Goal: Transaction & Acquisition: Book appointment/travel/reservation

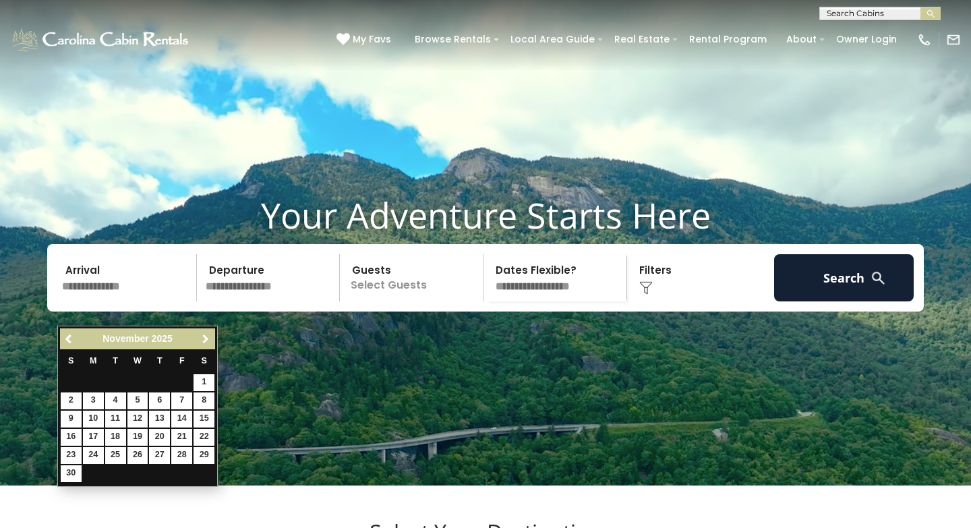
click at [204, 342] on span "Next" at bounding box center [205, 339] width 11 height 11
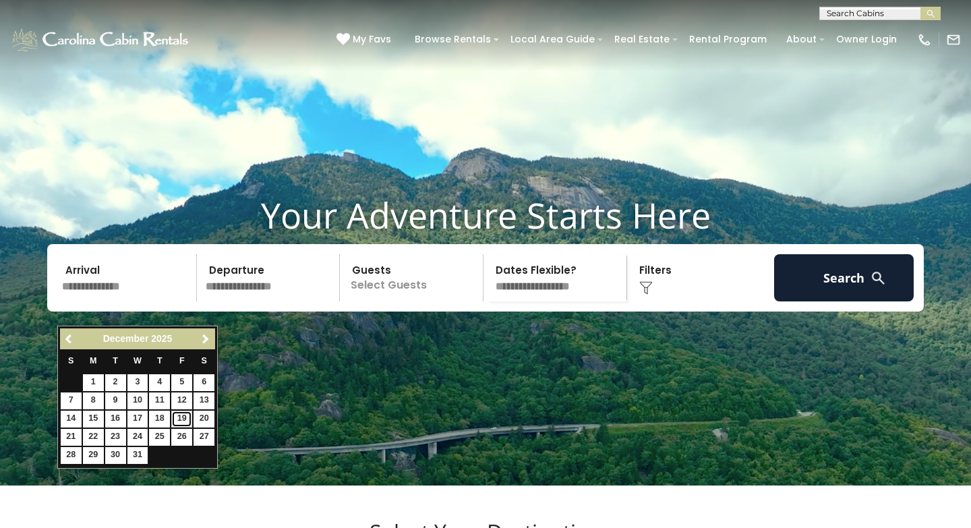
click at [183, 413] on link "19" at bounding box center [181, 419] width 21 height 17
type input "********"
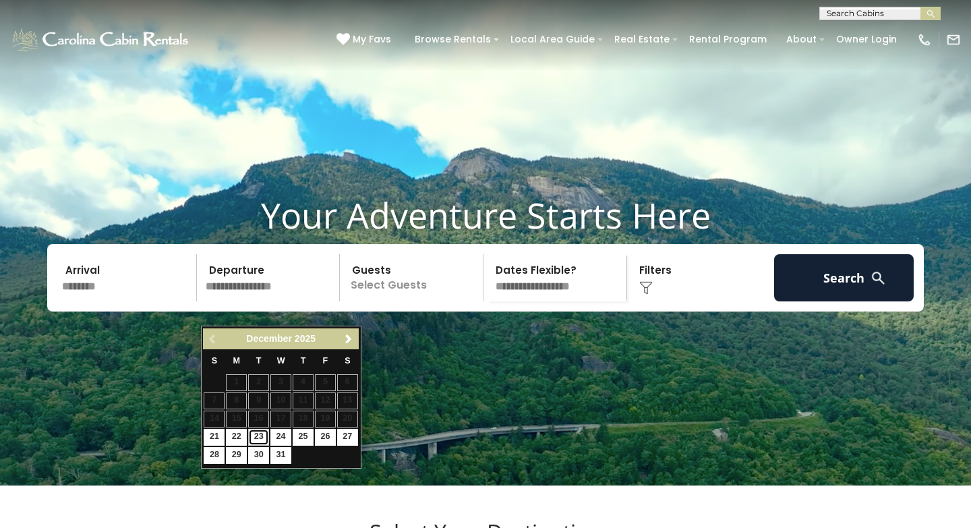
click at [261, 438] on link "23" at bounding box center [258, 437] width 21 height 17
type input "********"
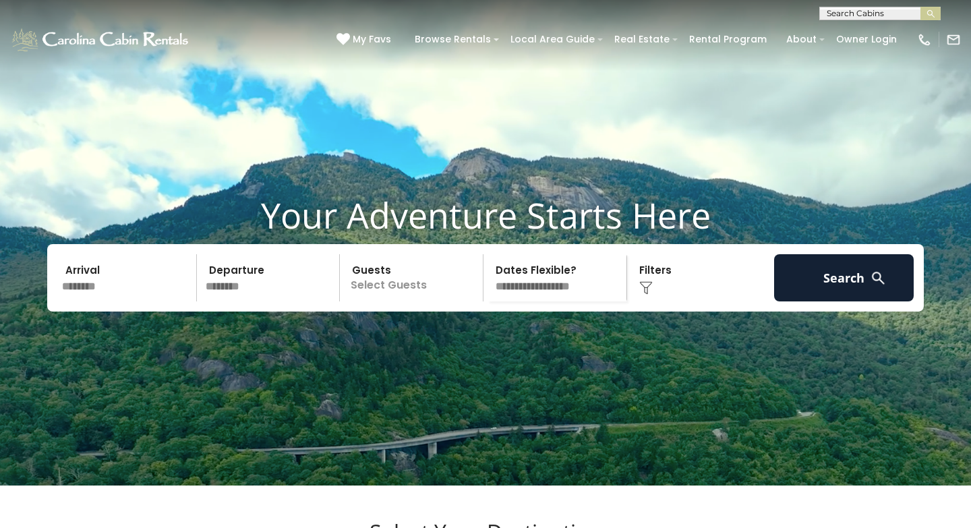
click at [431, 301] on p "Select Guests" at bounding box center [413, 277] width 139 height 47
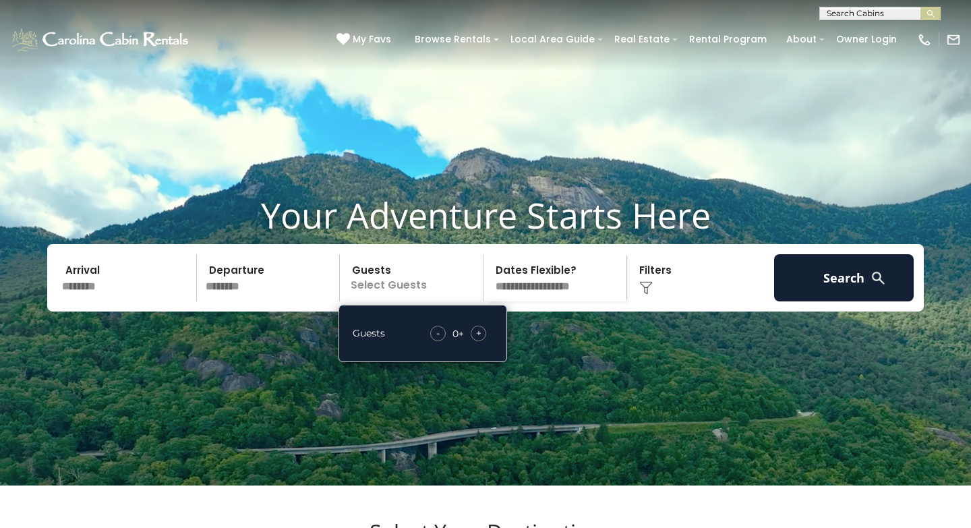
click at [479, 340] on span "+" at bounding box center [478, 332] width 5 height 13
click at [660, 301] on div "Click to Choose" at bounding box center [701, 277] width 140 height 47
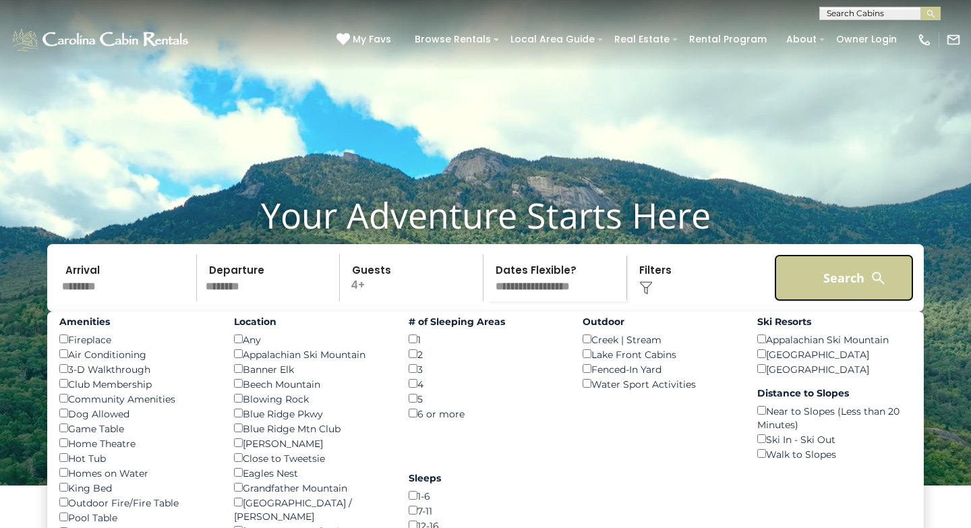
click at [852, 297] on button "Search" at bounding box center [844, 277] width 140 height 47
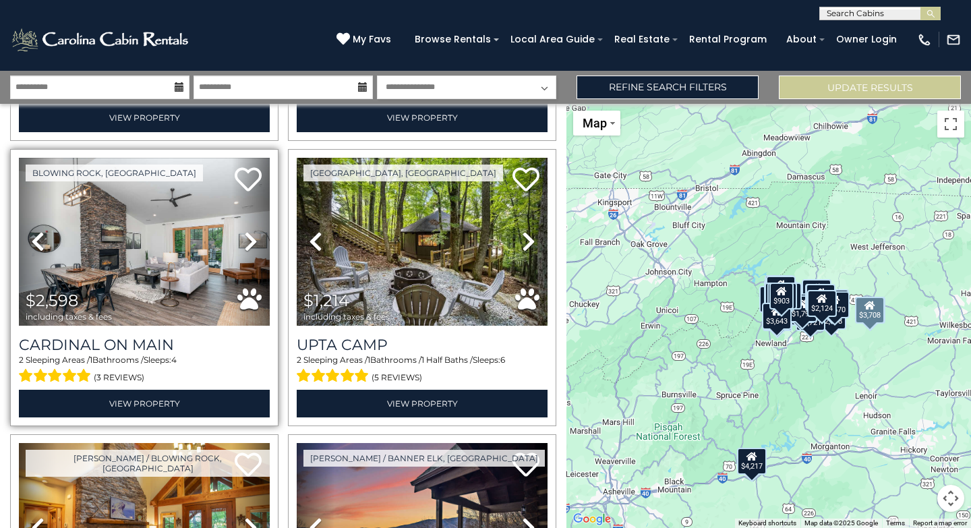
scroll to position [2004, 0]
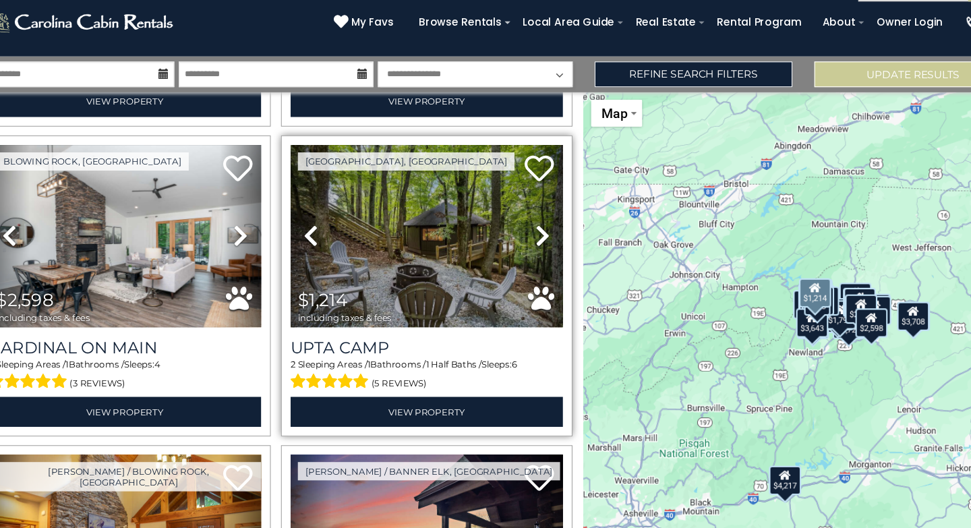
click at [522, 226] on icon at bounding box center [528, 236] width 13 height 22
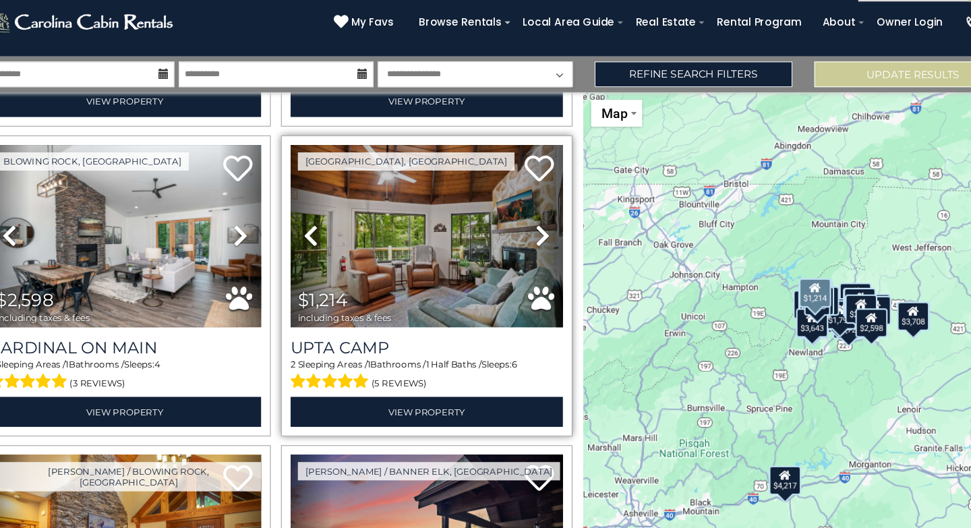
click at [522, 226] on icon at bounding box center [528, 236] width 13 height 22
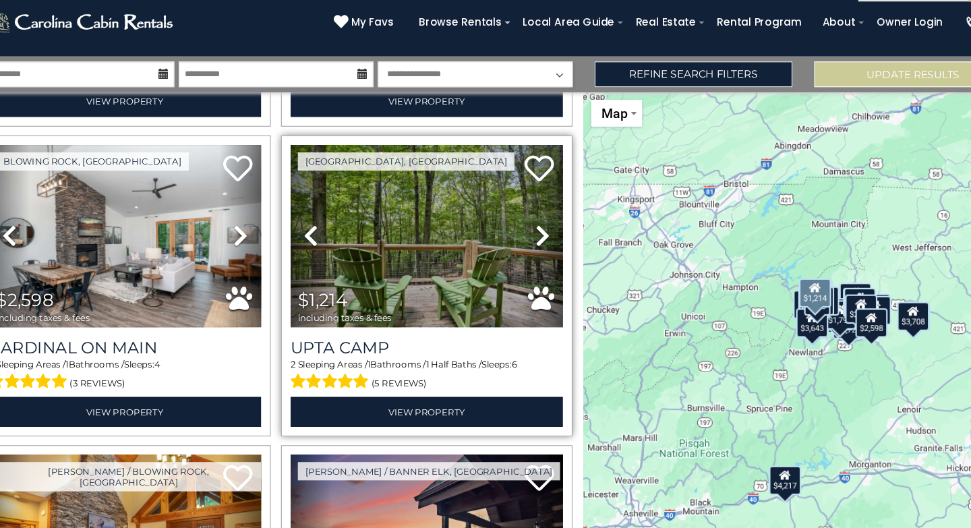
click at [522, 226] on icon at bounding box center [528, 236] width 13 height 22
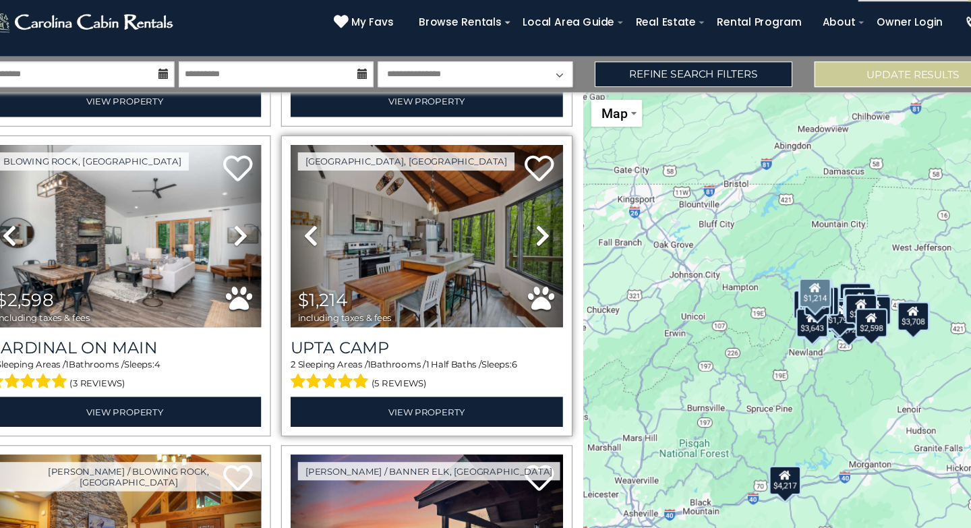
click at [522, 226] on icon at bounding box center [528, 236] width 13 height 22
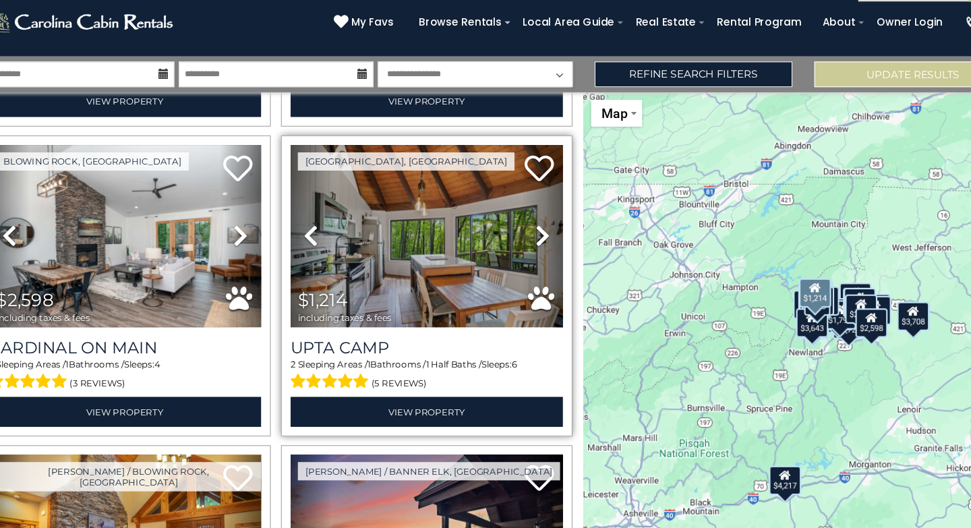
click at [522, 226] on icon at bounding box center [528, 236] width 13 height 22
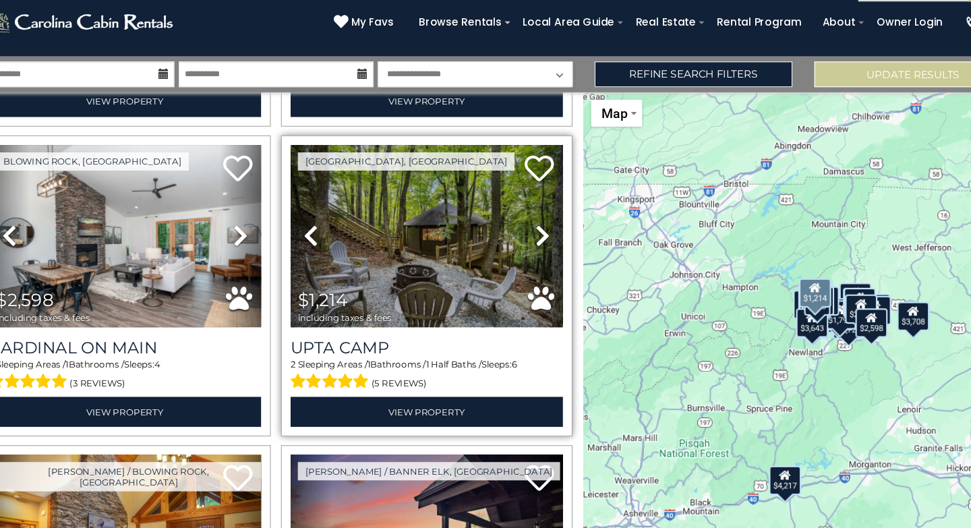
click at [522, 226] on icon at bounding box center [528, 236] width 13 height 22
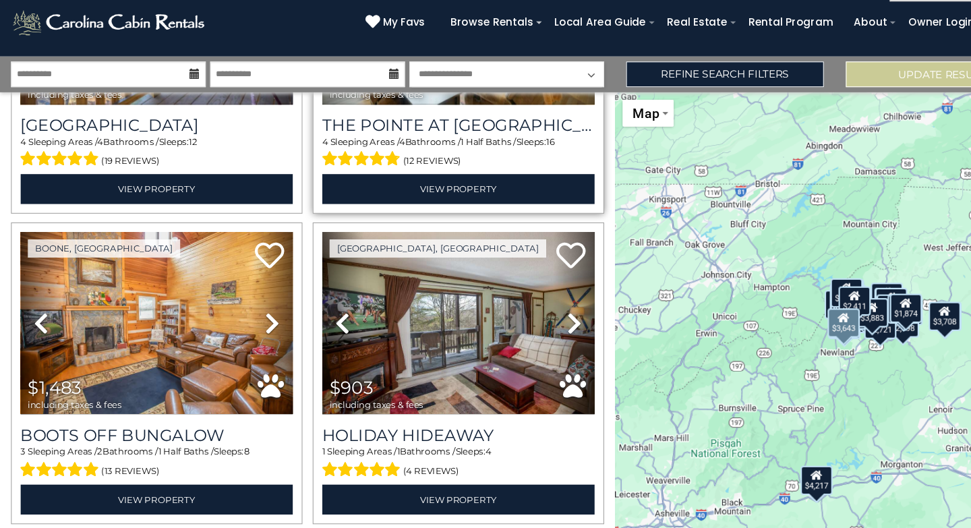
scroll to position [3951, 0]
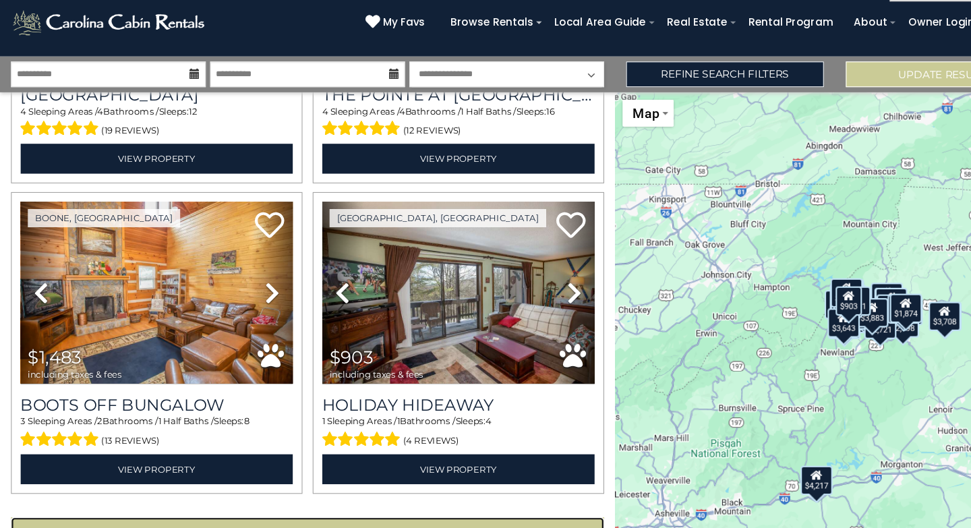
click at [299, 495] on button "Show More" at bounding box center [283, 508] width 546 height 27
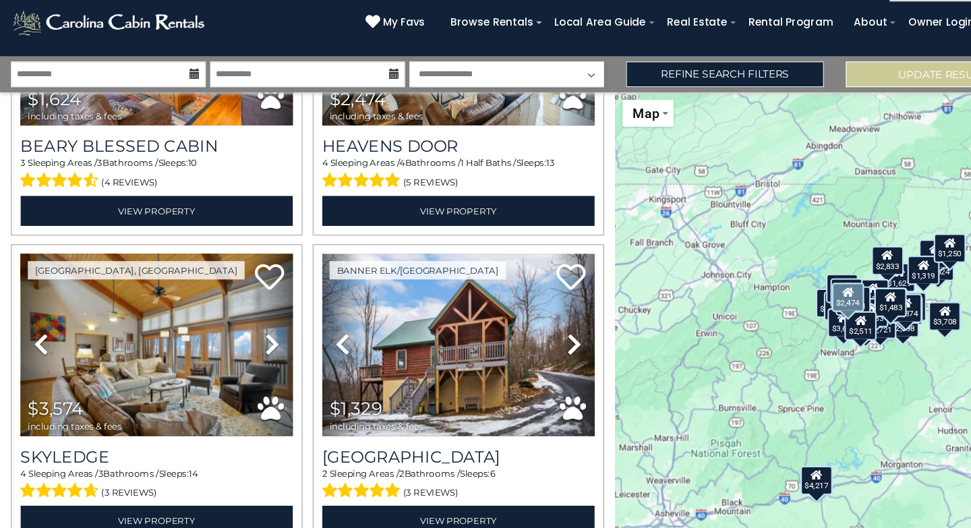
scroll to position [4761, 0]
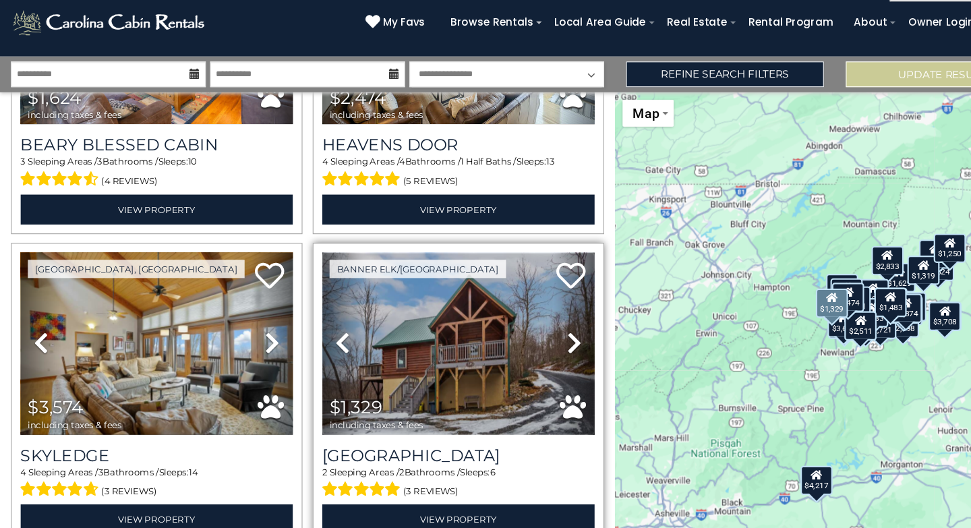
click at [421, 308] on img at bounding box center [422, 336] width 251 height 168
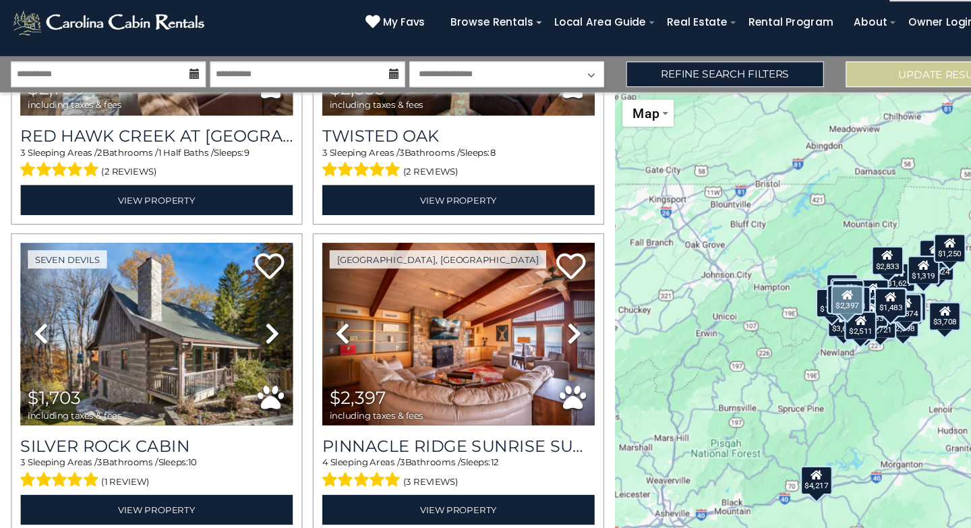
scroll to position [5342, 0]
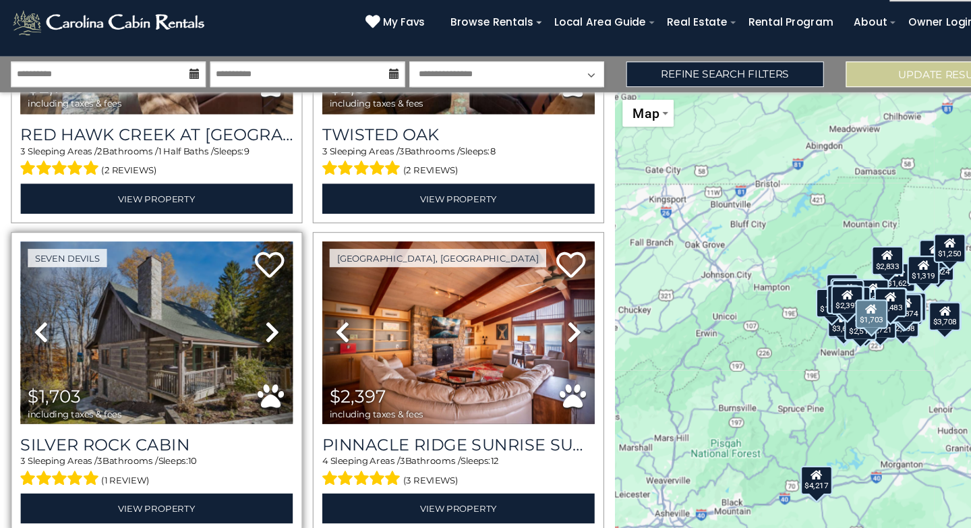
click at [246, 314] on icon at bounding box center [250, 325] width 13 height 22
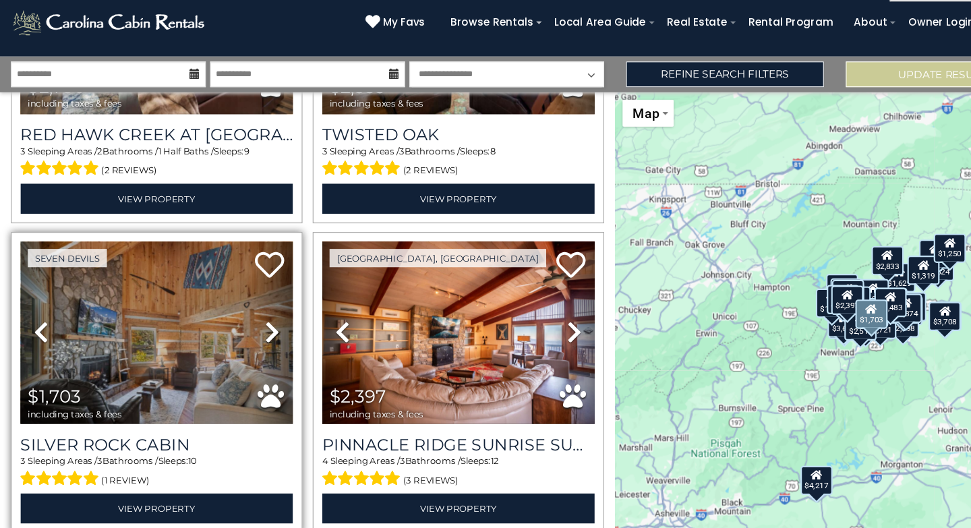
click at [246, 314] on icon at bounding box center [250, 325] width 13 height 22
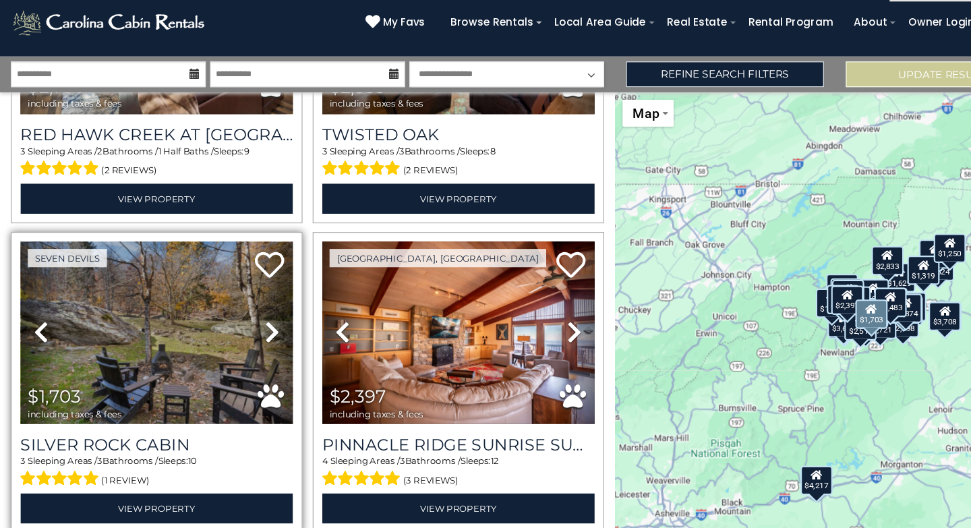
click at [246, 314] on icon at bounding box center [250, 325] width 13 height 22
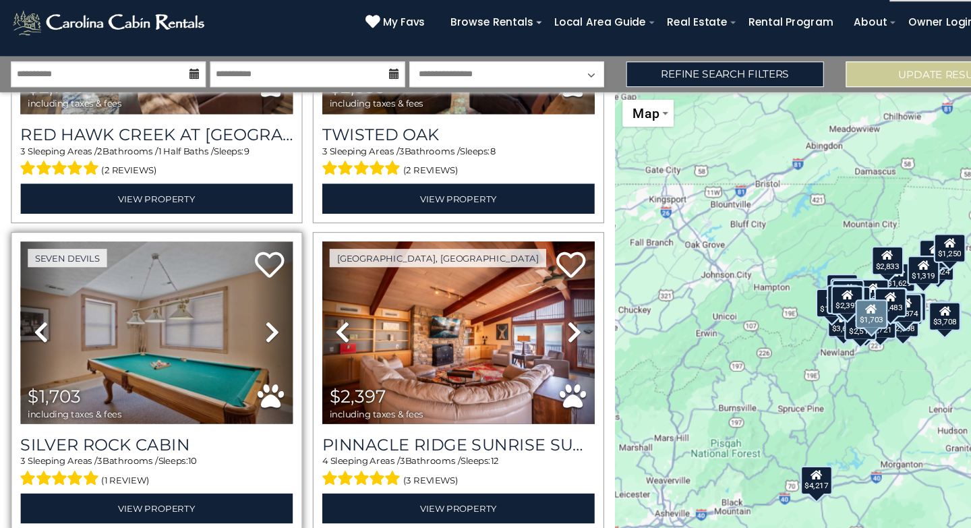
click at [246, 314] on icon at bounding box center [250, 325] width 13 height 22
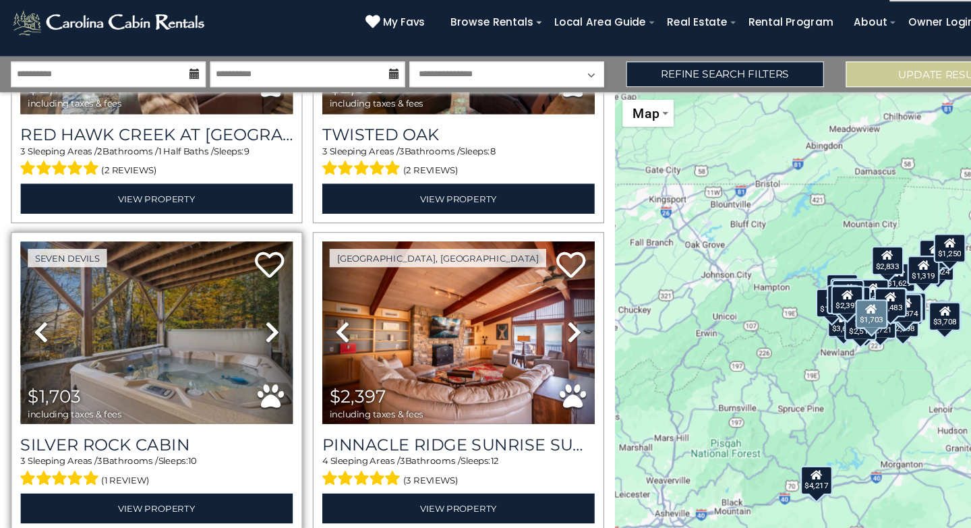
click at [246, 314] on icon at bounding box center [250, 325] width 13 height 22
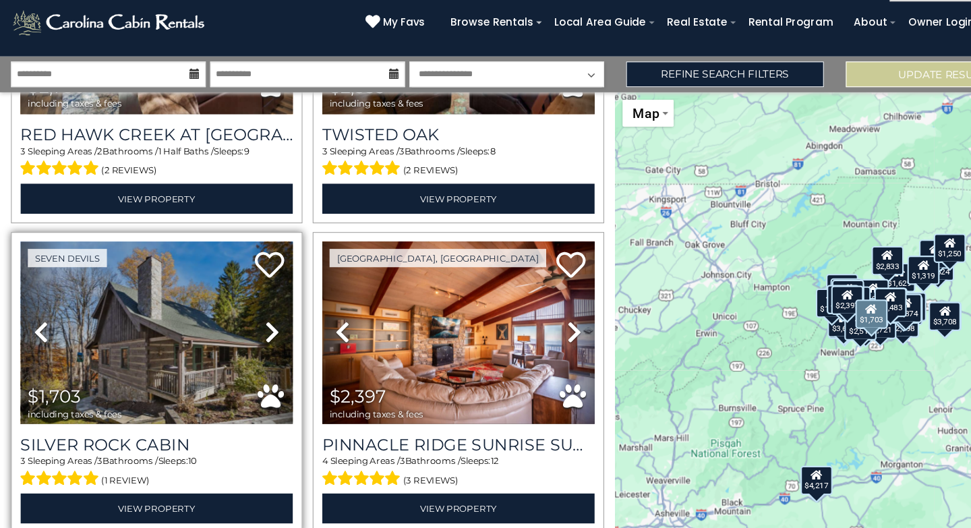
click at [246, 314] on icon at bounding box center [250, 325] width 13 height 22
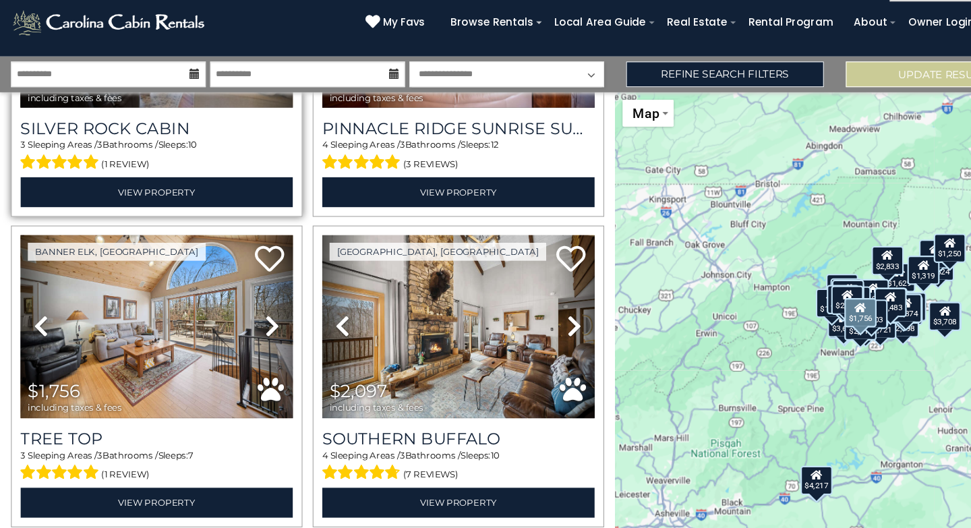
scroll to position [5660, 0]
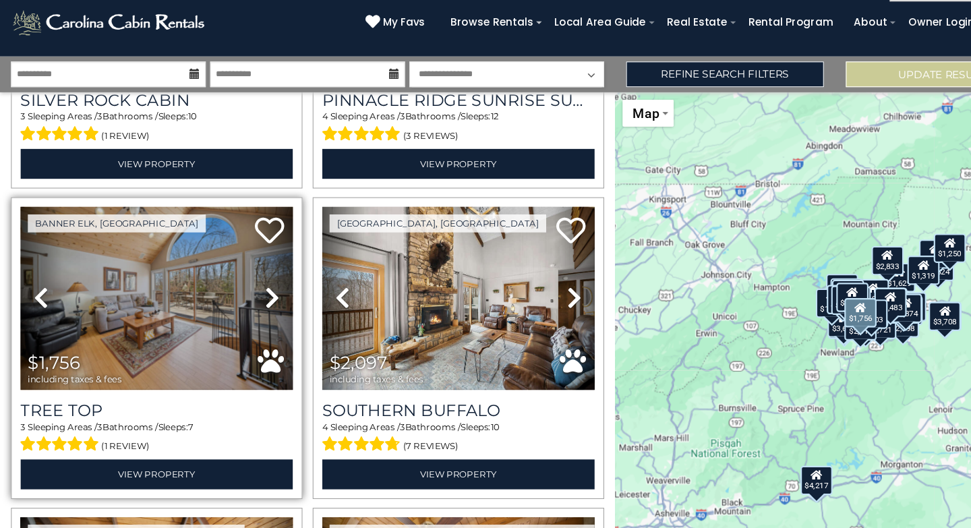
click at [249, 283] on icon at bounding box center [250, 294] width 13 height 22
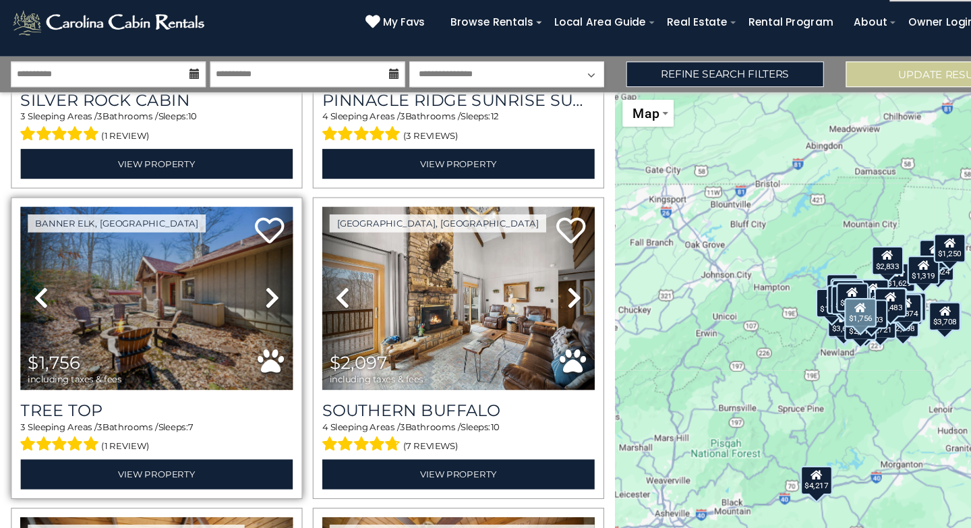
click at [249, 283] on icon at bounding box center [250, 294] width 13 height 22
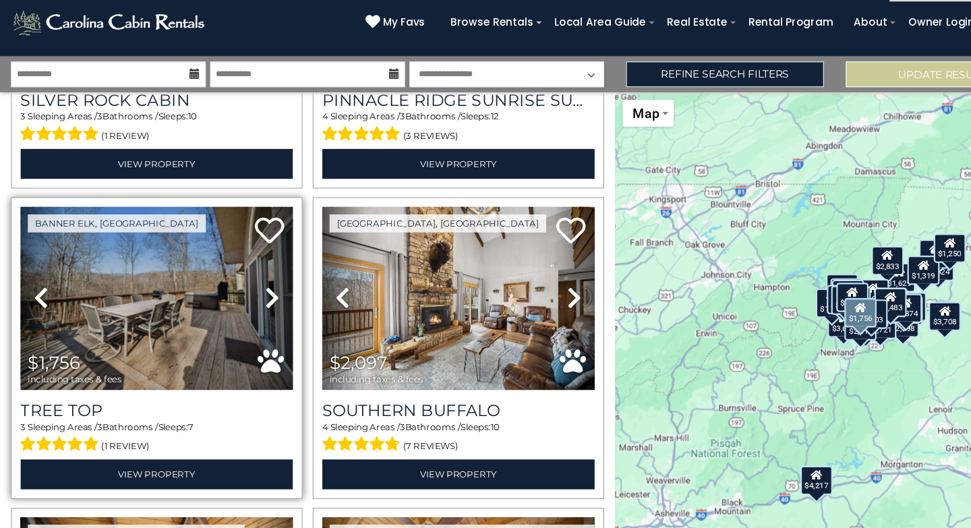
click at [249, 283] on icon at bounding box center [250, 294] width 13 height 22
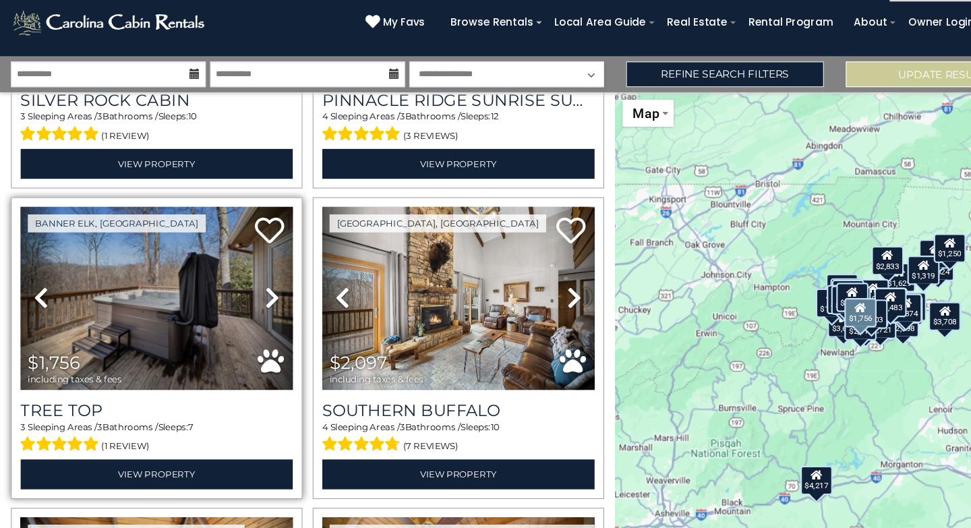
click at [249, 283] on icon at bounding box center [250, 294] width 13 height 22
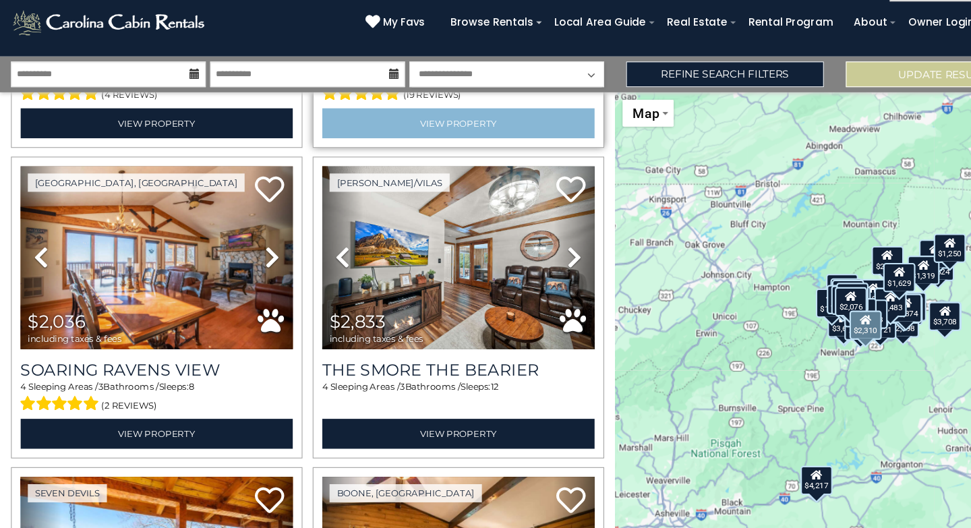
scroll to position [6839, 0]
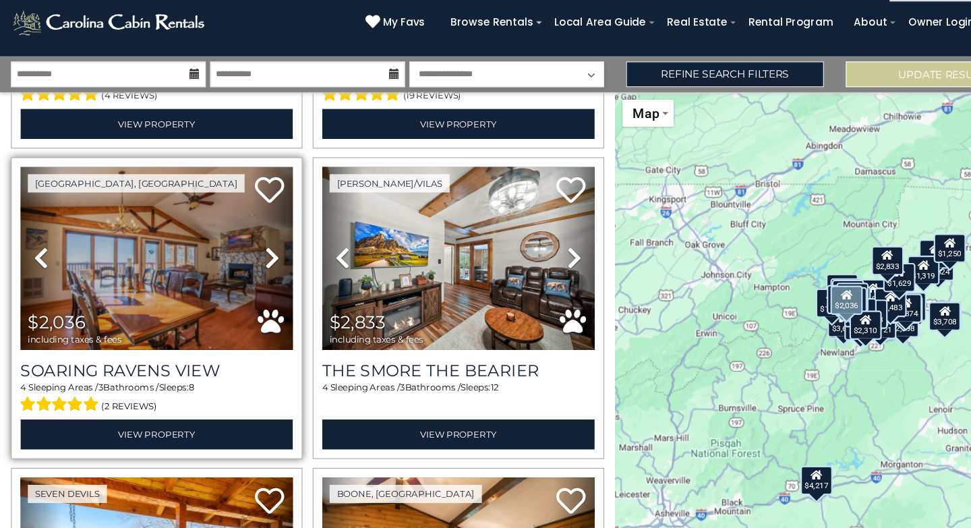
click at [250, 246] on icon at bounding box center [250, 257] width 13 height 22
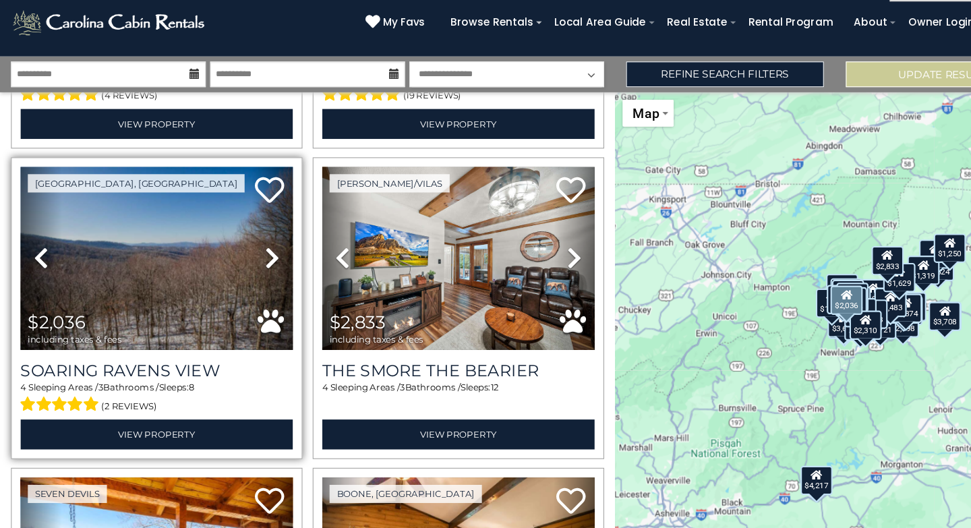
click at [250, 246] on icon at bounding box center [250, 257] width 13 height 22
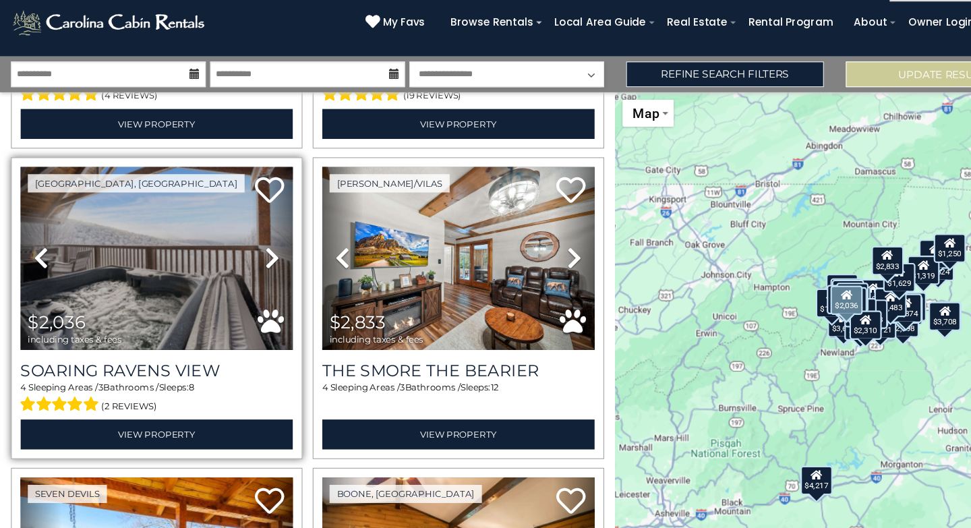
click at [250, 246] on icon at bounding box center [250, 257] width 13 height 22
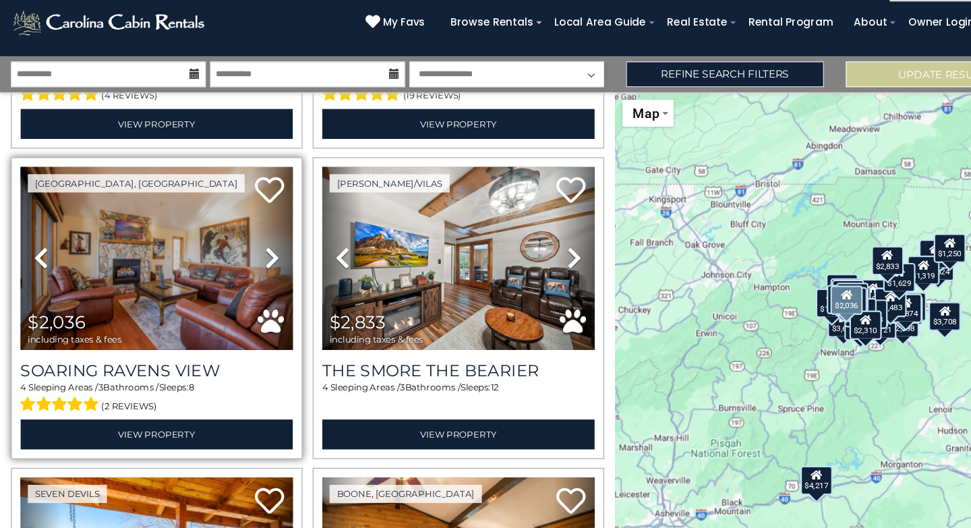
click at [250, 246] on icon at bounding box center [250, 257] width 13 height 22
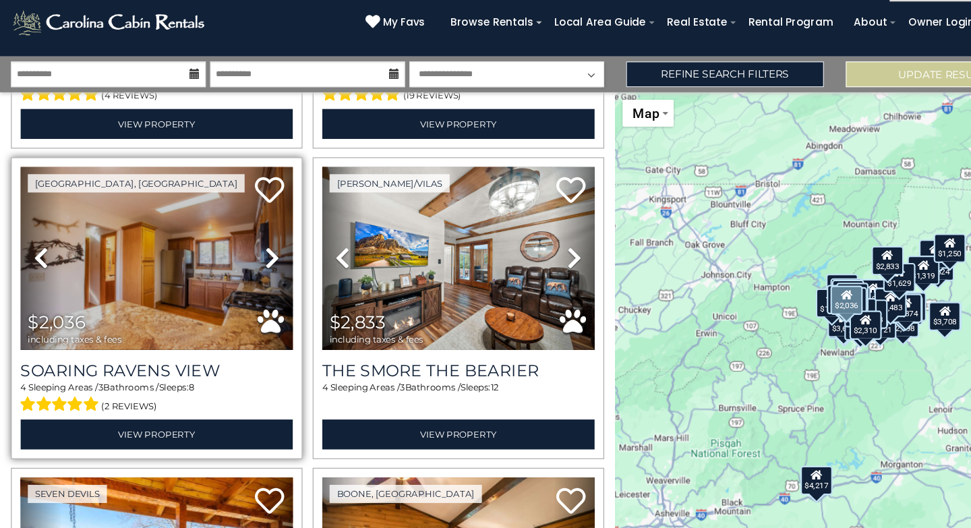
click at [250, 246] on icon at bounding box center [250, 257] width 13 height 22
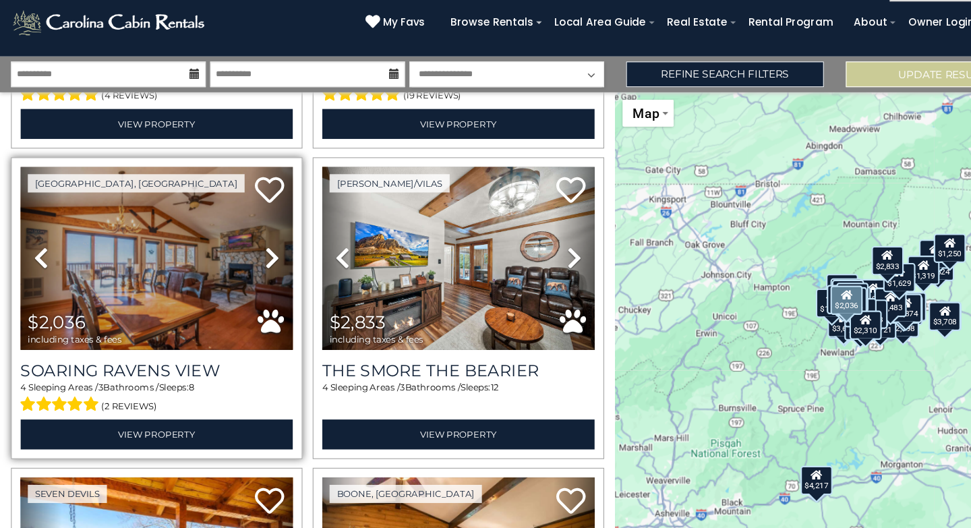
click at [250, 246] on icon at bounding box center [250, 257] width 13 height 22
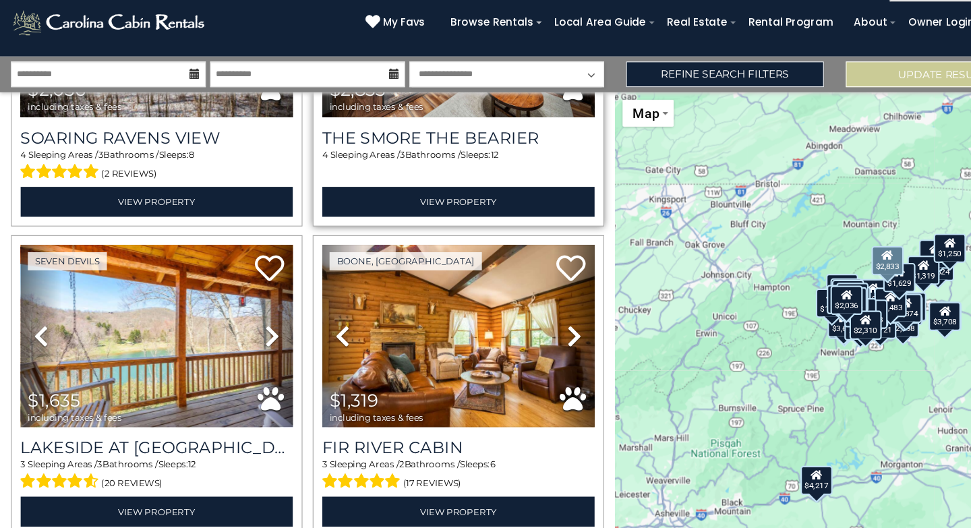
scroll to position [7052, 0]
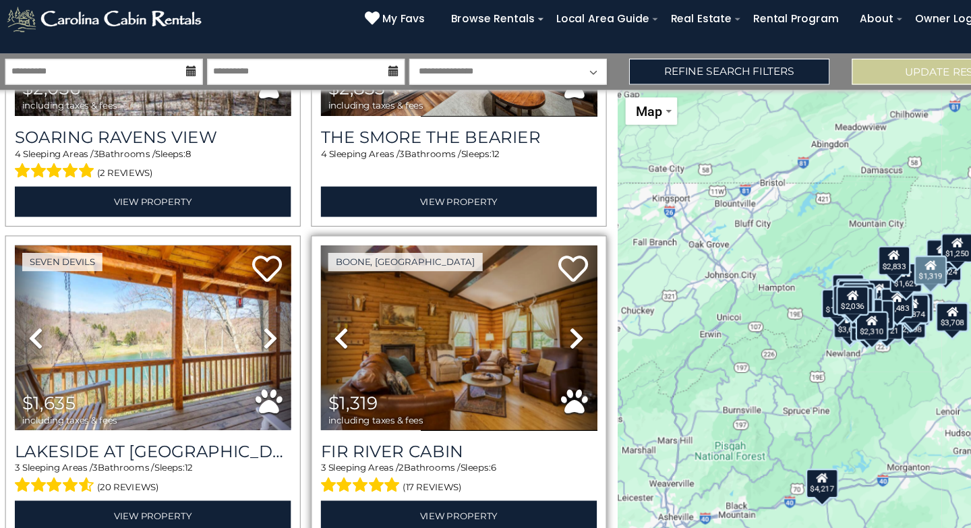
click at [523, 318] on icon at bounding box center [528, 329] width 13 height 22
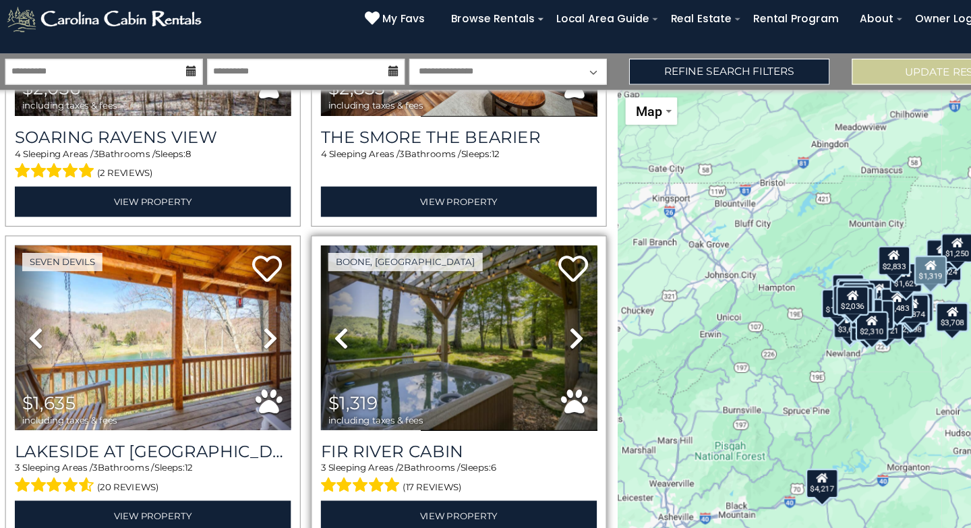
click at [523, 318] on icon at bounding box center [528, 329] width 13 height 22
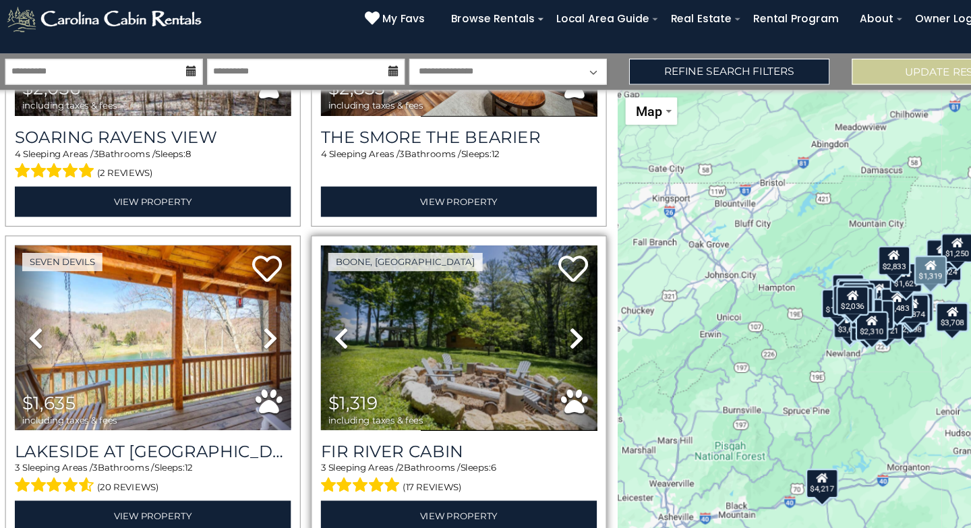
click at [523, 318] on icon at bounding box center [528, 329] width 13 height 22
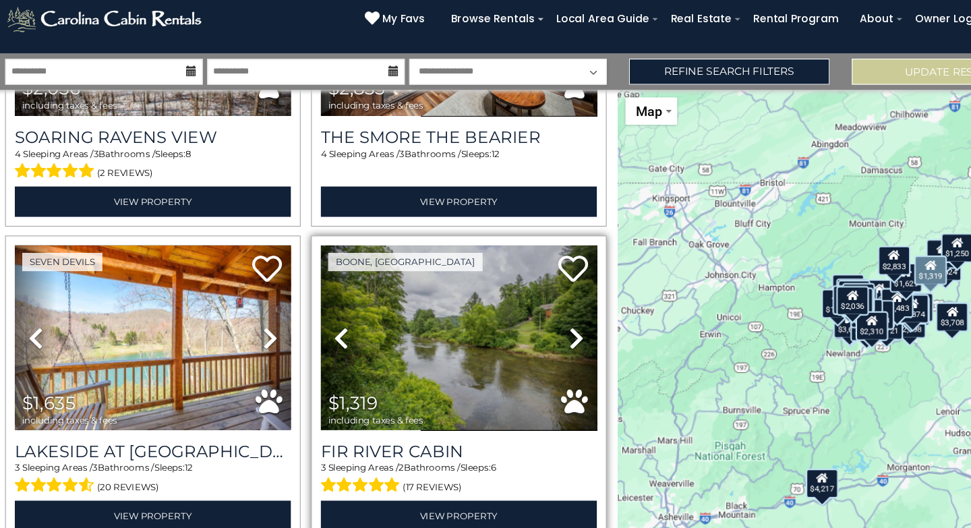
click at [523, 318] on icon at bounding box center [528, 329] width 13 height 22
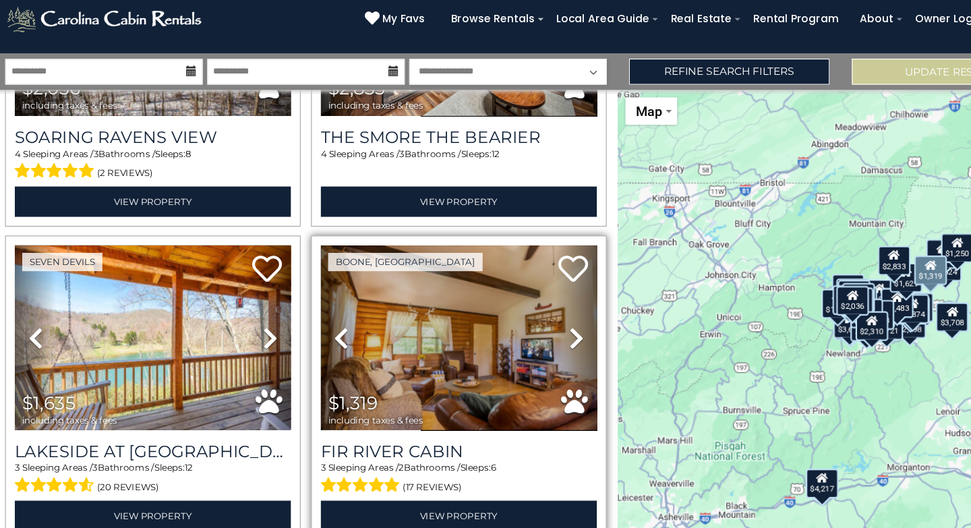
click at [523, 318] on icon at bounding box center [528, 329] width 13 height 22
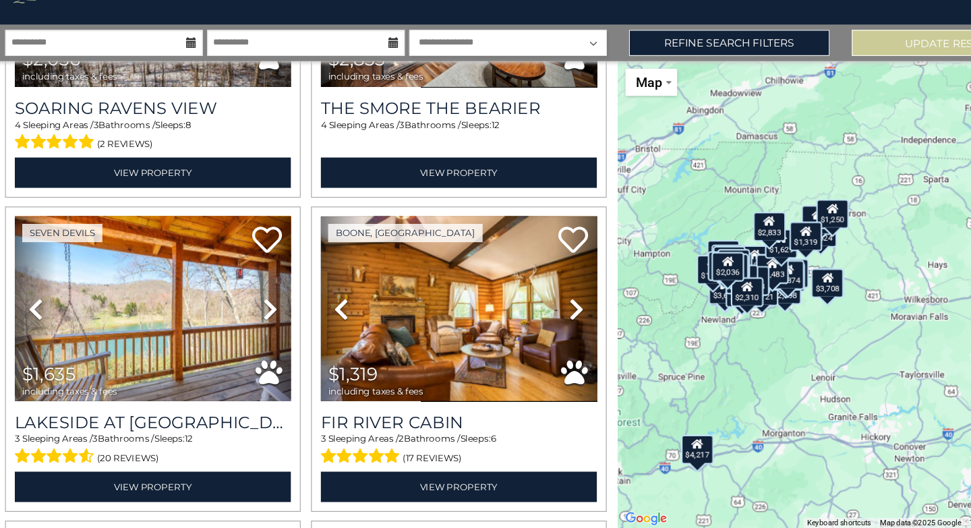
drag, startPoint x: 715, startPoint y: 286, endPoint x: 599, endPoint y: 282, distance: 116.7
click at [599, 282] on div "$6,885 $1,425 $2,748 $2,142 $1,670 $4,911 $2,124 $3,383 $4,217 $2,409 $2,210 $2…" at bounding box center [768, 316] width 405 height 424
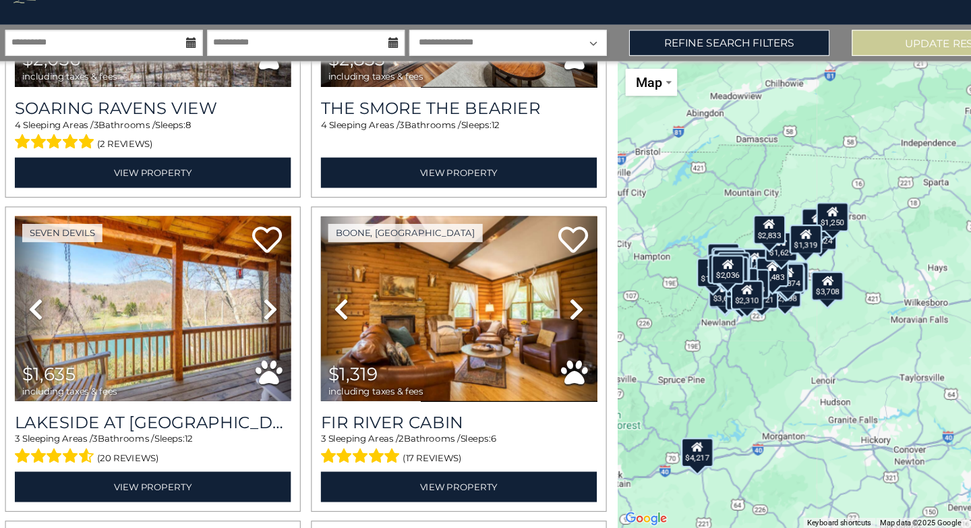
click at [669, 229] on div "$6,885 $1,425 $2,748 $2,142 $1,670 $4,911 $2,124 $3,383 $4,217 $2,409 $2,210 $2…" at bounding box center [768, 316] width 405 height 424
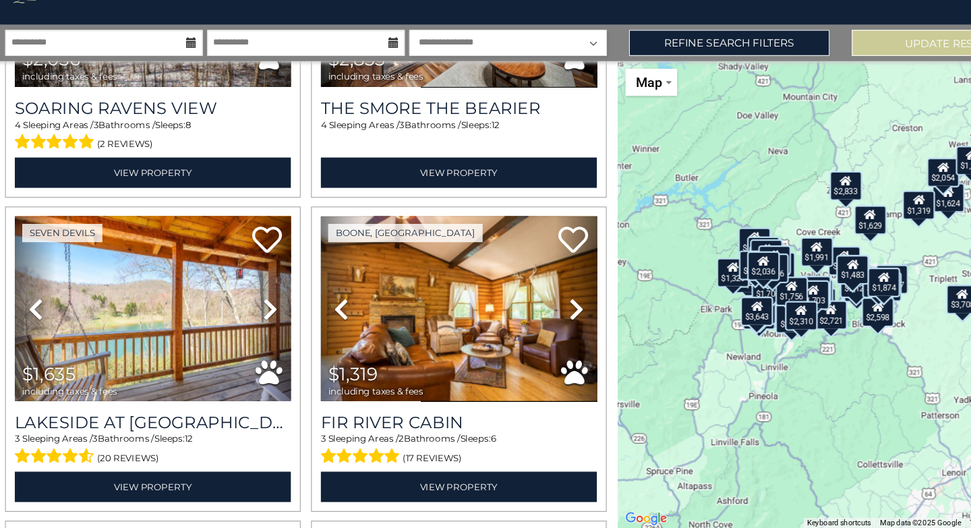
drag, startPoint x: 655, startPoint y: 305, endPoint x: 691, endPoint y: 218, distance: 94.4
click at [691, 218] on div "$6,885 $1,425 $2,748 $2,142 $1,670 $4,911 $2,124 $3,383 $4,217 $2,409 $2,210 $2…" at bounding box center [768, 316] width 405 height 424
click at [736, 374] on div "$6,885 $1,425 $2,748 $2,142 $1,670 $4,911 $2,124 $3,383 $4,217 $2,409 $2,210 $2…" at bounding box center [768, 316] width 405 height 424
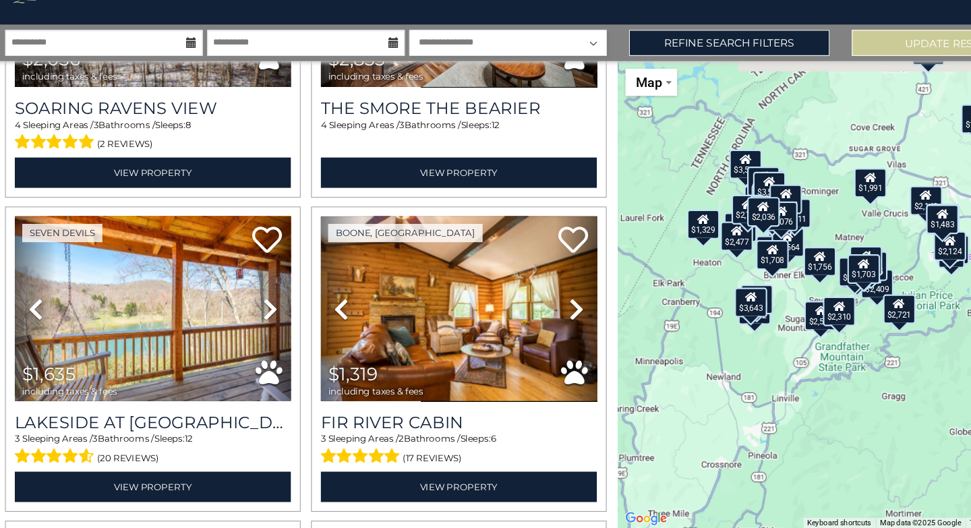
drag, startPoint x: 683, startPoint y: 340, endPoint x: 722, endPoint y: 362, distance: 44.4
click at [722, 362] on div "$6,885 $1,425 $2,748 $2,142 $1,670 $4,911 $2,124 $3,383 $4,217 $2,409 $2,210 $2…" at bounding box center [768, 316] width 405 height 424
click at [713, 306] on div "$6,885 $1,425 $2,748 $2,142 $1,670 $4,911 $2,124 $3,383 $4,217 $2,409 $2,210 $2…" at bounding box center [768, 316] width 405 height 424
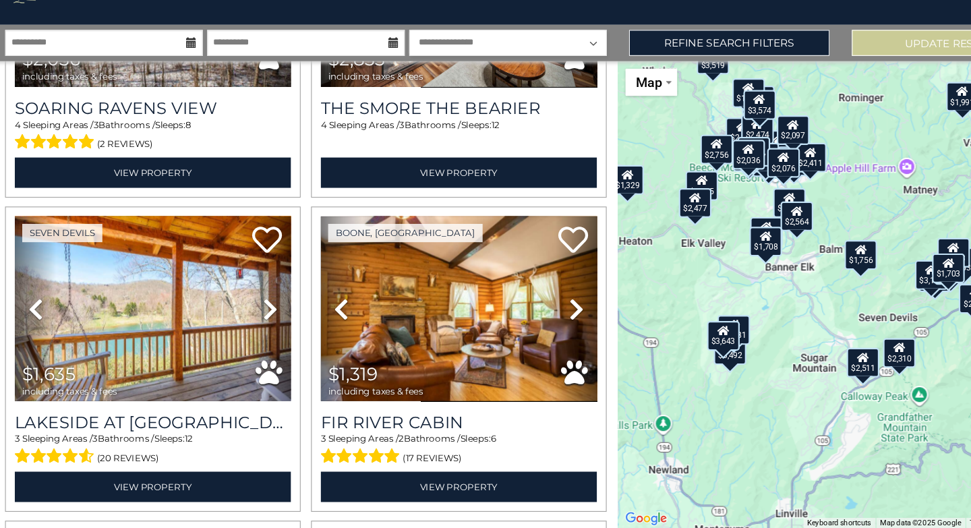
click at [790, 281] on div "$1,756" at bounding box center [787, 279] width 30 height 27
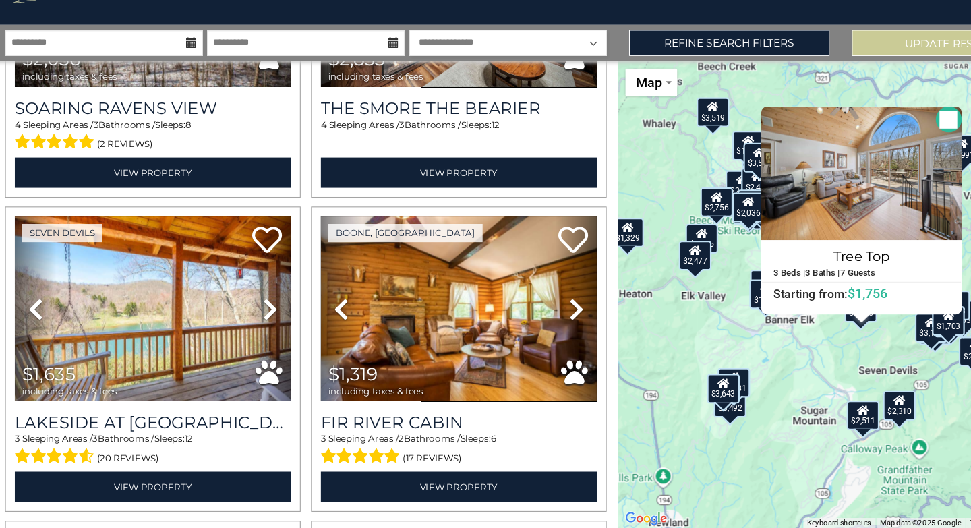
click at [734, 382] on div "$6,885 $1,425 $2,748 $2,142 $1,670 $4,911 $2,124 $3,383 $4,217 $2,409 $2,210 $2…" at bounding box center [768, 316] width 405 height 424
click at [661, 351] on div "$6,885 $1,425 $2,748 $2,142 $1,670 $4,911 $2,124 $3,383 $4,217 $2,409 $2,210 $2…" at bounding box center [768, 316] width 405 height 424
click at [641, 284] on div "$2,477" at bounding box center [637, 280] width 30 height 27
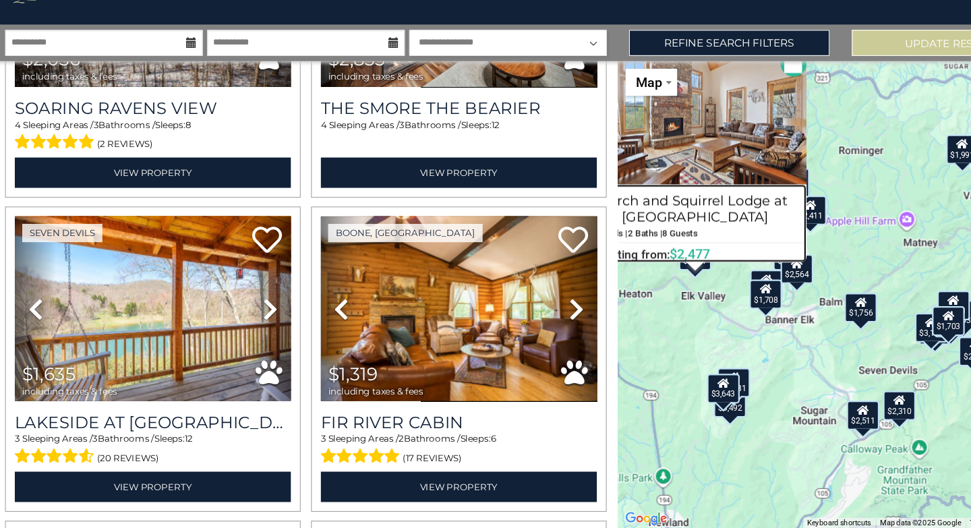
click at [607, 265] on h5 "2 Baths |" at bounding box center [591, 260] width 32 height 9
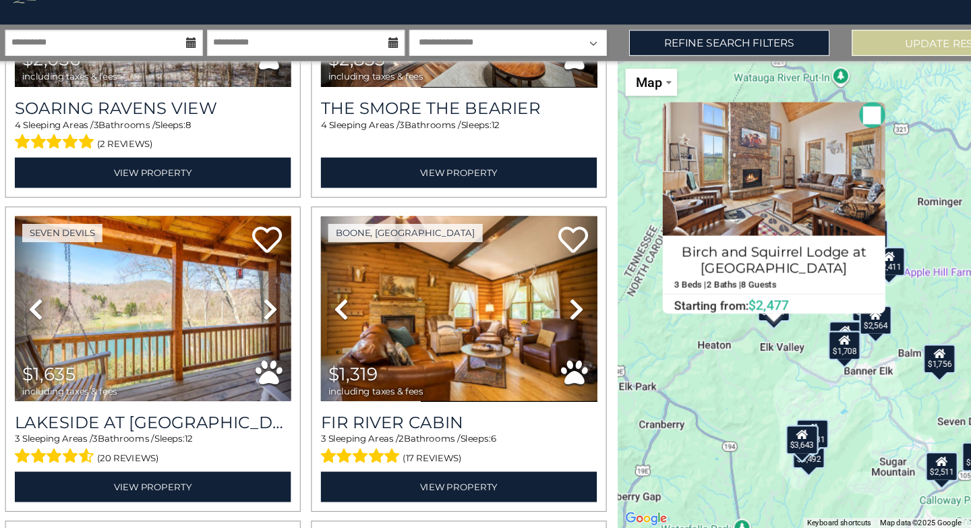
click at [726, 395] on div "$6,885 $1,425 $2,748 $2,142 $1,670 $4,911 $2,124 $3,383 $4,217 $2,409 $2,210 $2…" at bounding box center [768, 316] width 405 height 424
click at [775, 365] on div "$1,708" at bounding box center [772, 361] width 30 height 27
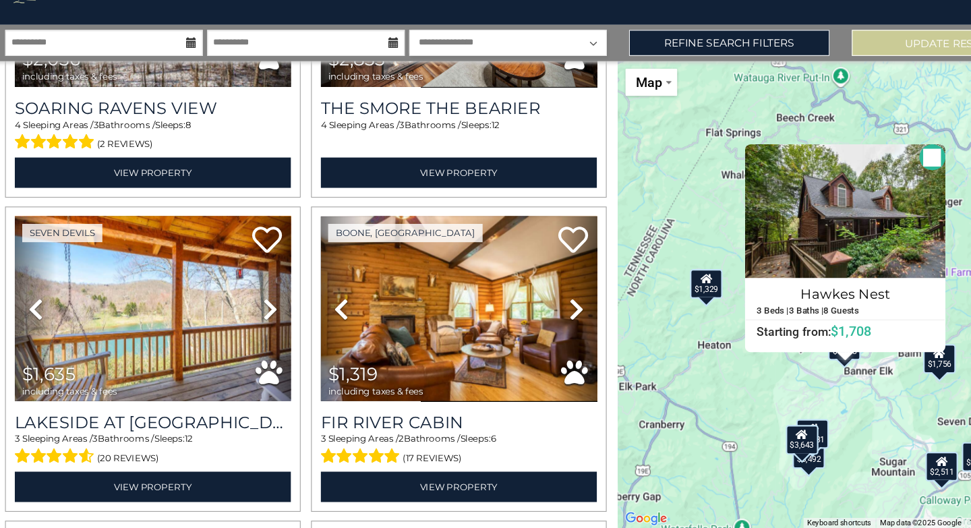
click at [750, 415] on div "$6,885 $1,425 $2,748 $2,142 $1,670 $4,911 $2,124 $3,383 $4,217 $2,409 $2,210 $2…" at bounding box center [768, 316] width 405 height 424
click at [795, 256] on img at bounding box center [773, 239] width 182 height 121
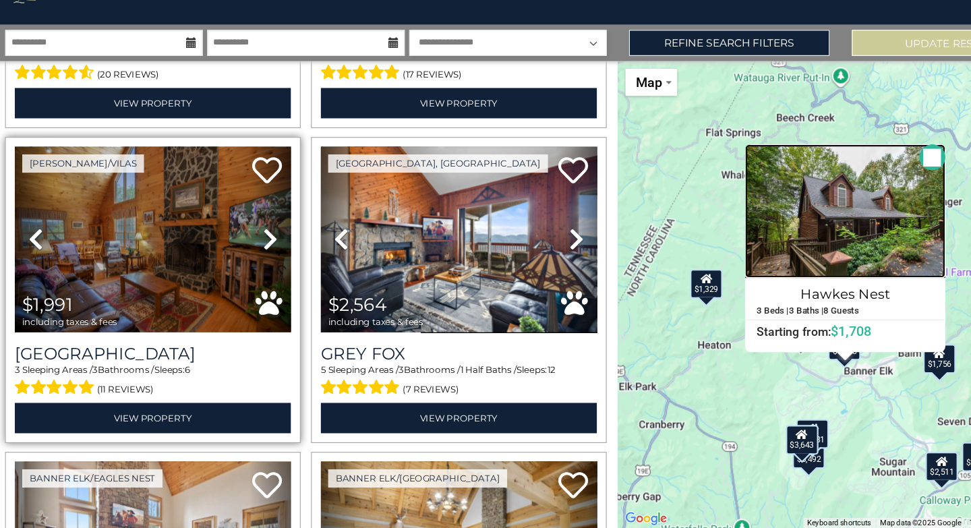
scroll to position [7394, 0]
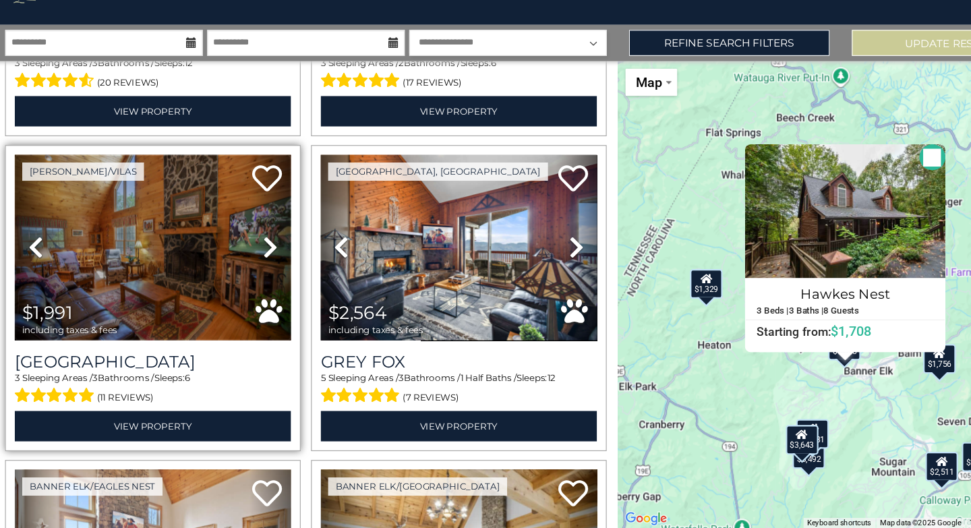
click at [150, 189] on img at bounding box center [144, 273] width 251 height 168
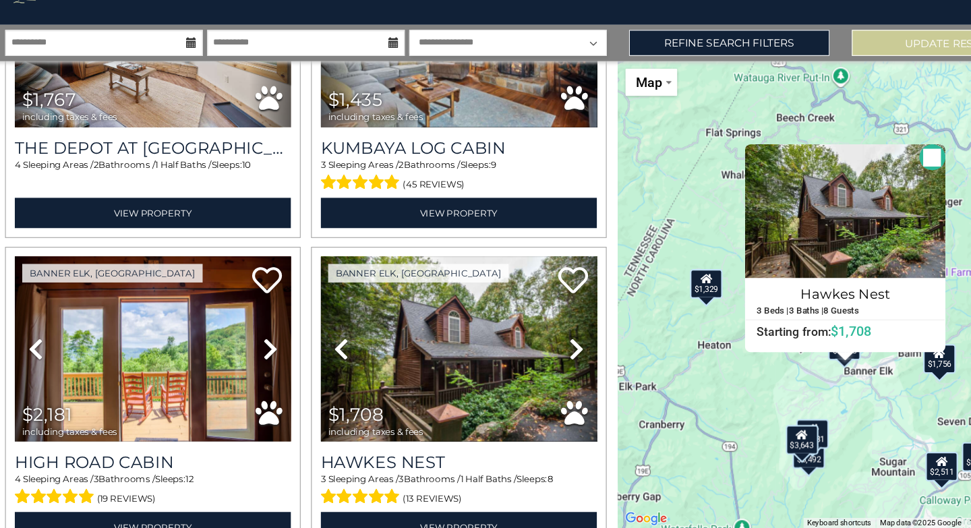
scroll to position [8208, 0]
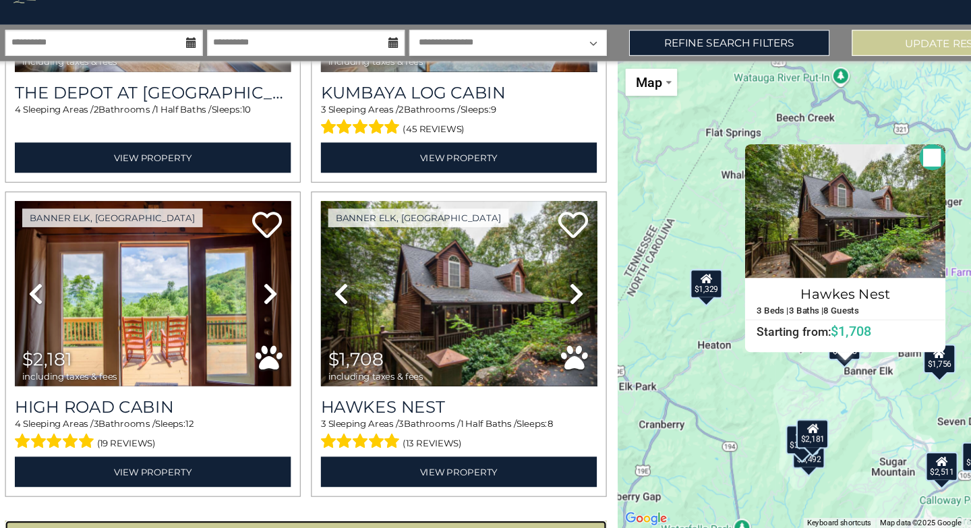
click at [303, 521] on button "Show More" at bounding box center [283, 534] width 546 height 27
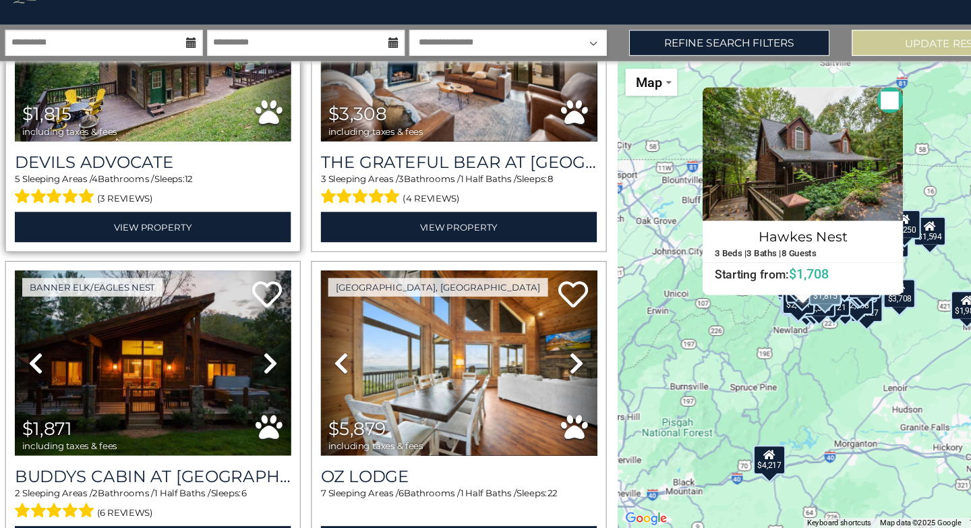
scroll to position [8716, 0]
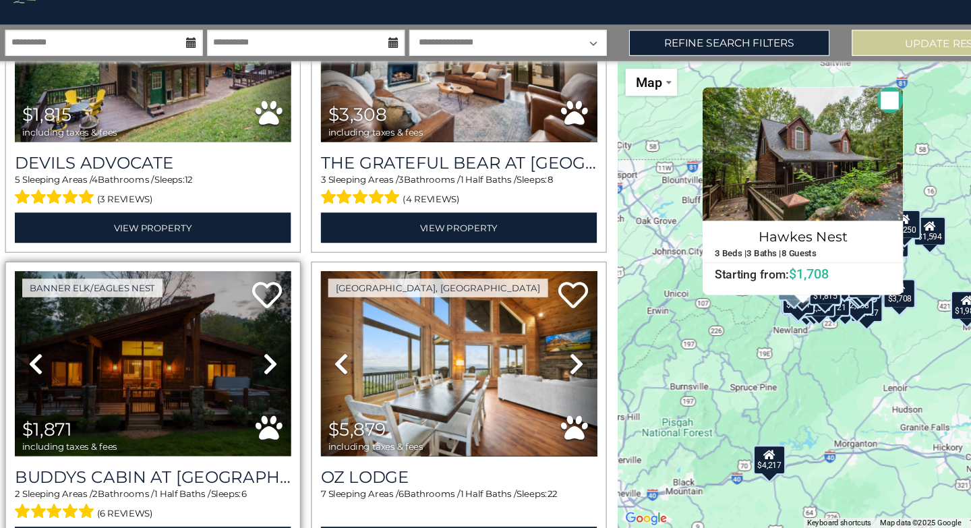
click at [251, 368] on icon at bounding box center [250, 379] width 13 height 22
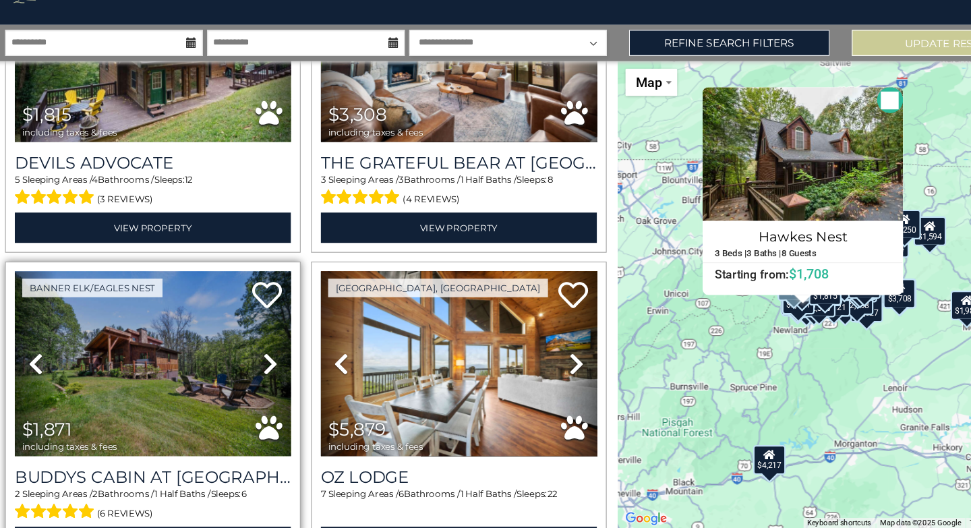
click at [251, 368] on icon at bounding box center [250, 379] width 13 height 22
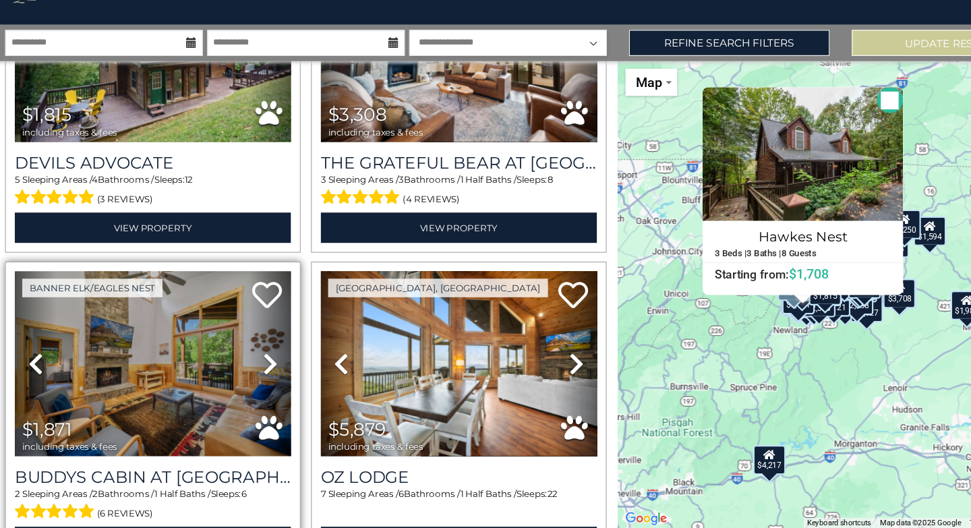
click at [251, 368] on icon at bounding box center [250, 379] width 13 height 22
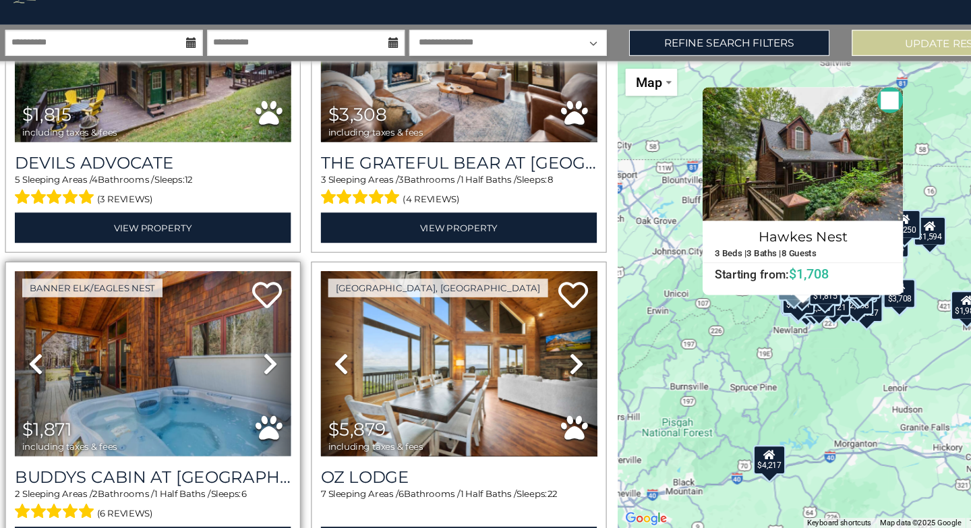
click at [251, 368] on icon at bounding box center [250, 379] width 13 height 22
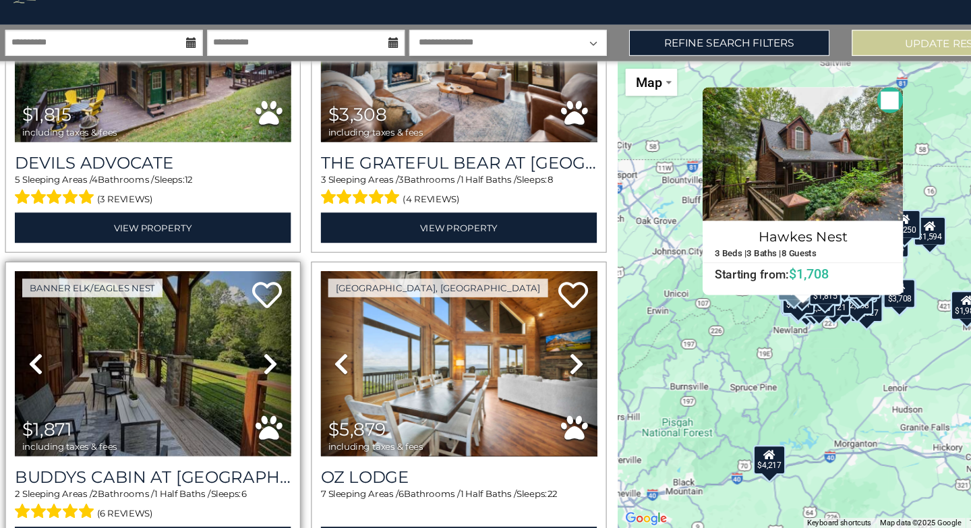
click at [251, 368] on icon at bounding box center [250, 379] width 13 height 22
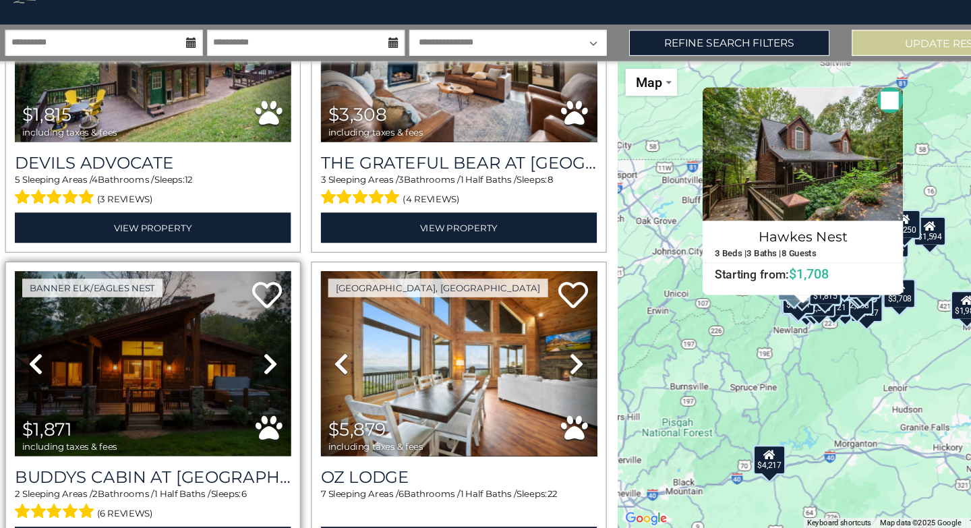
click at [251, 368] on icon at bounding box center [250, 379] width 13 height 22
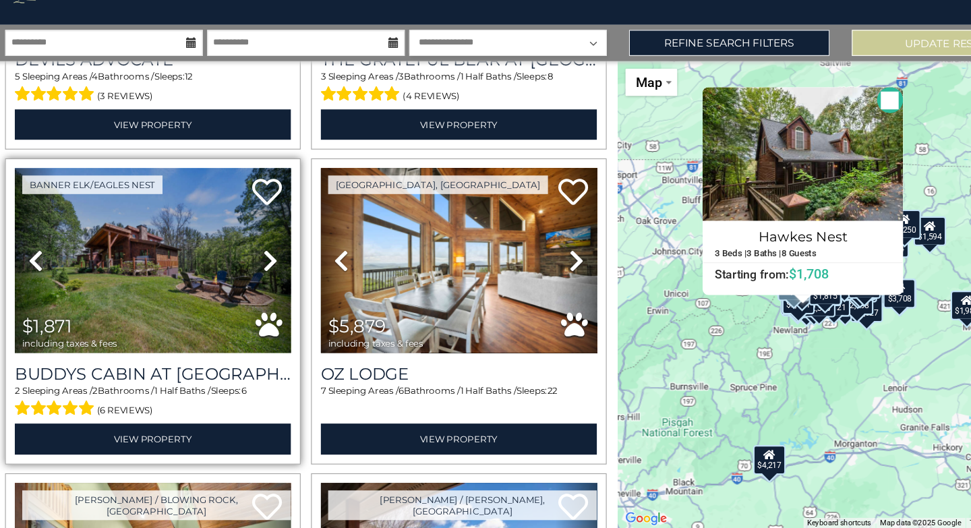
scroll to position [8809, 0]
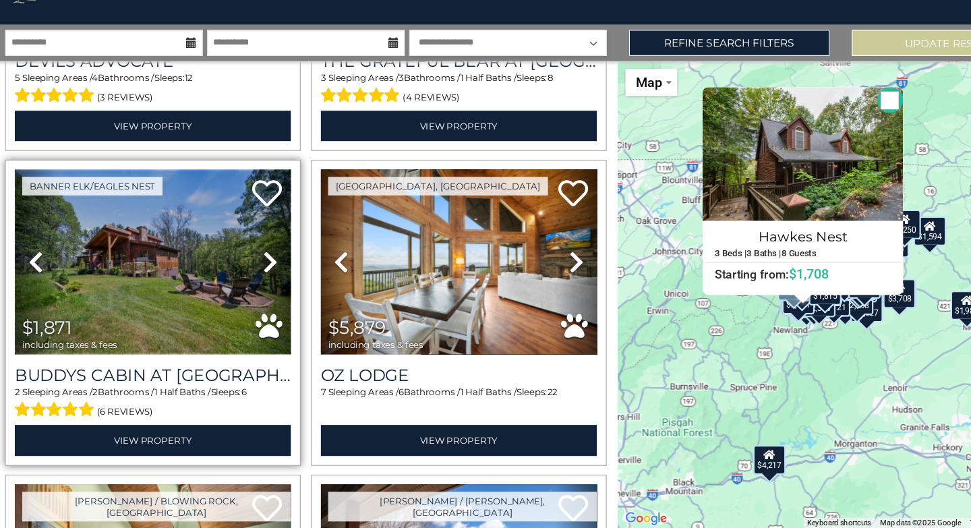
click at [139, 232] on img at bounding box center [144, 286] width 251 height 168
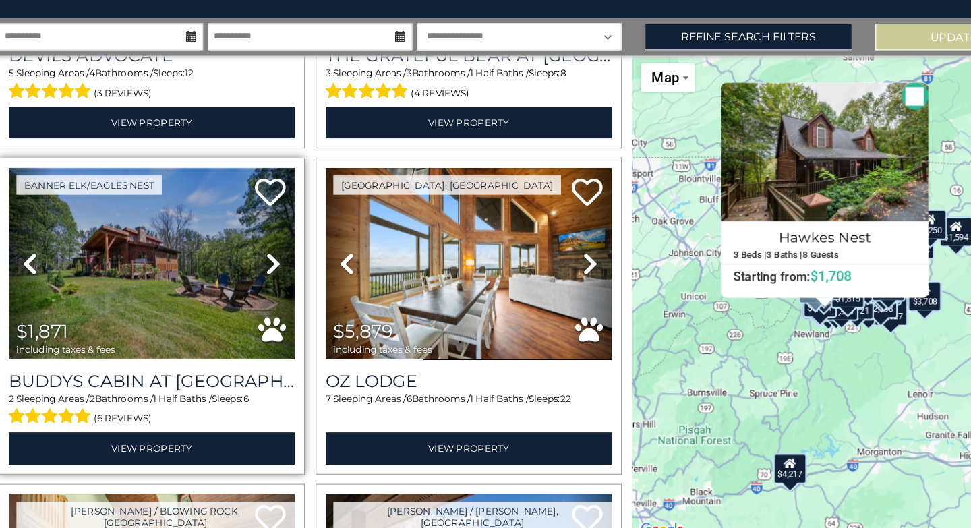
click at [127, 231] on img at bounding box center [144, 286] width 251 height 168
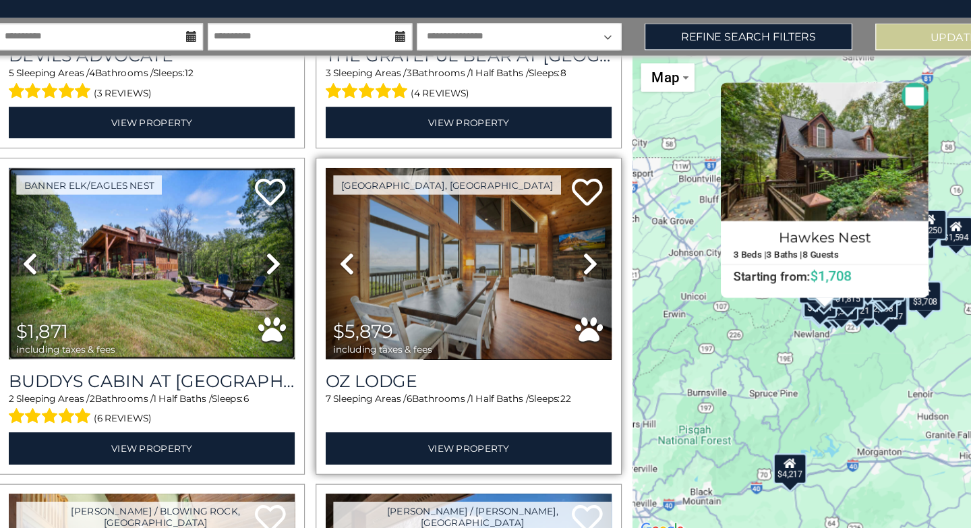
scroll to position [9345, 0]
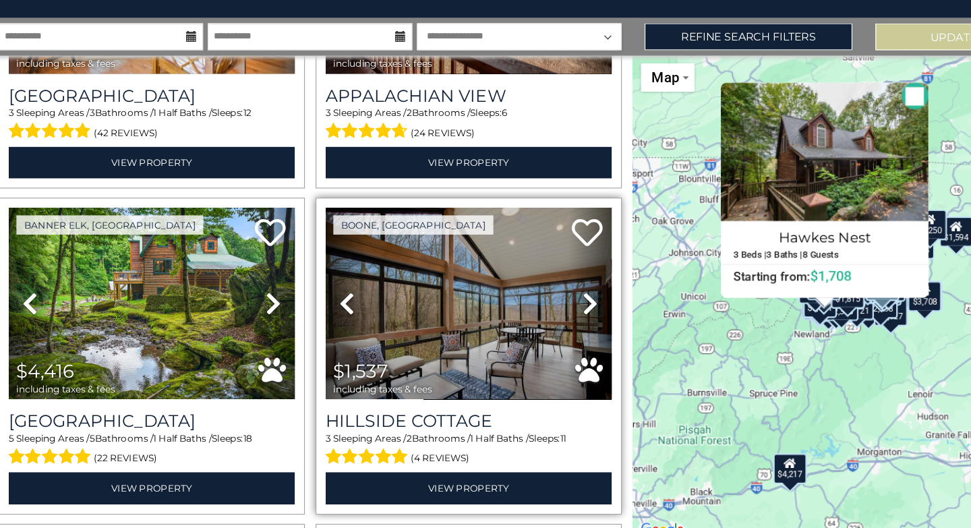
click at [528, 311] on icon at bounding box center [528, 322] width 13 height 22
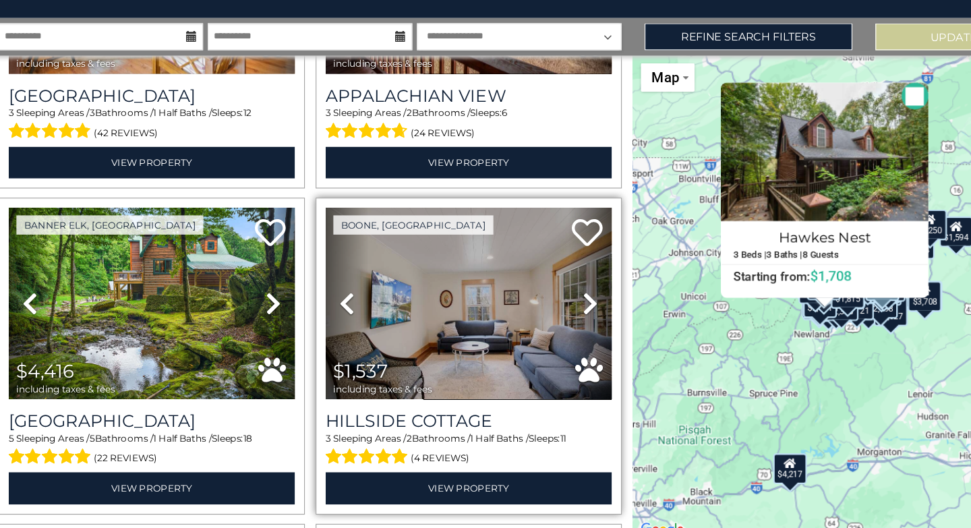
click at [528, 311] on icon at bounding box center [528, 322] width 13 height 22
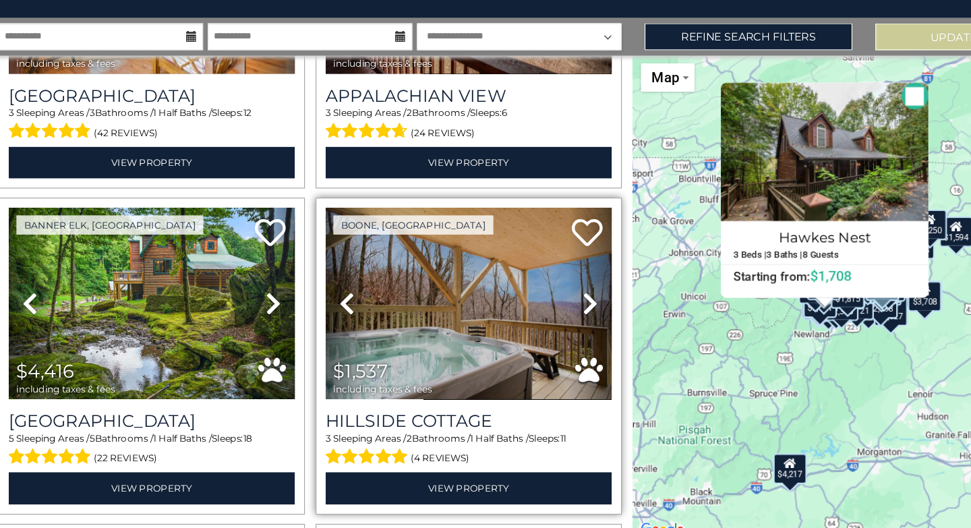
click at [528, 311] on icon at bounding box center [528, 322] width 13 height 22
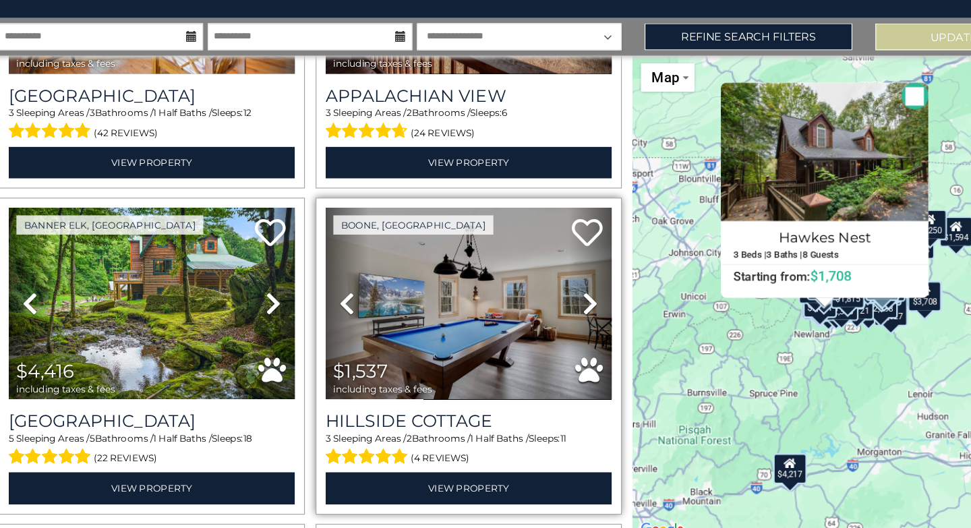
click at [528, 311] on icon at bounding box center [528, 322] width 13 height 22
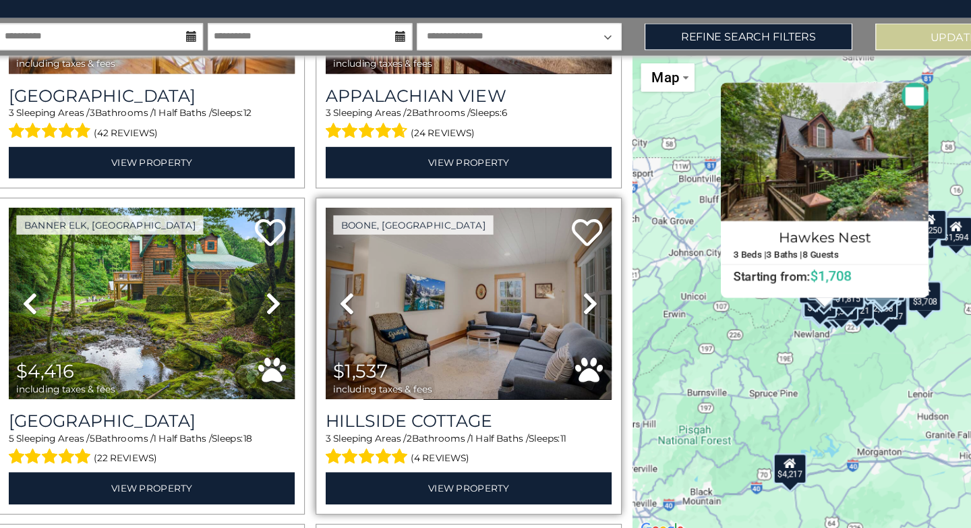
click at [528, 311] on icon at bounding box center [528, 322] width 13 height 22
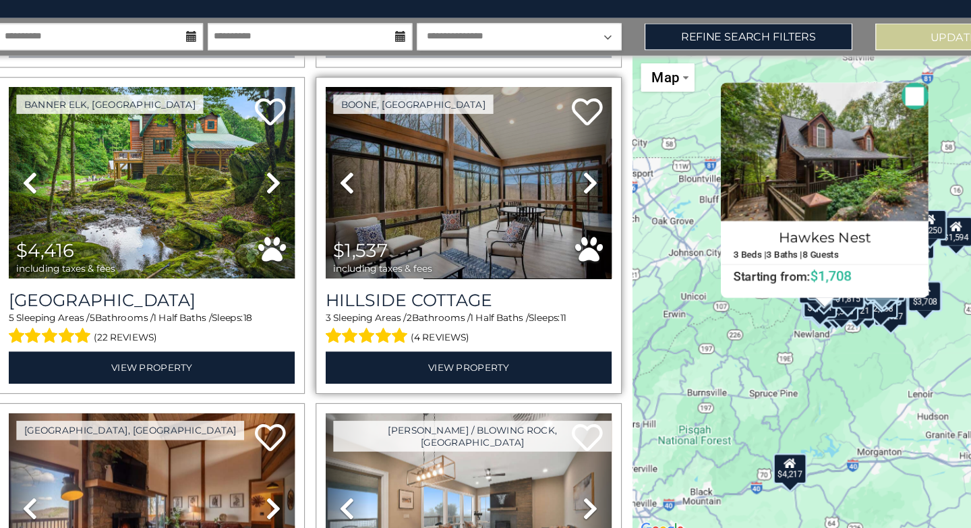
scroll to position [9428, 0]
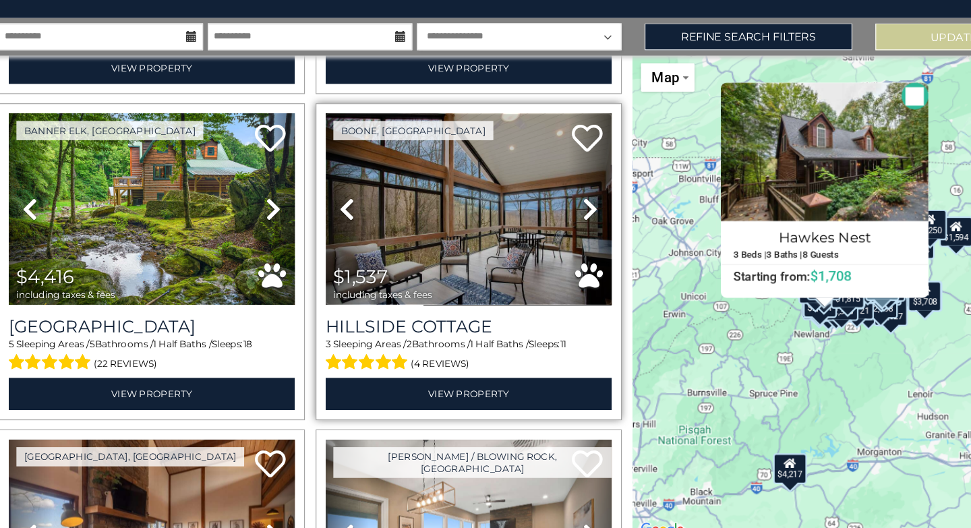
click at [466, 196] on img at bounding box center [422, 238] width 251 height 168
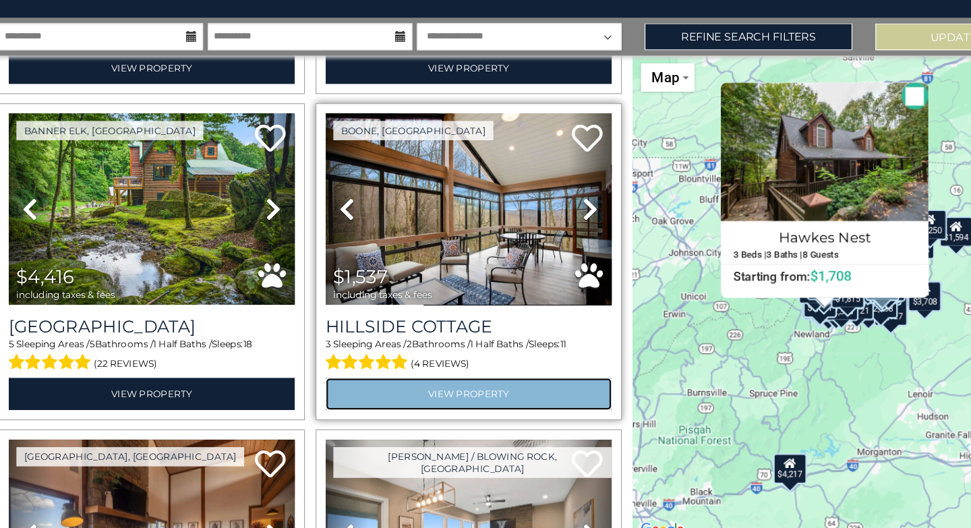
click at [409, 386] on link "View Property" at bounding box center [422, 400] width 251 height 28
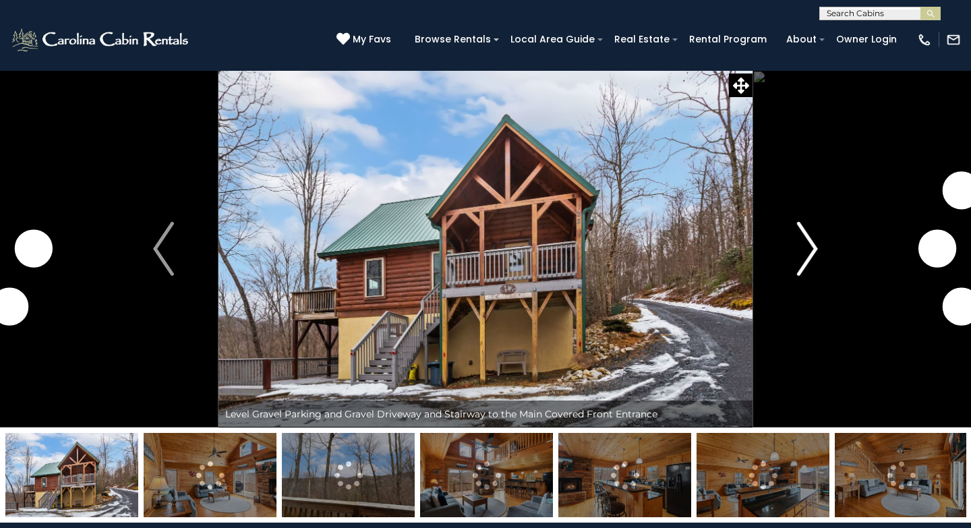
click at [811, 256] on img "Next" at bounding box center [807, 249] width 20 height 54
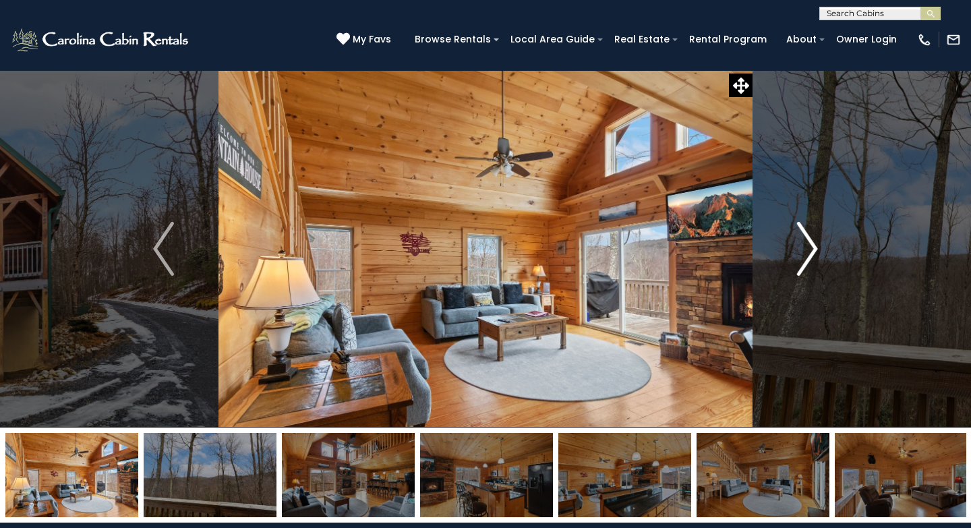
click at [811, 256] on img "Next" at bounding box center [807, 249] width 20 height 54
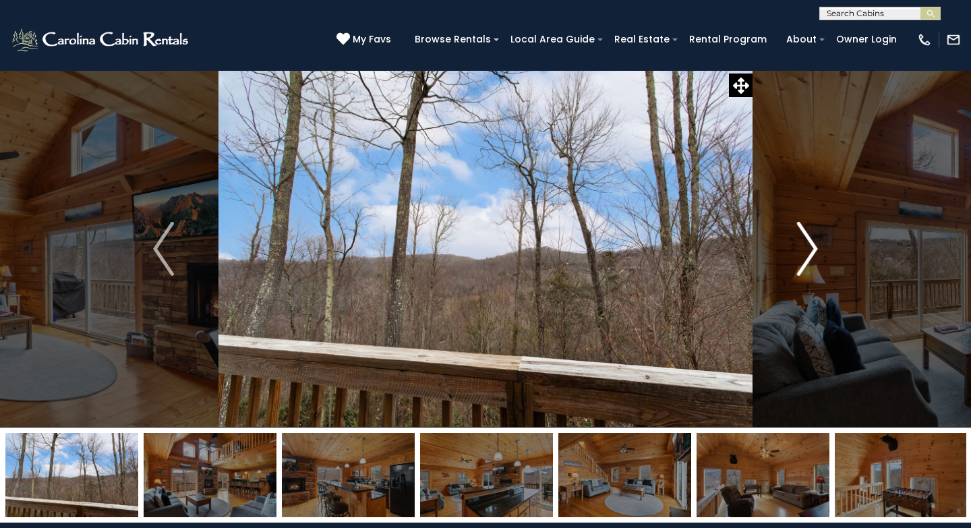
click at [811, 256] on img "Next" at bounding box center [807, 249] width 20 height 54
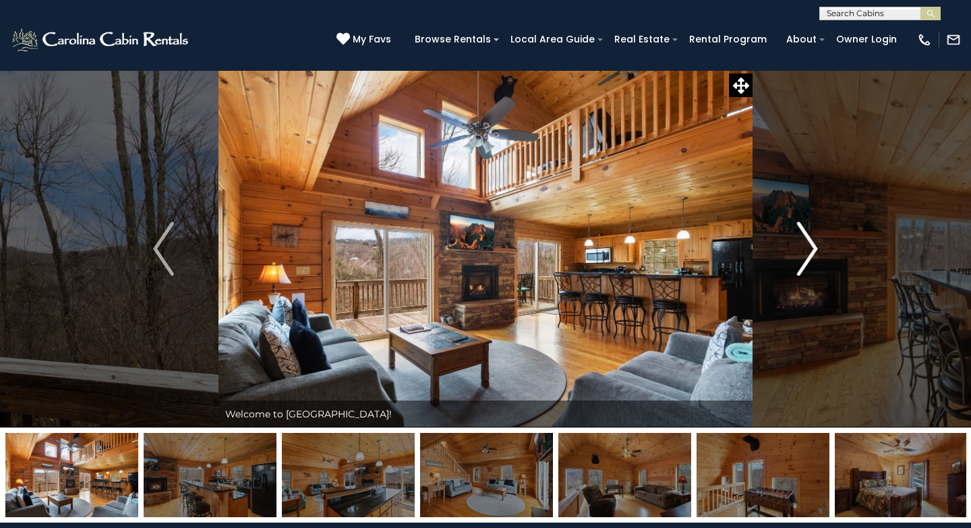
click at [811, 256] on img "Next" at bounding box center [807, 249] width 20 height 54
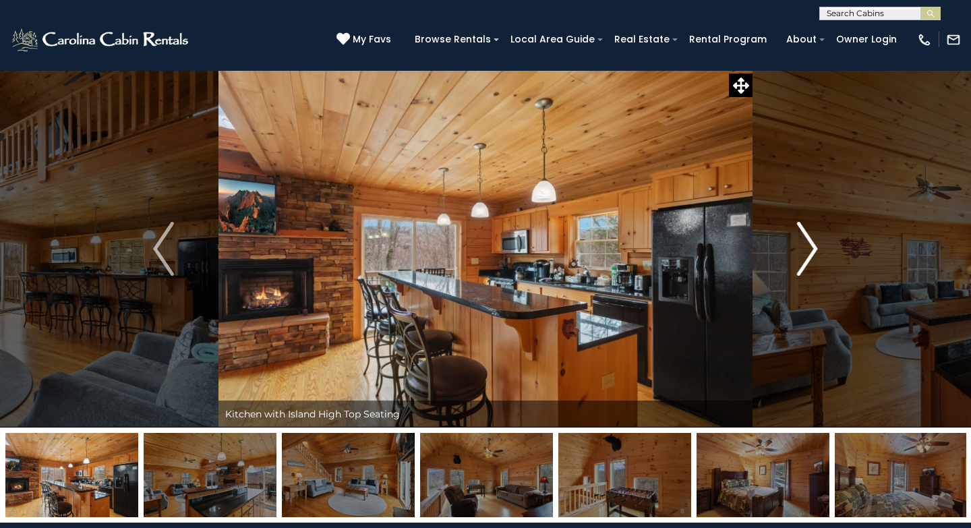
click at [811, 256] on img "Next" at bounding box center [807, 249] width 20 height 54
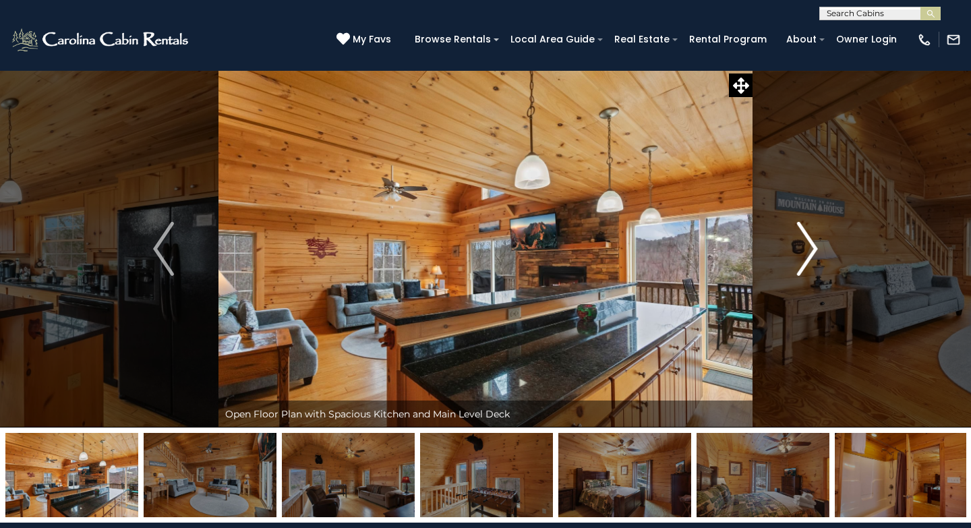
click at [811, 256] on img "Next" at bounding box center [807, 249] width 20 height 54
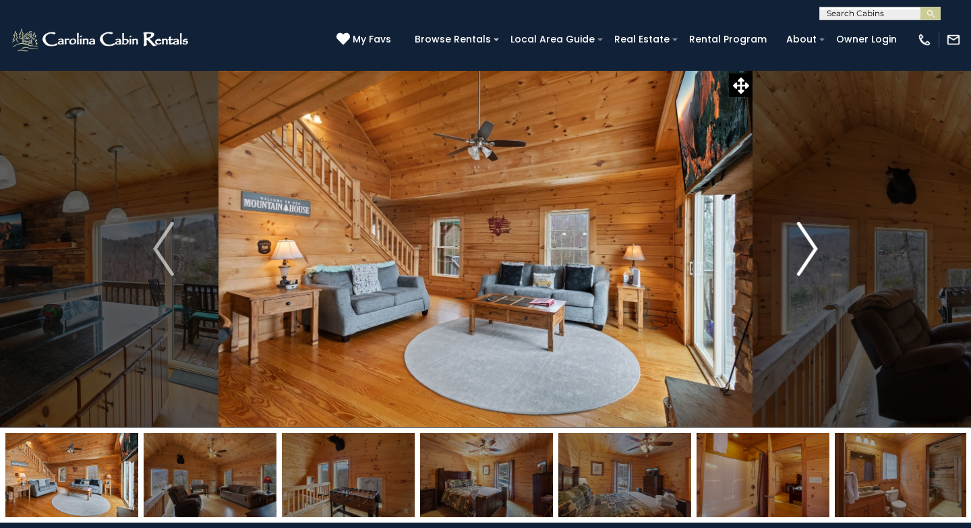
click at [811, 256] on img "Next" at bounding box center [807, 249] width 20 height 54
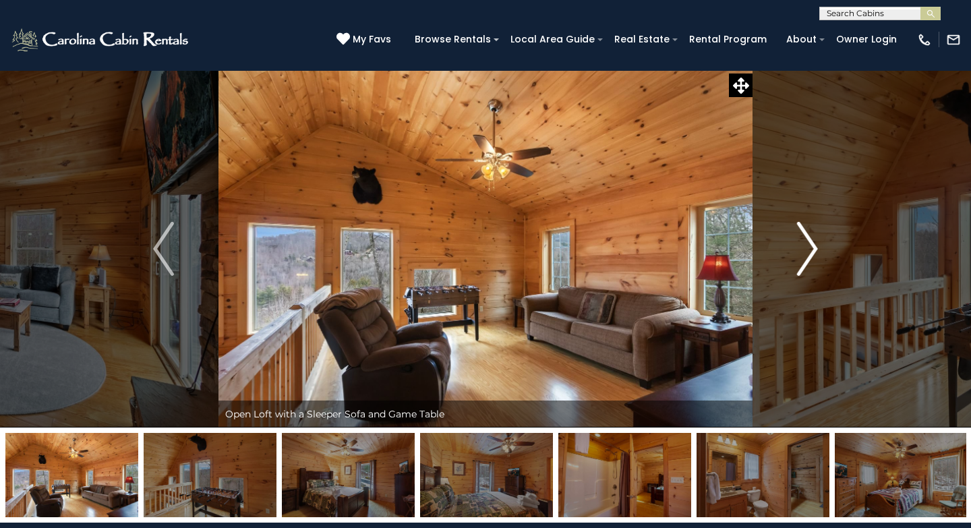
click at [811, 256] on img "Next" at bounding box center [807, 249] width 20 height 54
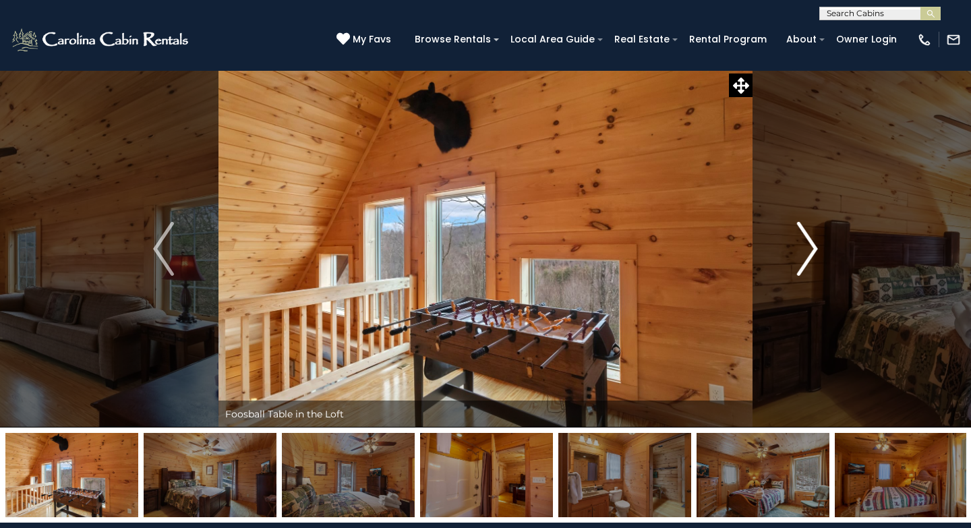
click at [811, 256] on img "Next" at bounding box center [807, 249] width 20 height 54
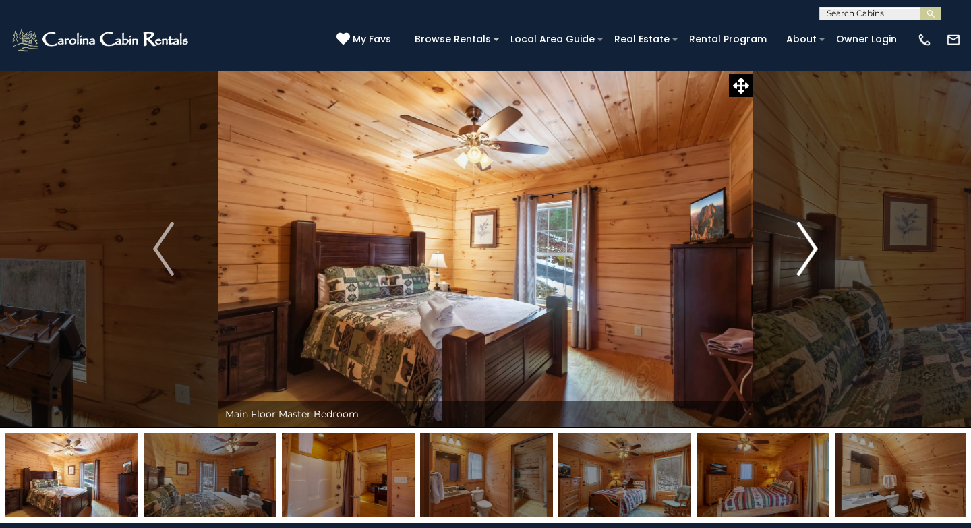
click at [811, 256] on img "Next" at bounding box center [807, 249] width 20 height 54
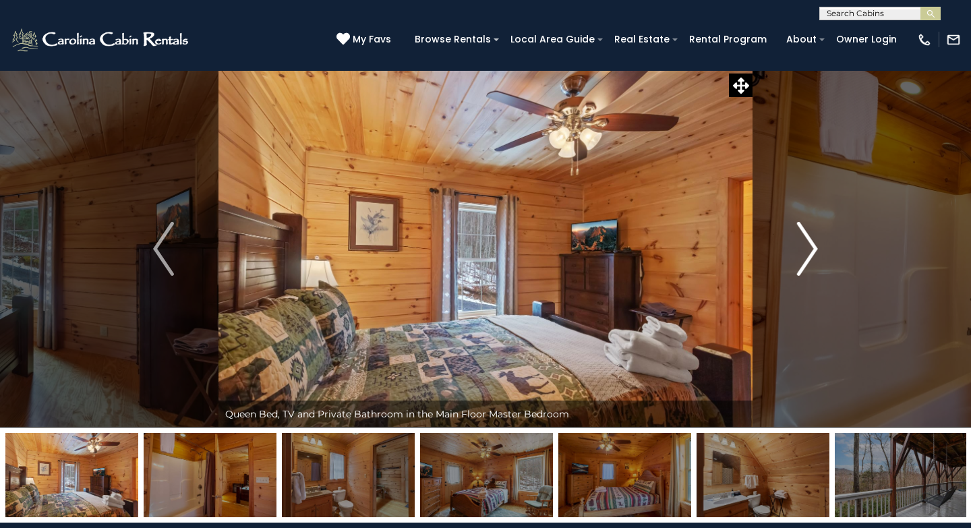
click at [811, 256] on img "Next" at bounding box center [807, 249] width 20 height 54
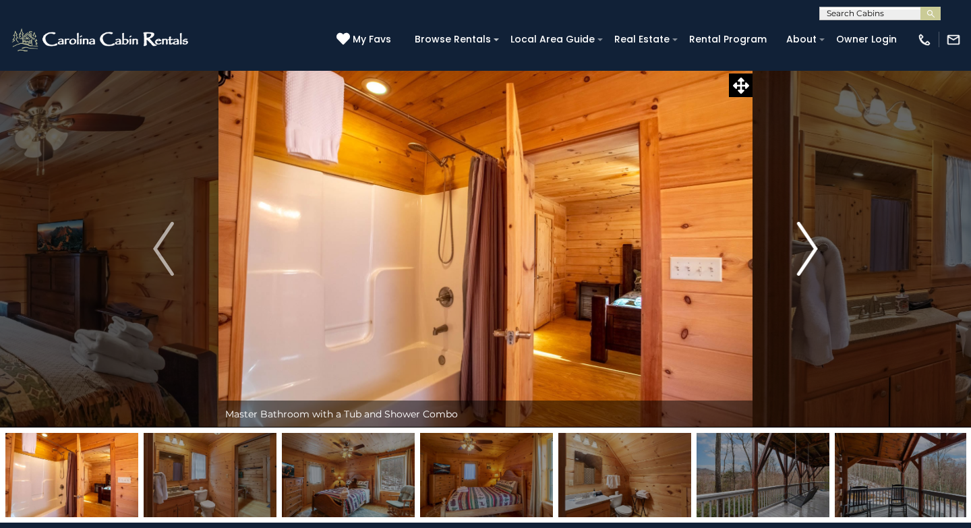
click at [811, 256] on img "Next" at bounding box center [807, 249] width 20 height 54
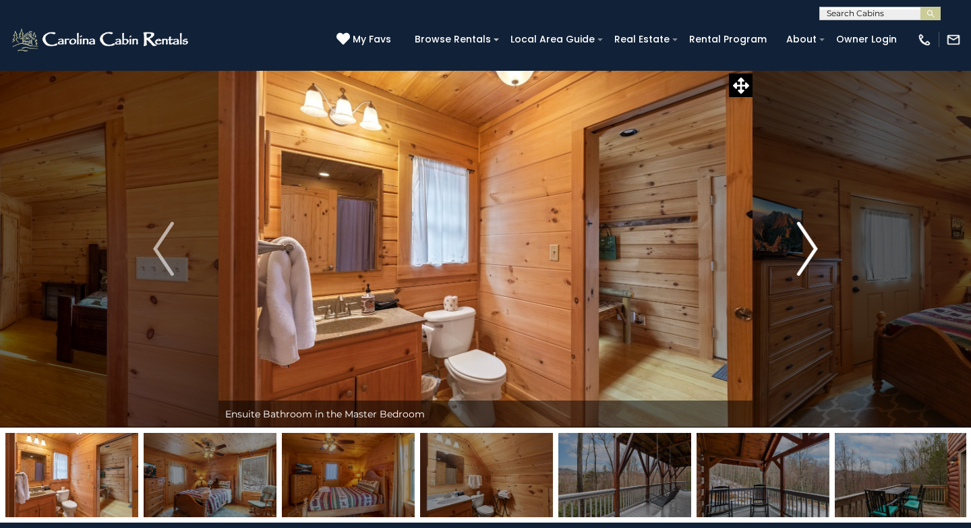
click at [811, 256] on img "Next" at bounding box center [807, 249] width 20 height 54
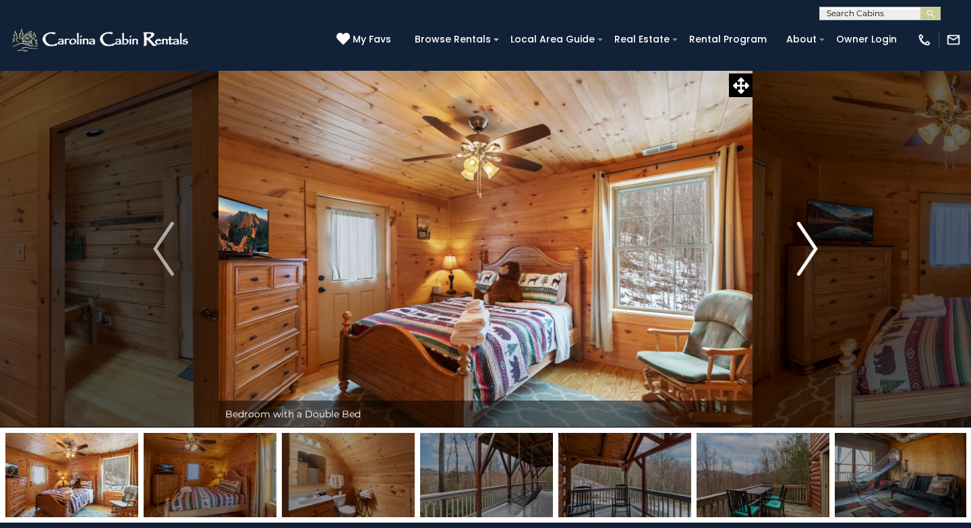
click at [811, 256] on img "Next" at bounding box center [807, 249] width 20 height 54
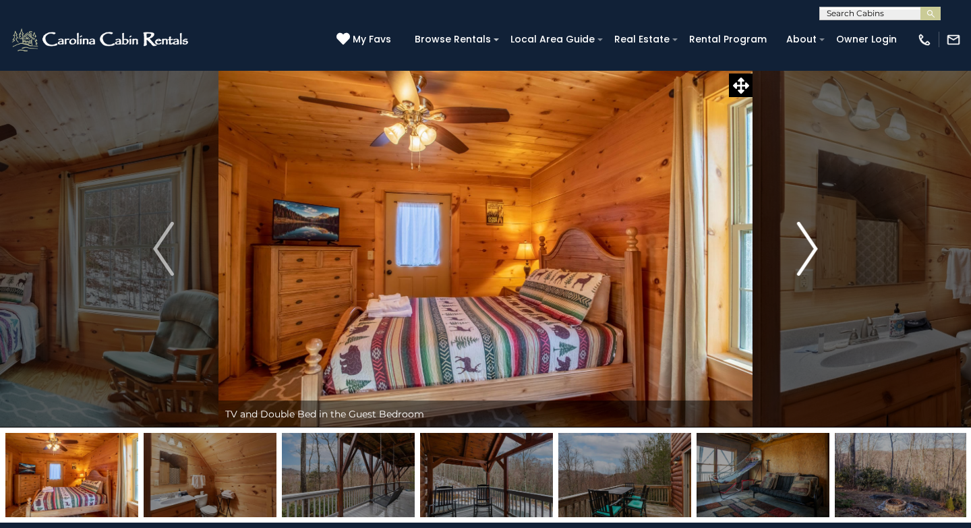
click at [811, 256] on img "Next" at bounding box center [807, 249] width 20 height 54
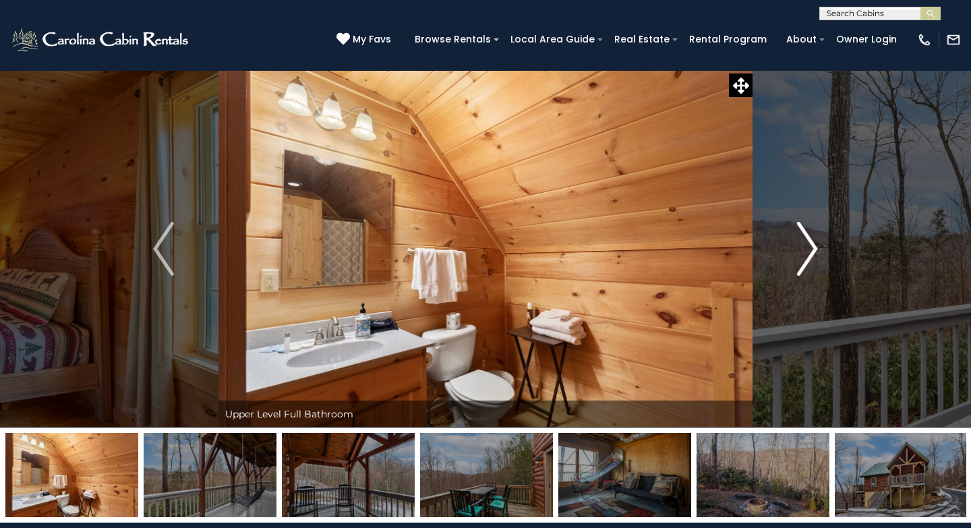
click at [811, 256] on img "Next" at bounding box center [807, 249] width 20 height 54
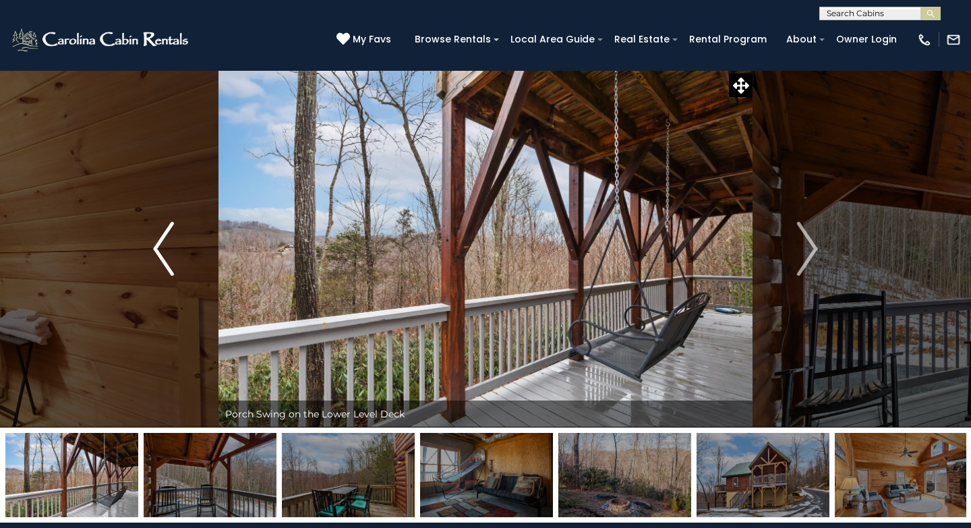
click at [163, 259] on img "Previous" at bounding box center [163, 249] width 20 height 54
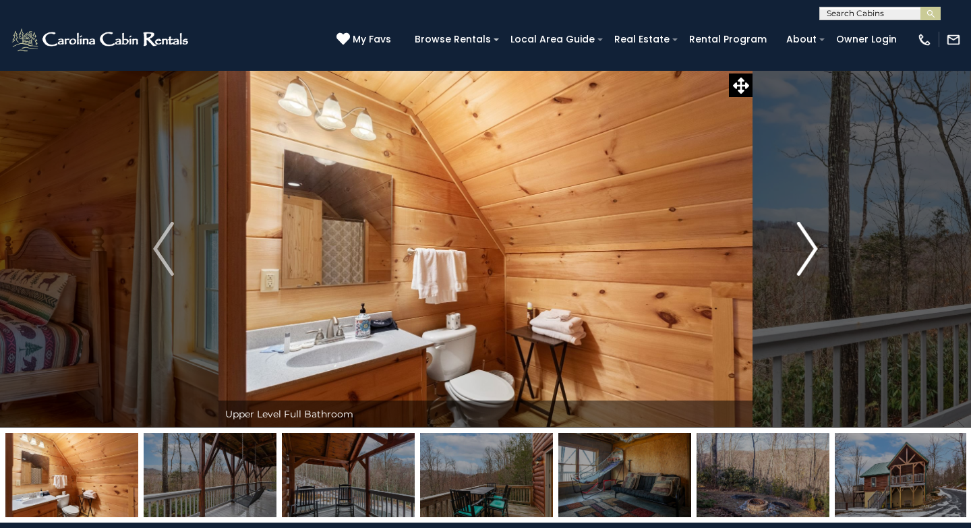
click at [807, 255] on img "Next" at bounding box center [807, 249] width 20 height 54
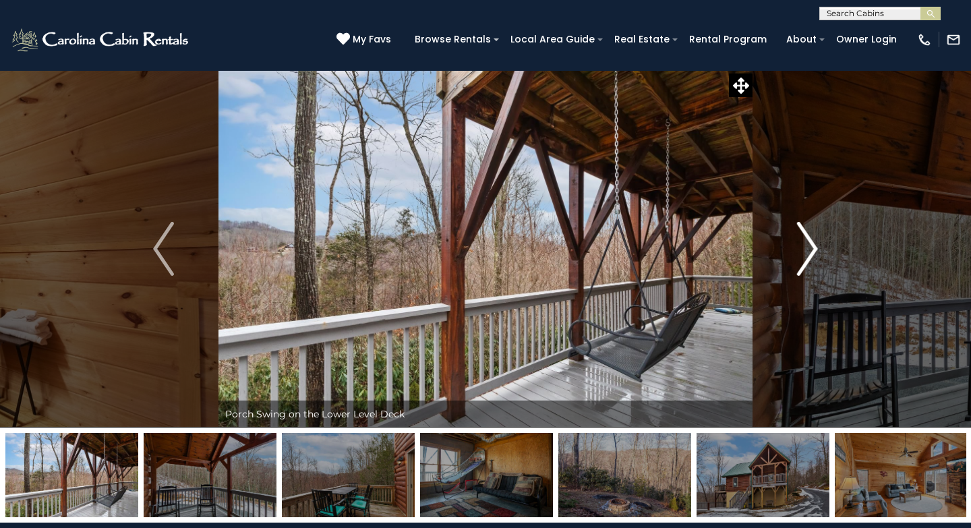
click at [807, 255] on img "Next" at bounding box center [807, 249] width 20 height 54
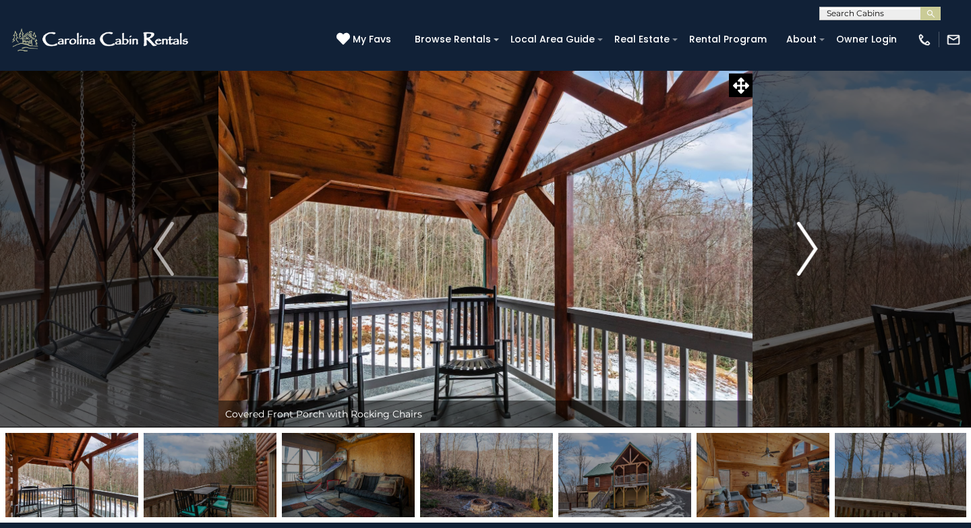
click at [807, 255] on img "Next" at bounding box center [807, 249] width 20 height 54
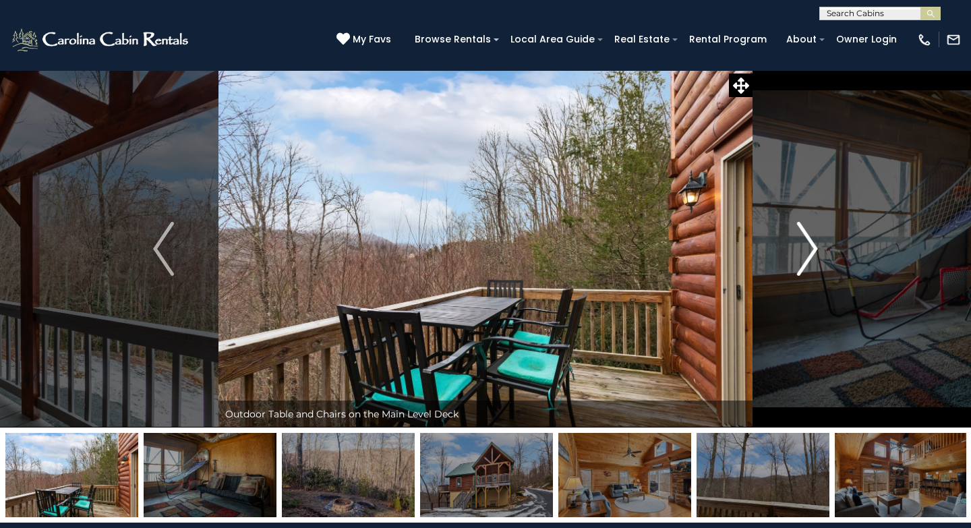
click at [807, 255] on img "Next" at bounding box center [807, 249] width 20 height 54
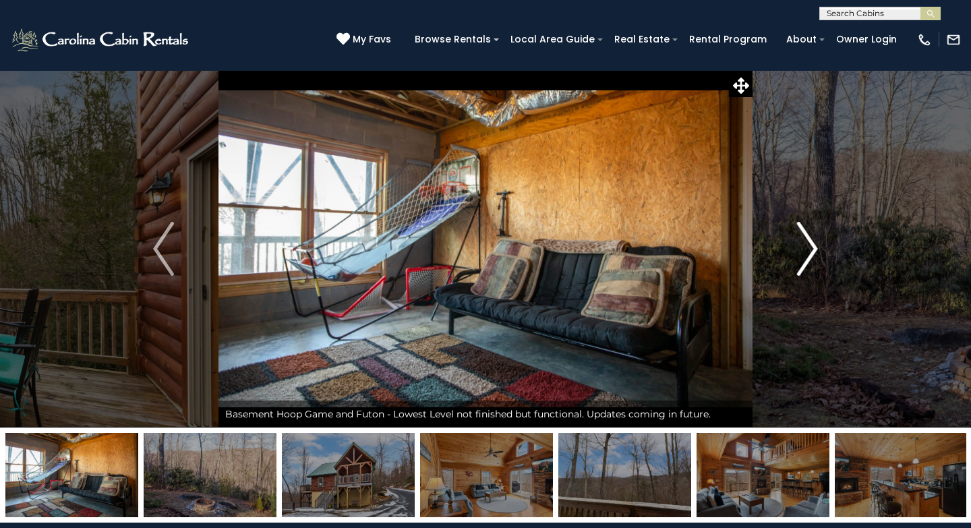
click at [807, 255] on img "Next" at bounding box center [807, 249] width 20 height 54
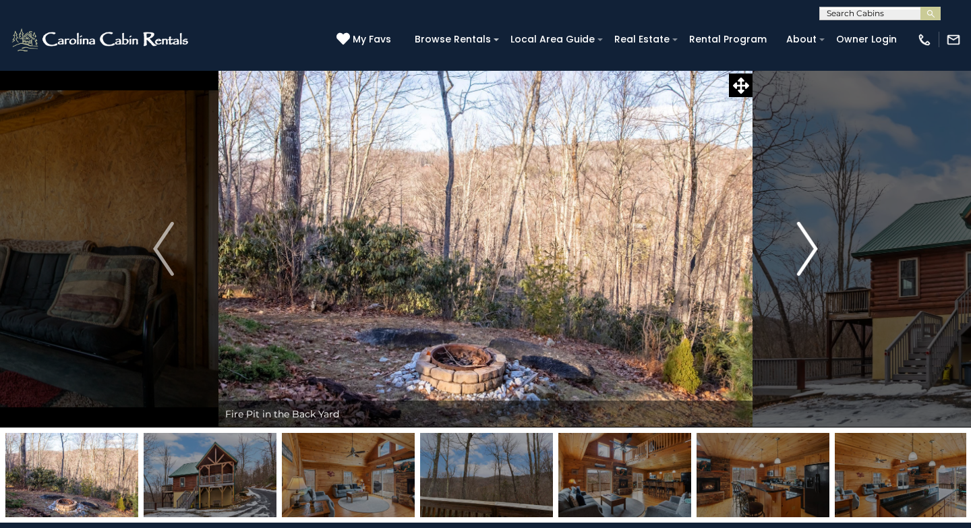
click at [807, 255] on img "Next" at bounding box center [807, 249] width 20 height 54
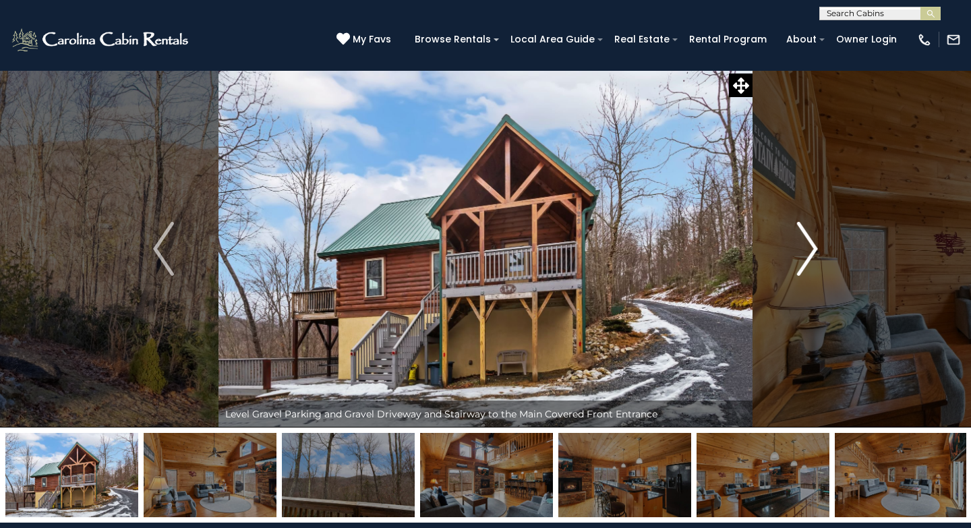
click at [807, 255] on img "Next" at bounding box center [807, 249] width 20 height 54
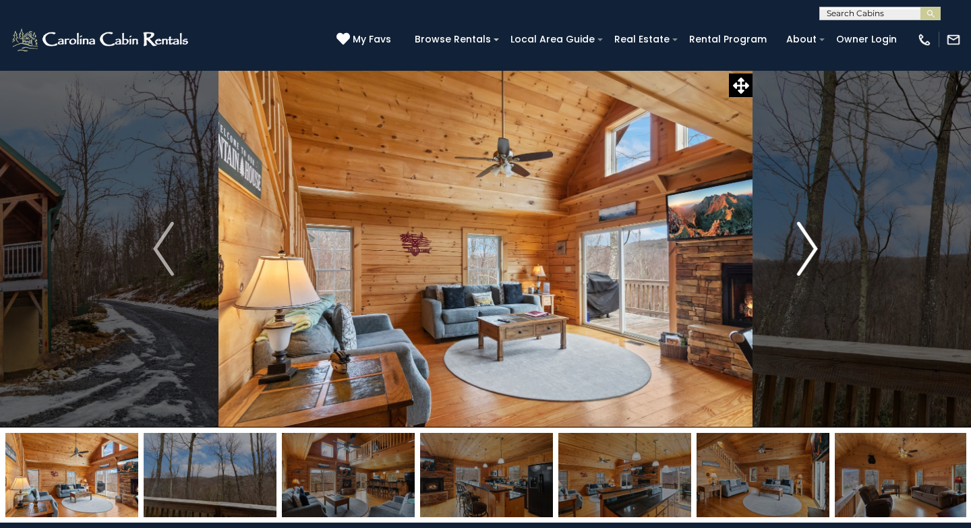
click at [807, 255] on img "Next" at bounding box center [807, 249] width 20 height 54
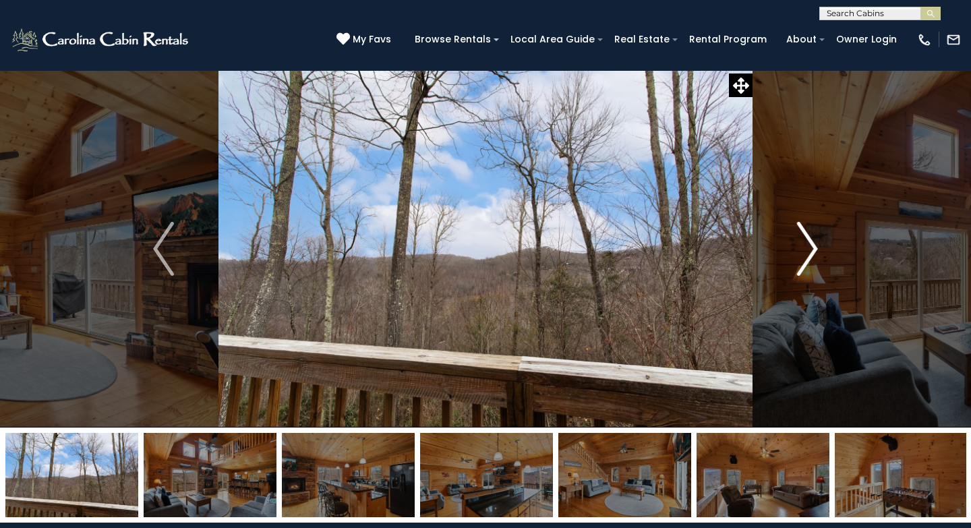
click at [807, 255] on img "Next" at bounding box center [807, 249] width 20 height 54
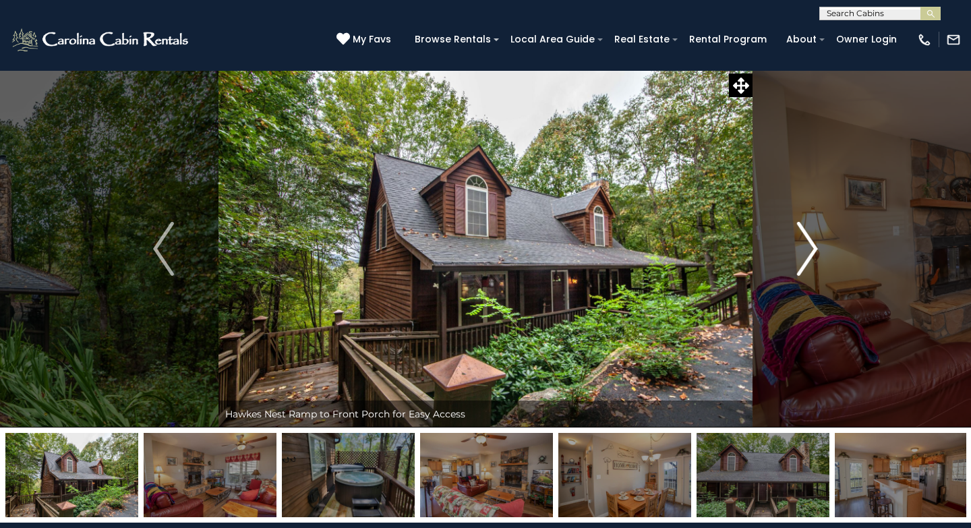
click at [805, 256] on img "Next" at bounding box center [807, 249] width 20 height 54
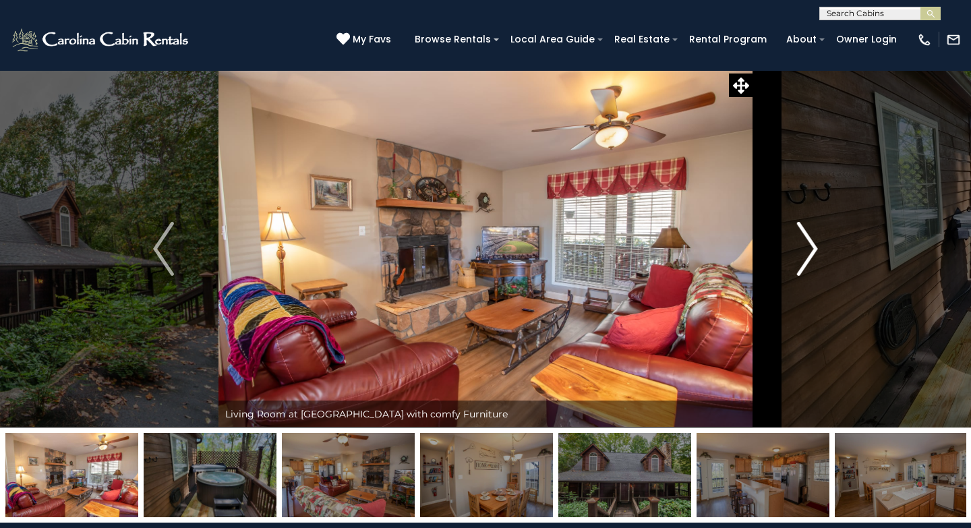
click at [805, 256] on img "Next" at bounding box center [807, 249] width 20 height 54
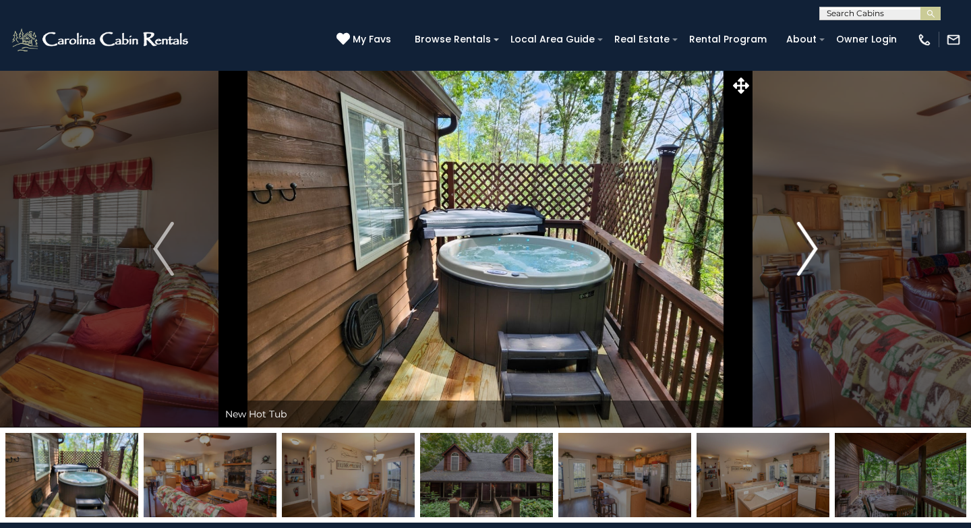
click at [805, 256] on img "Next" at bounding box center [807, 249] width 20 height 54
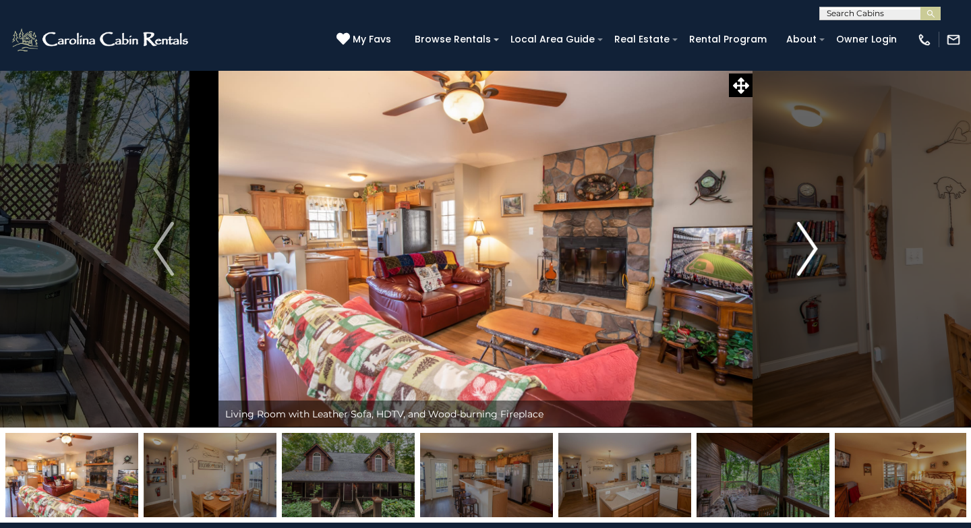
click at [805, 256] on img "Next" at bounding box center [807, 249] width 20 height 54
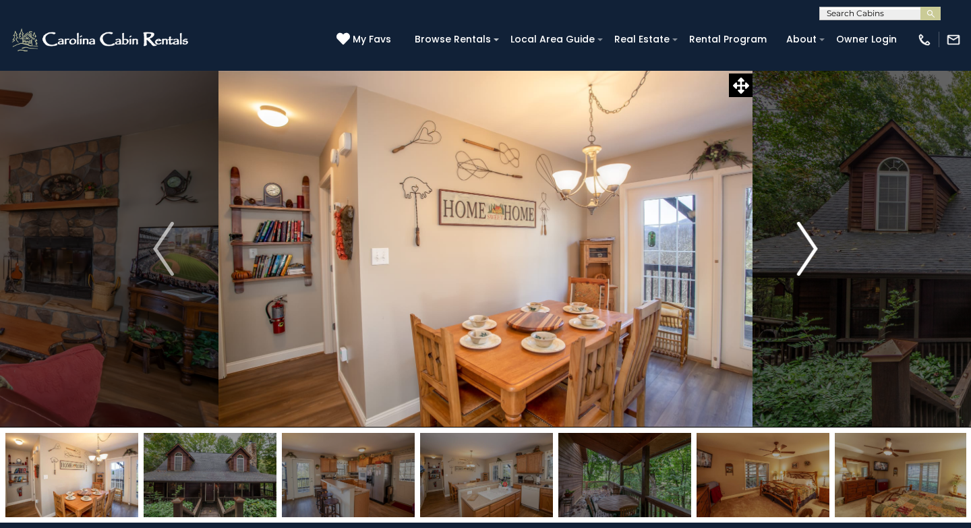
click at [805, 256] on img "Next" at bounding box center [807, 249] width 20 height 54
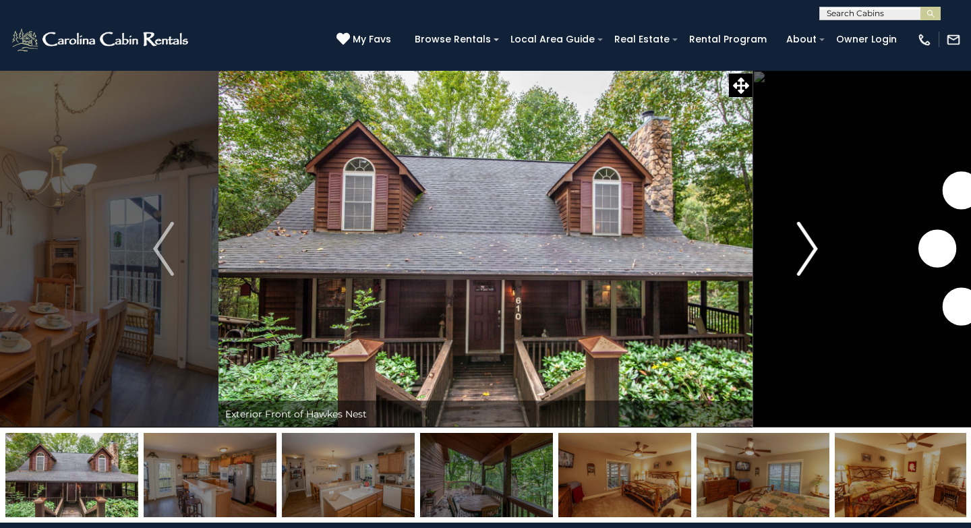
click at [805, 256] on img "Next" at bounding box center [807, 249] width 20 height 54
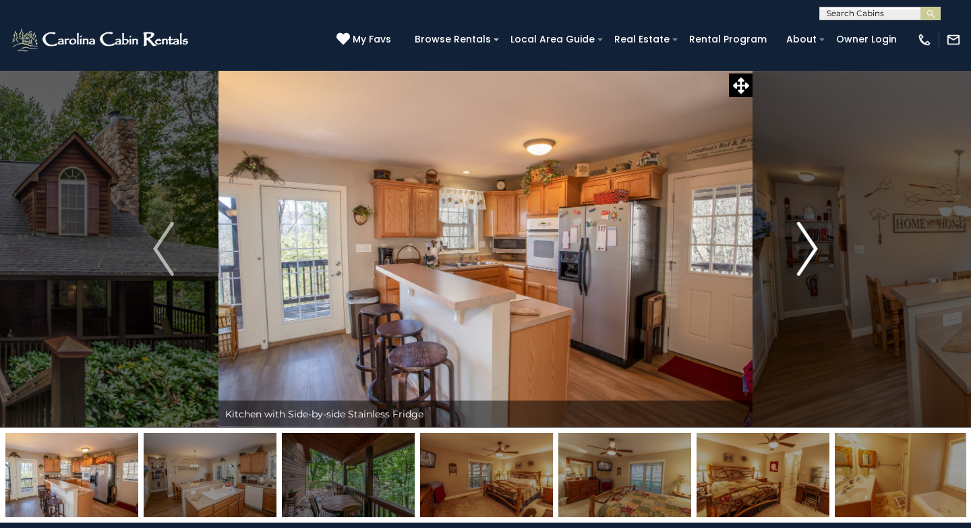
click at [805, 256] on img "Next" at bounding box center [807, 249] width 20 height 54
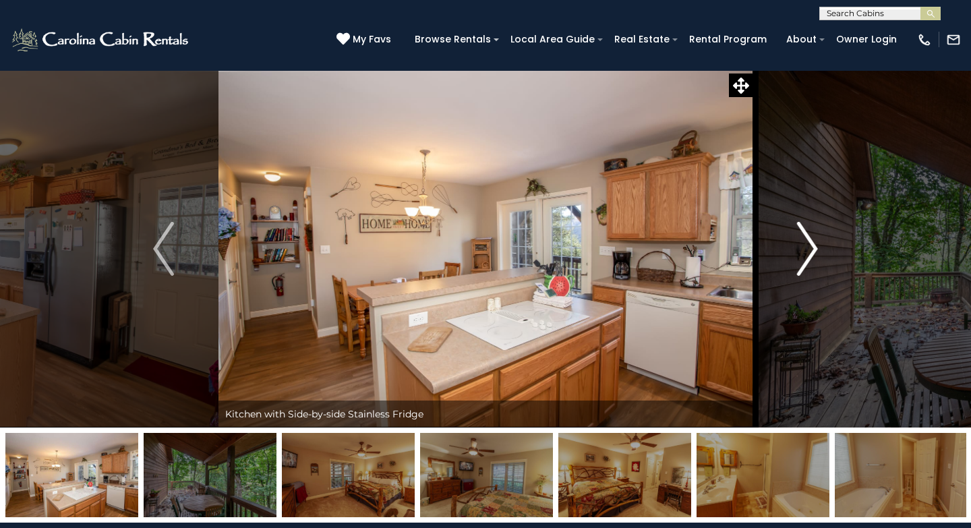
click at [805, 256] on img "Next" at bounding box center [807, 249] width 20 height 54
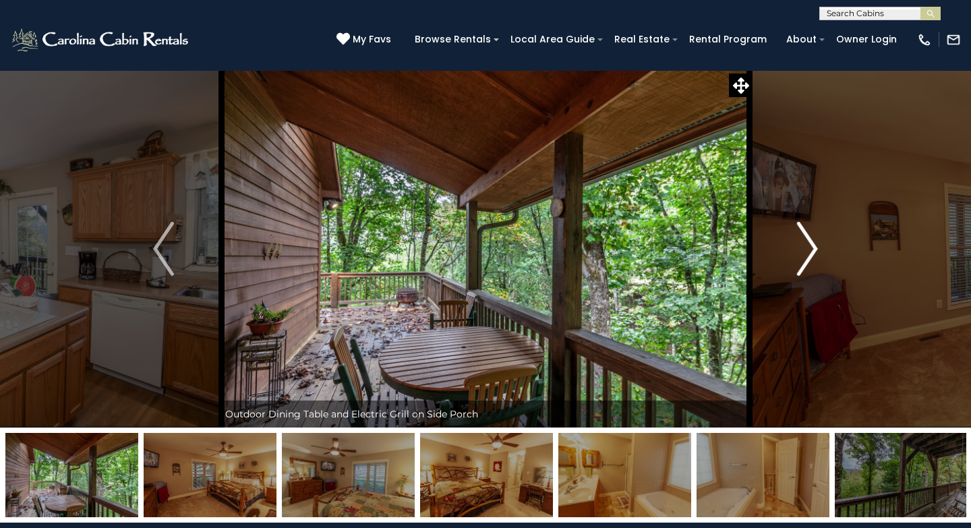
click at [805, 256] on img "Next" at bounding box center [807, 249] width 20 height 54
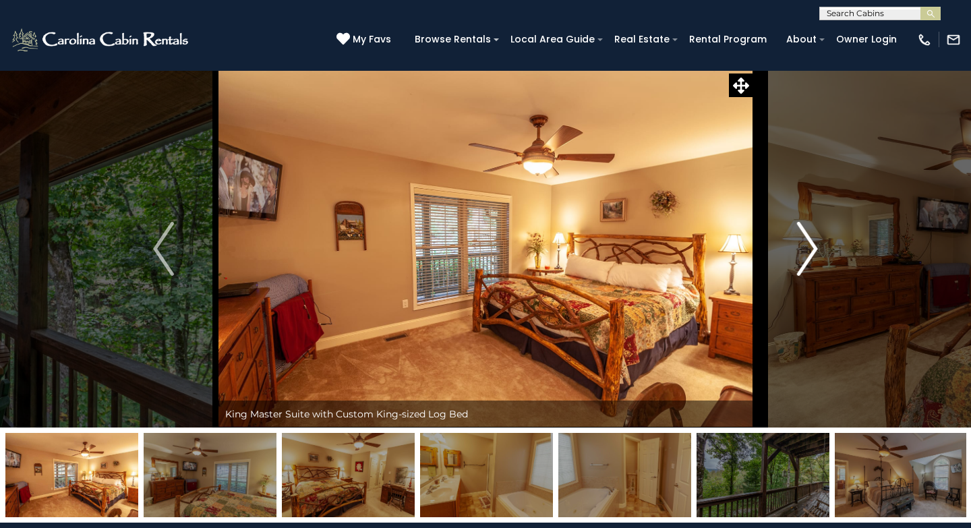
click at [805, 256] on img "Next" at bounding box center [807, 249] width 20 height 54
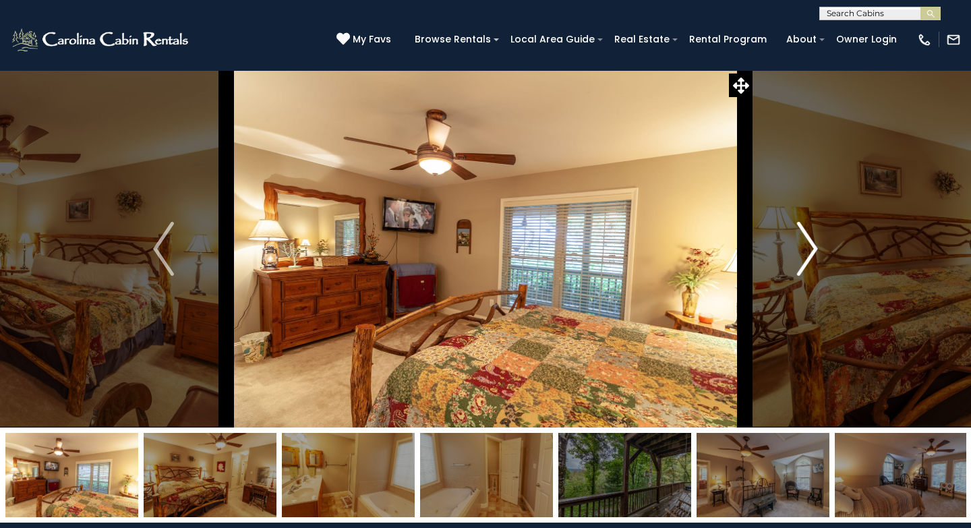
click at [805, 256] on img "Next" at bounding box center [807, 249] width 20 height 54
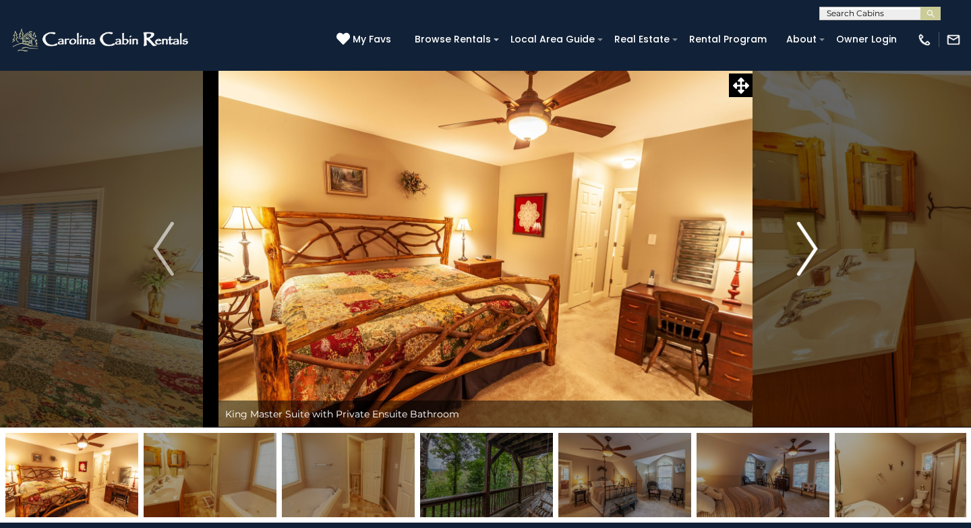
click at [805, 256] on img "Next" at bounding box center [807, 249] width 20 height 54
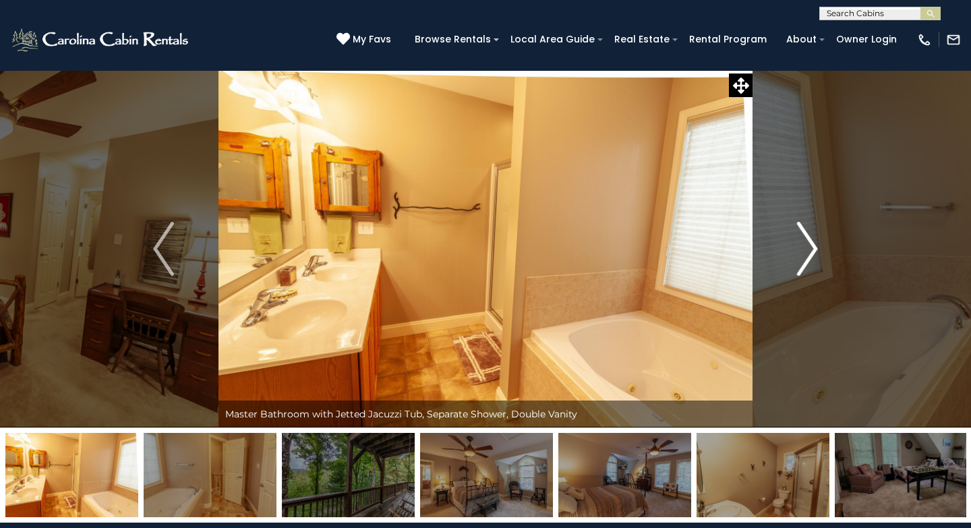
click at [805, 256] on img "Next" at bounding box center [807, 249] width 20 height 54
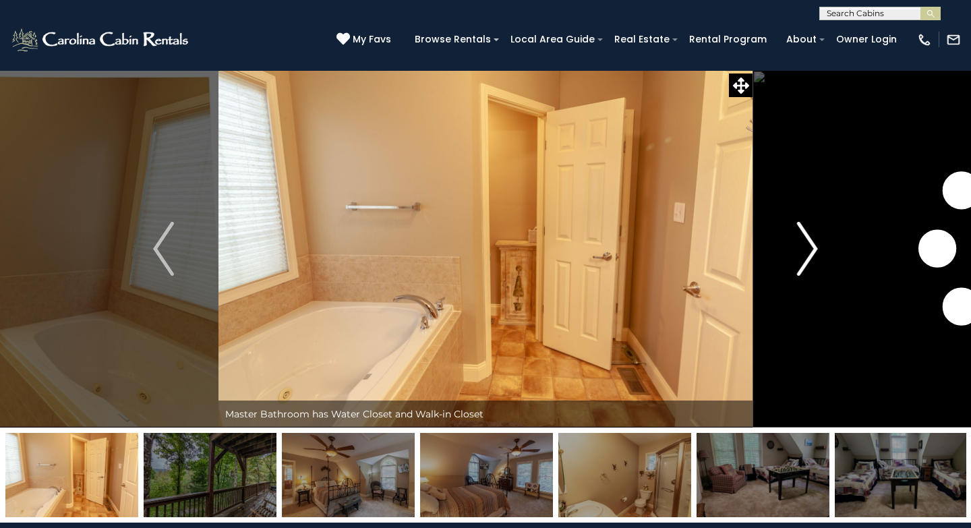
click at [805, 256] on img "Next" at bounding box center [807, 249] width 20 height 54
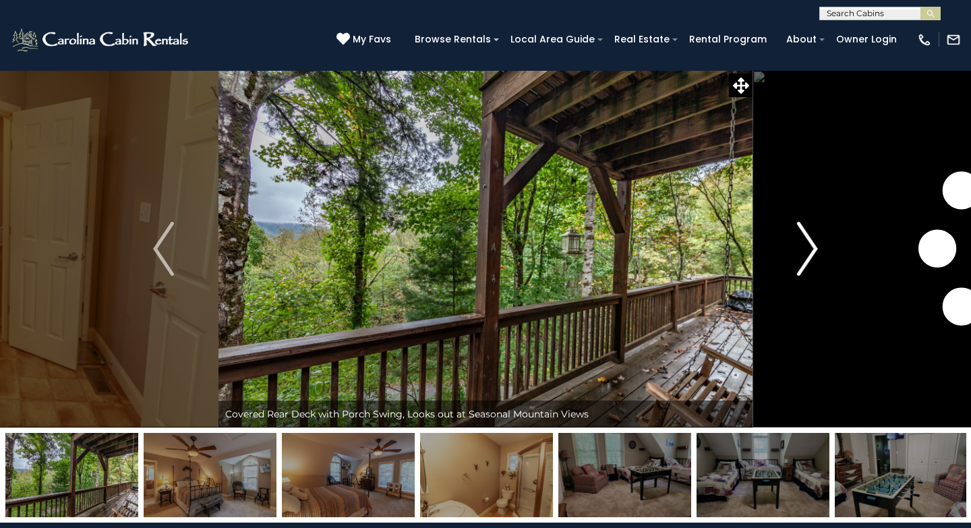
click at [805, 256] on img "Next" at bounding box center [807, 249] width 20 height 54
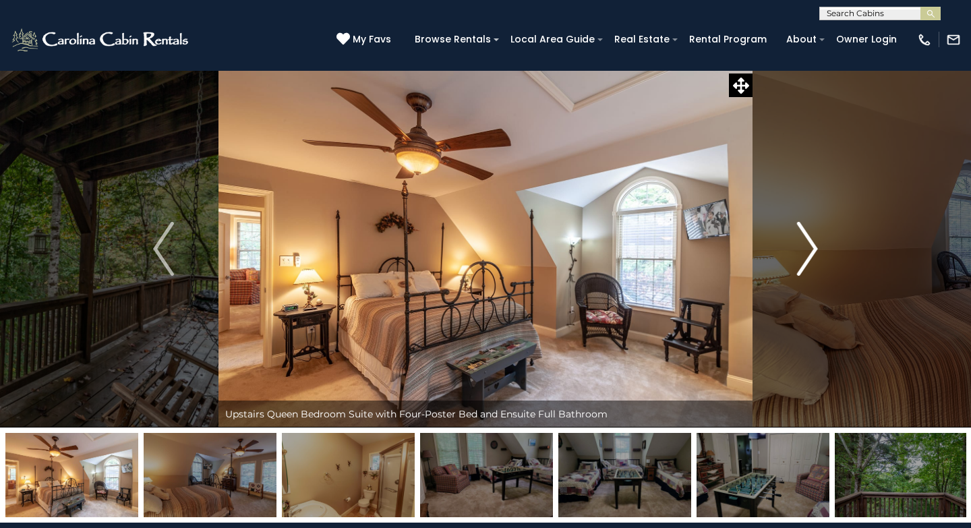
click at [805, 256] on img "Next" at bounding box center [807, 249] width 20 height 54
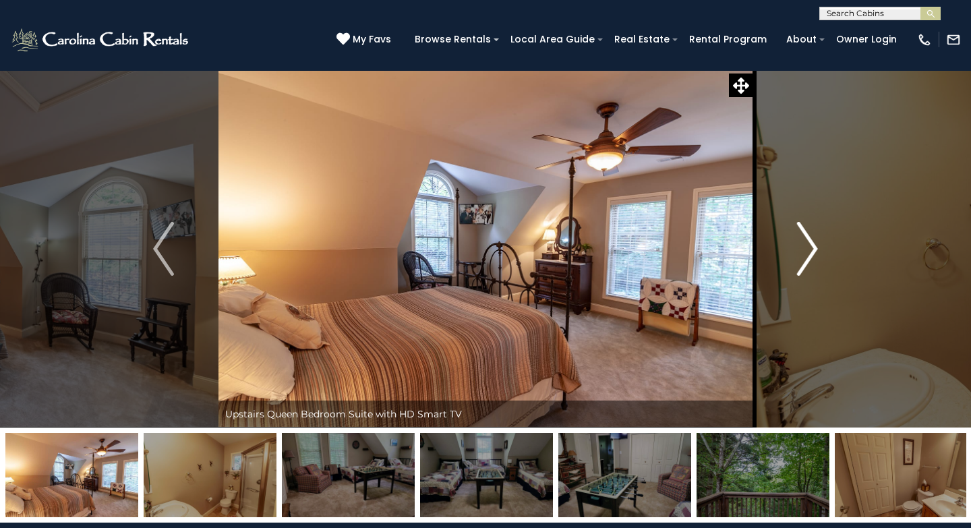
click at [805, 256] on img "Next" at bounding box center [807, 249] width 20 height 54
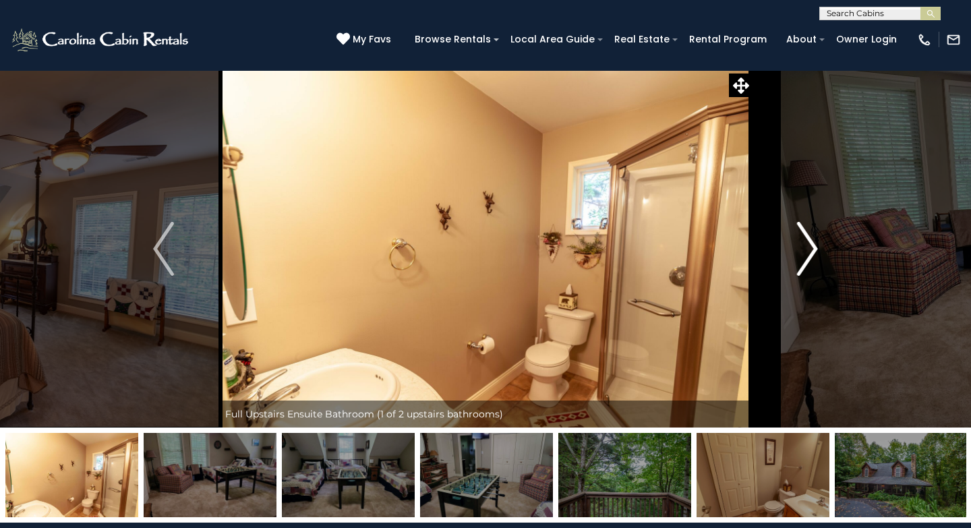
click at [805, 256] on img "Next" at bounding box center [807, 249] width 20 height 54
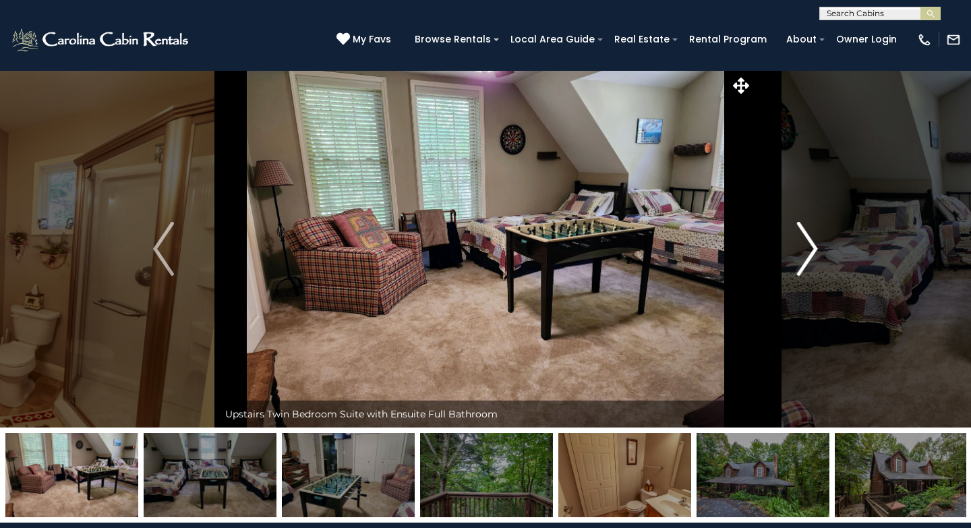
click at [805, 256] on img "Next" at bounding box center [807, 249] width 20 height 54
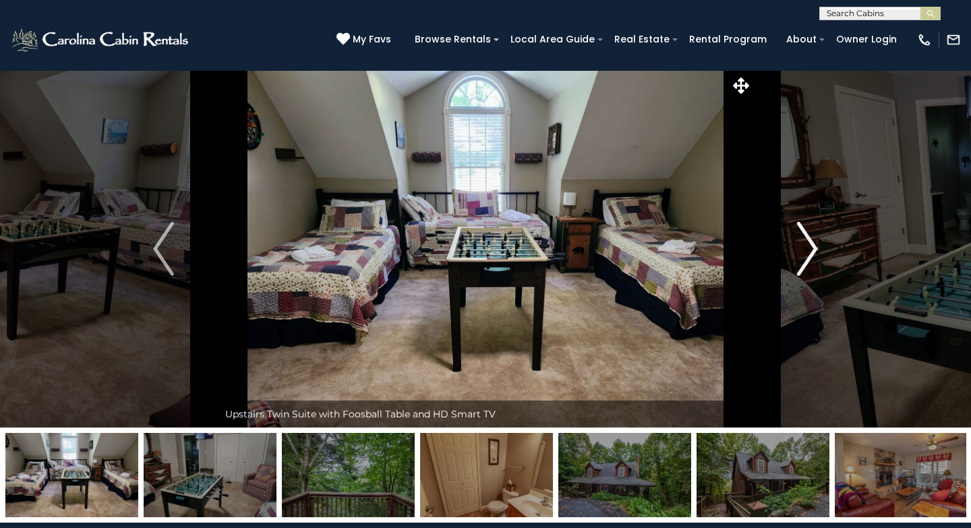
click at [805, 256] on img "Next" at bounding box center [807, 249] width 20 height 54
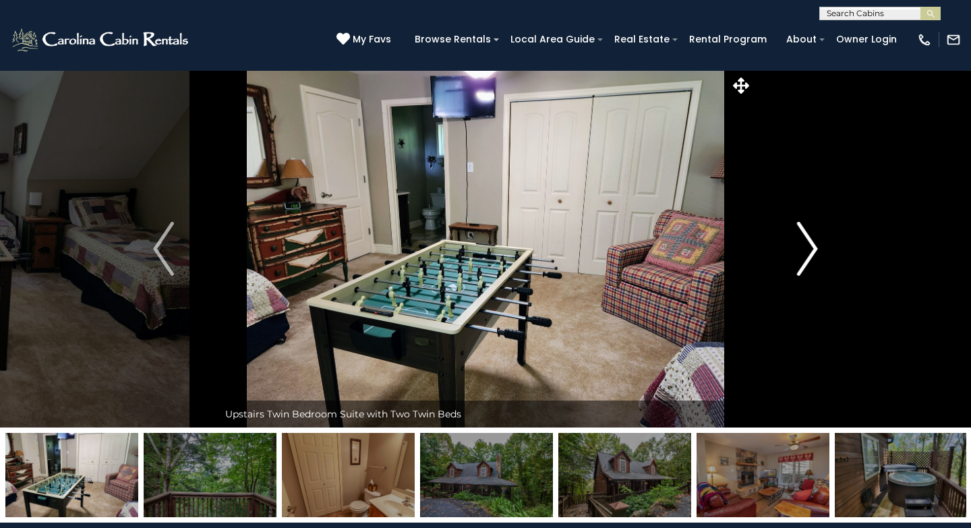
click at [805, 256] on img "Next" at bounding box center [807, 249] width 20 height 54
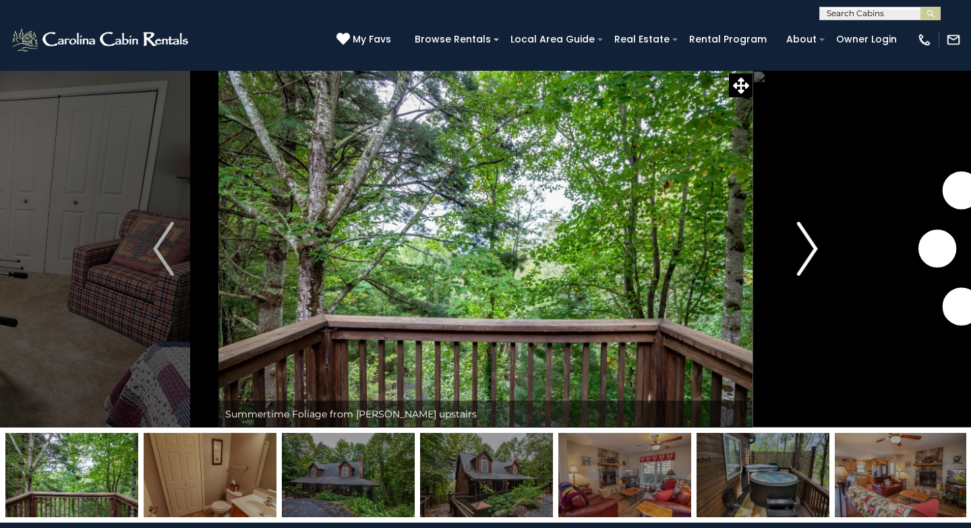
click at [805, 256] on img "Next" at bounding box center [807, 249] width 20 height 54
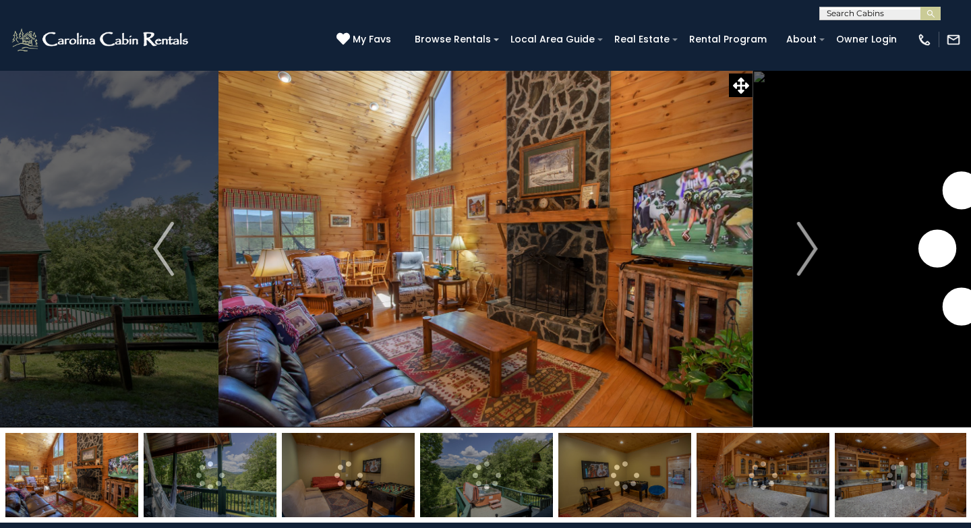
scroll to position [83, 0]
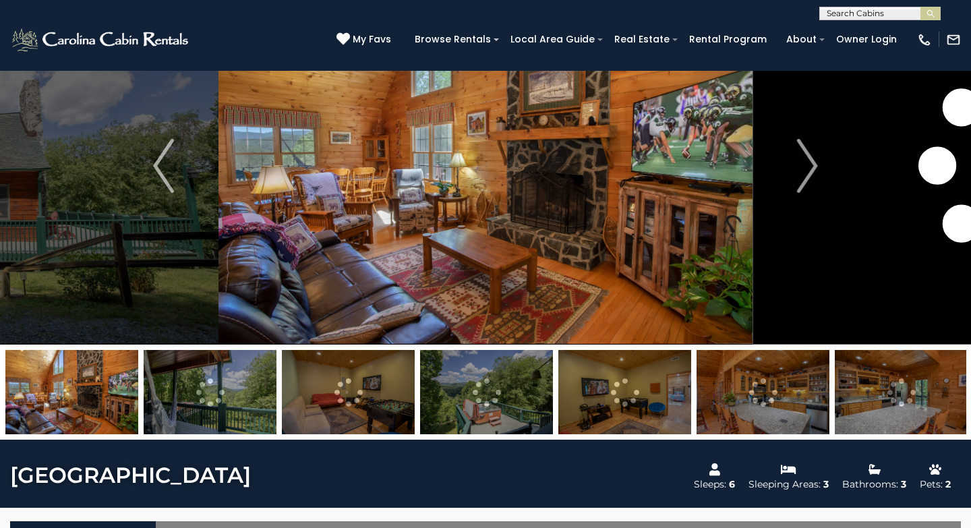
click at [581, 179] on img at bounding box center [485, 165] width 534 height 357
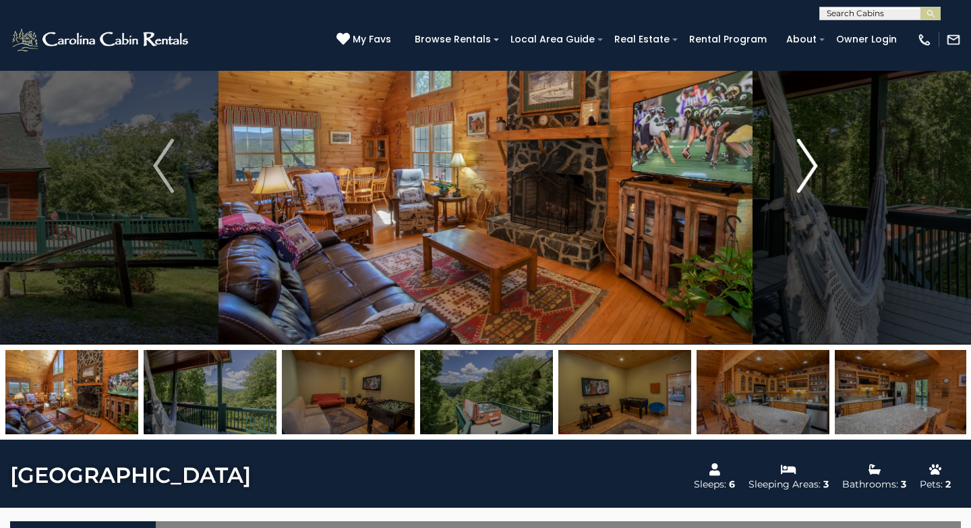
click at [812, 159] on img "Next" at bounding box center [807, 166] width 20 height 54
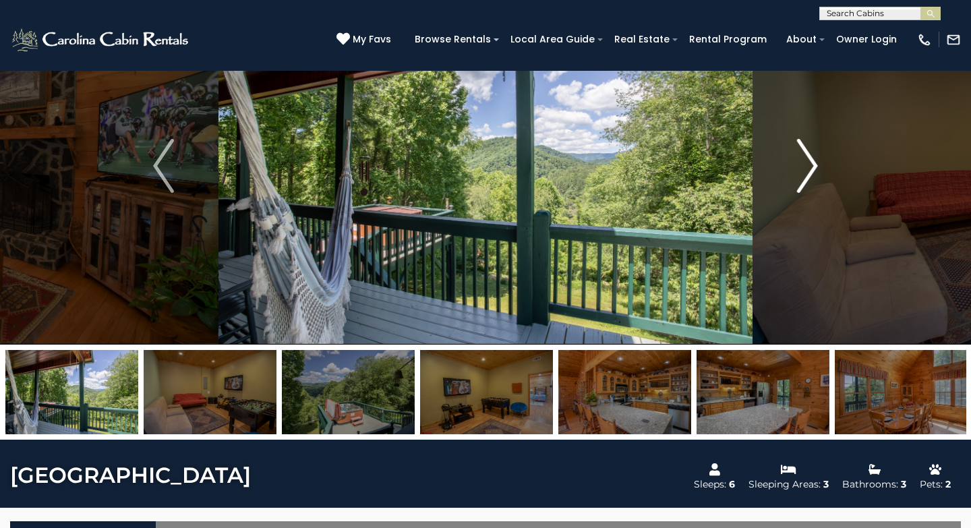
click at [812, 159] on img "Next" at bounding box center [807, 166] width 20 height 54
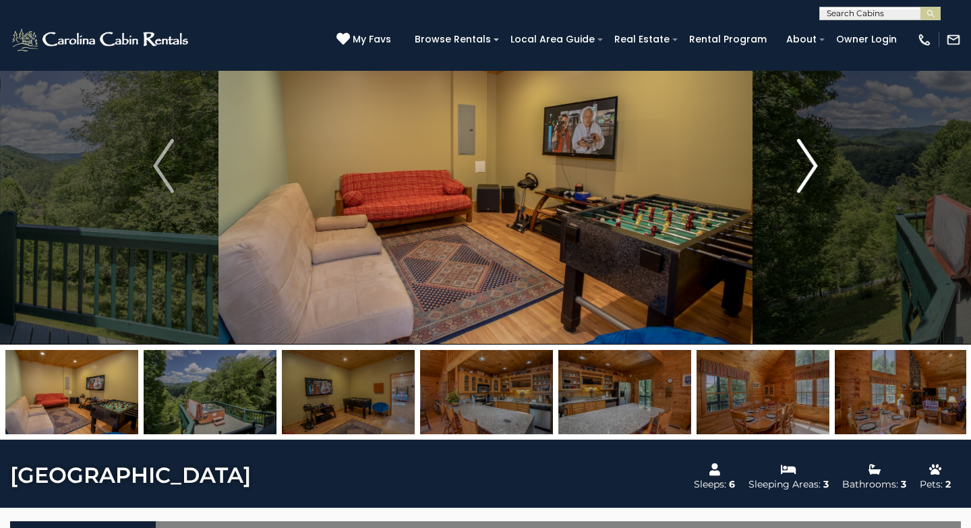
click at [812, 159] on img "Next" at bounding box center [807, 166] width 20 height 54
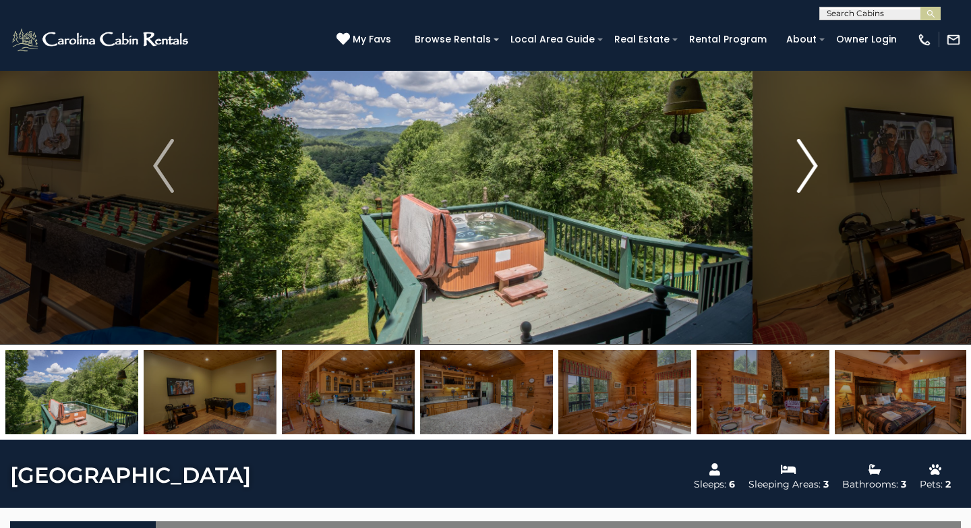
click at [812, 159] on img "Next" at bounding box center [807, 166] width 20 height 54
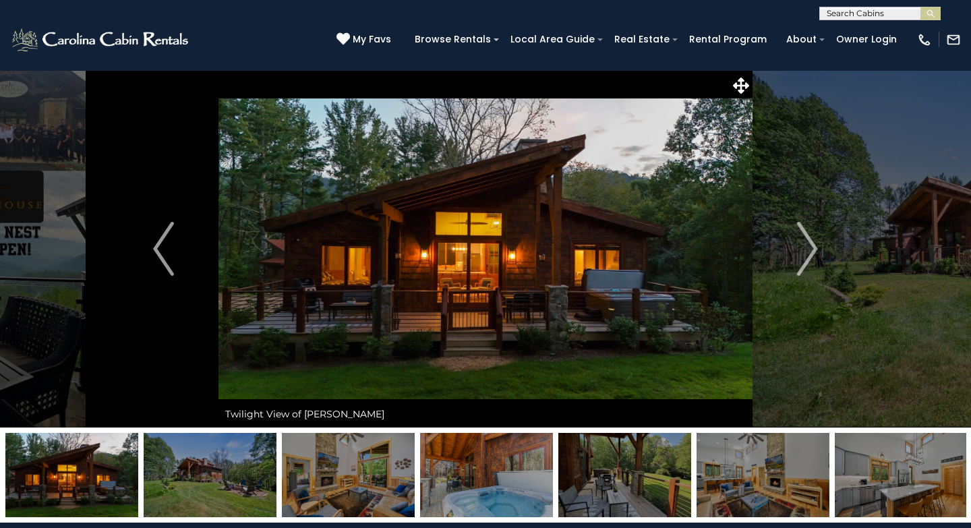
click at [516, 268] on img at bounding box center [485, 248] width 534 height 357
click at [817, 248] on img "Next" at bounding box center [807, 249] width 20 height 54
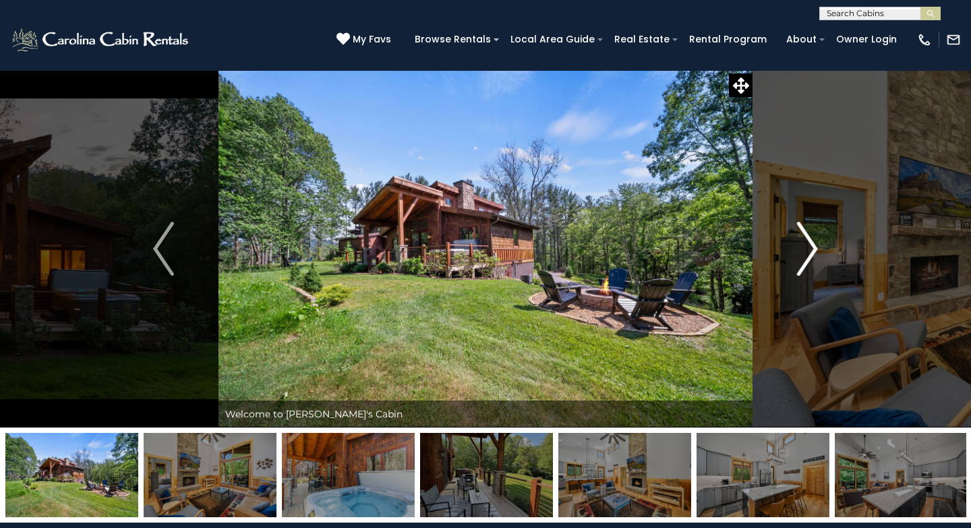
click at [817, 248] on img "Next" at bounding box center [807, 249] width 20 height 54
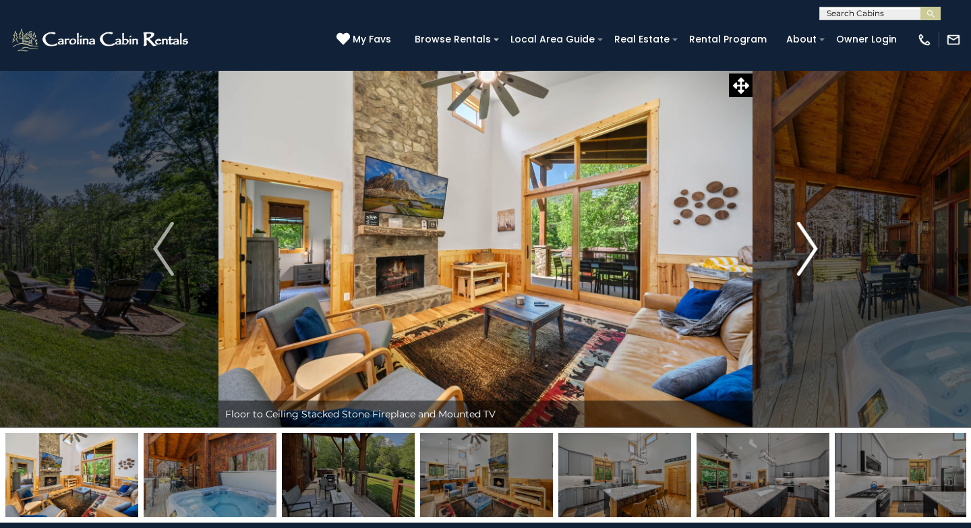
click at [817, 248] on img "Next" at bounding box center [807, 249] width 20 height 54
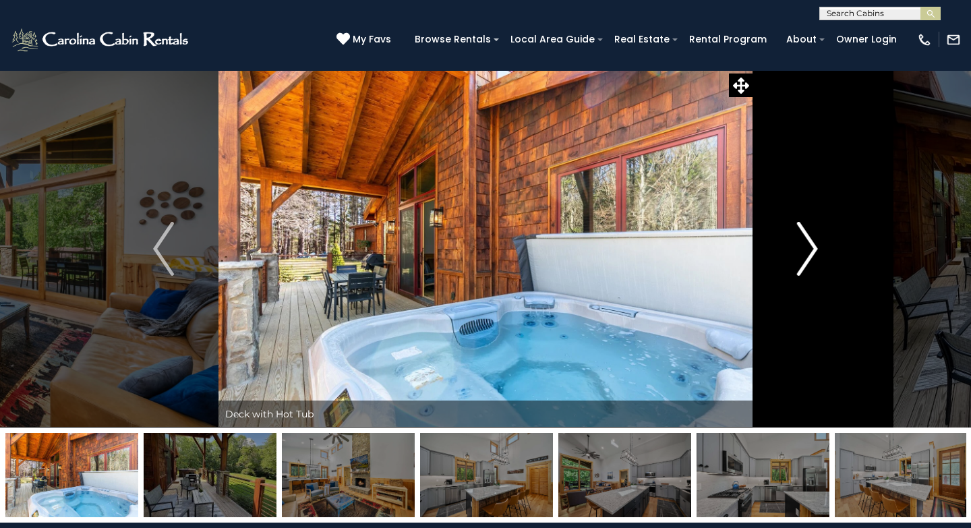
click at [817, 248] on img "Next" at bounding box center [807, 249] width 20 height 54
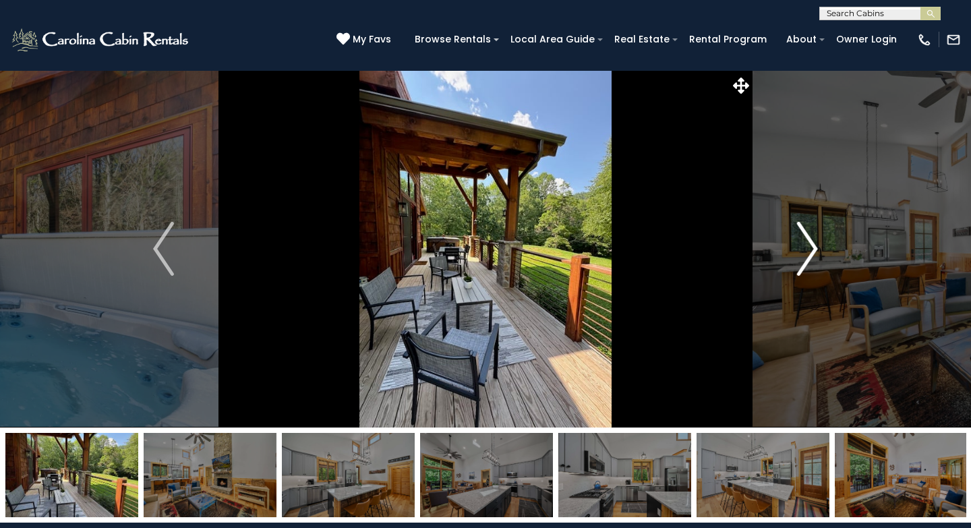
click at [817, 248] on img "Next" at bounding box center [807, 249] width 20 height 54
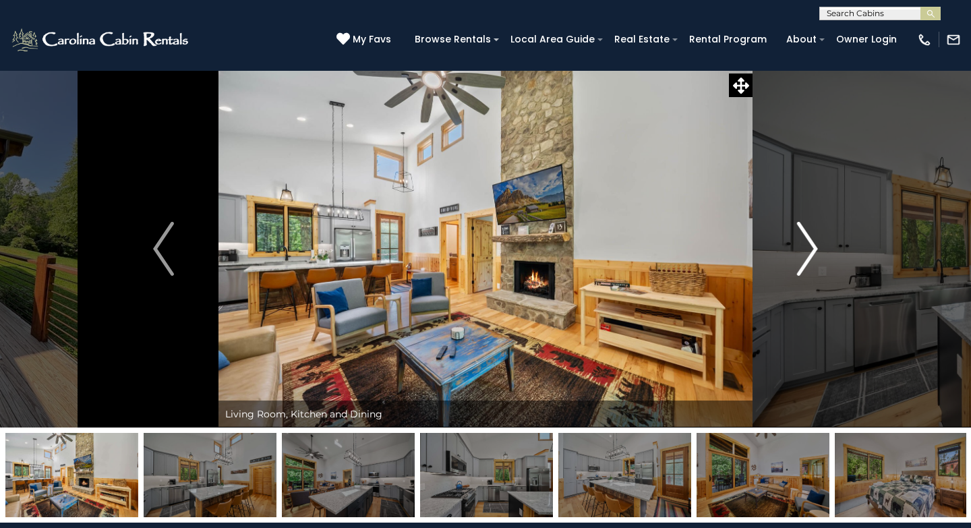
click at [817, 248] on img "Next" at bounding box center [807, 249] width 20 height 54
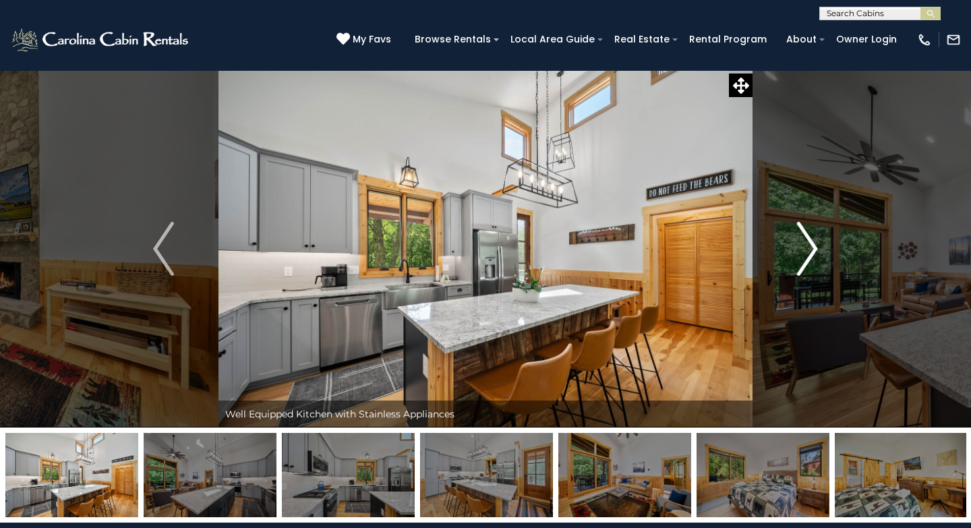
click at [817, 248] on img "Next" at bounding box center [807, 249] width 20 height 54
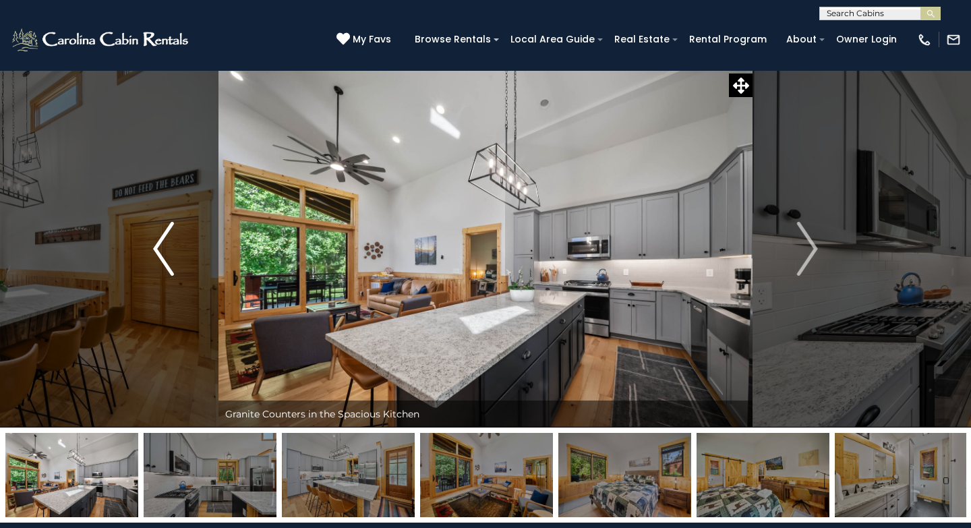
click at [171, 262] on img "Previous" at bounding box center [163, 249] width 20 height 54
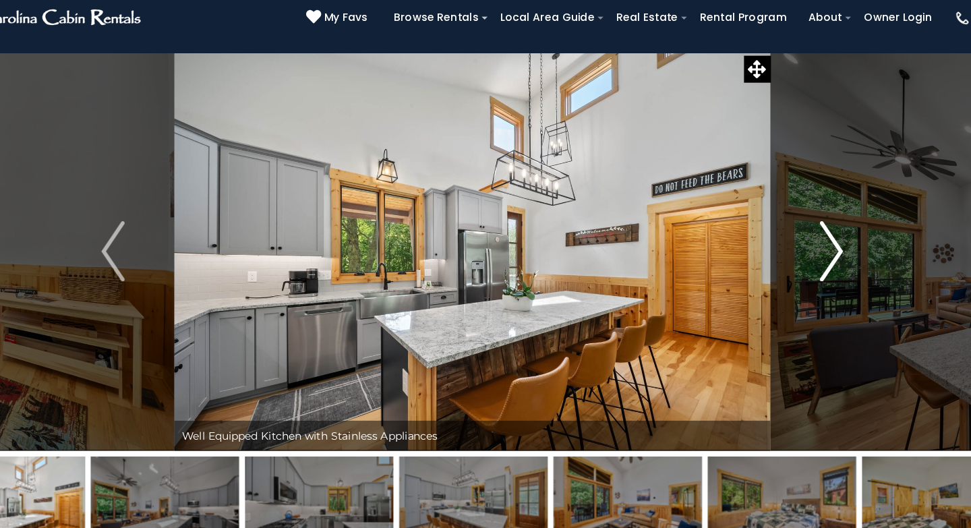
click at [813, 258] on img "Next" at bounding box center [807, 249] width 20 height 54
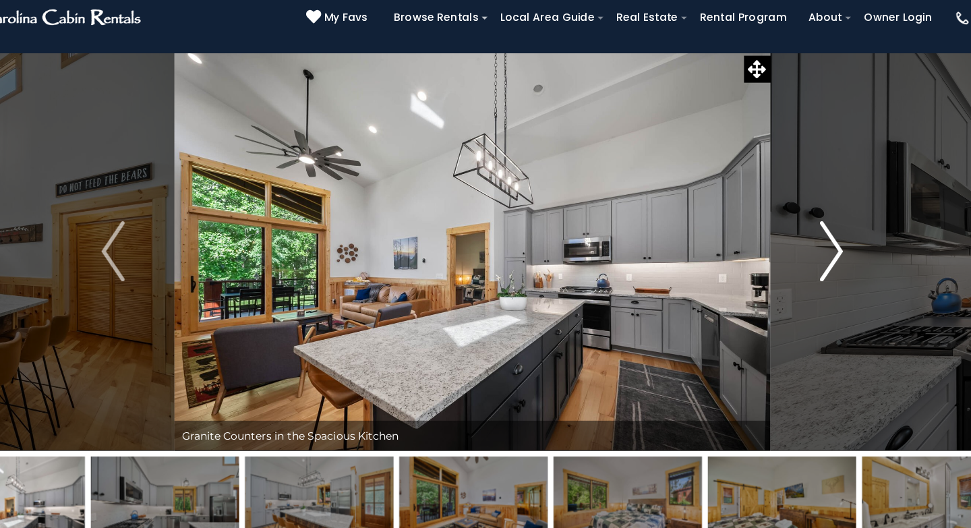
click at [813, 258] on img "Next" at bounding box center [807, 249] width 20 height 54
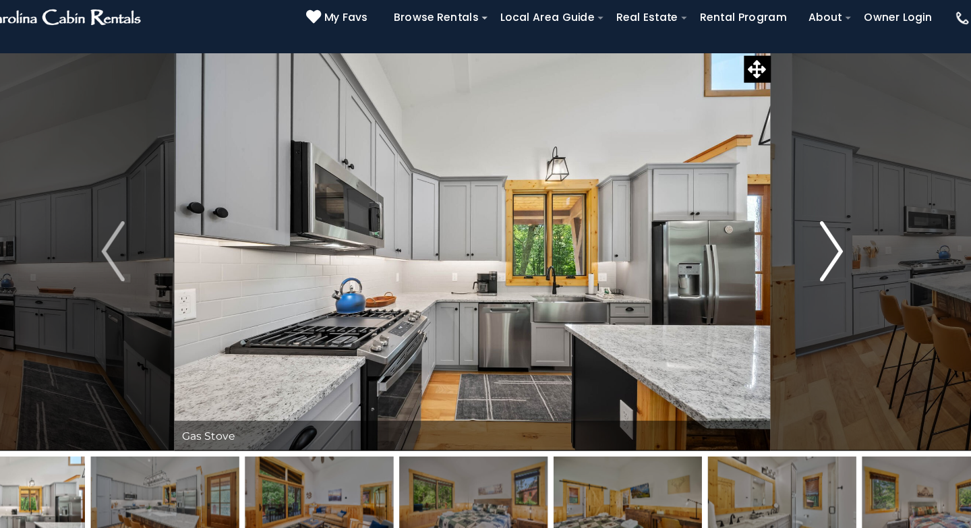
click at [813, 258] on img "Next" at bounding box center [807, 249] width 20 height 54
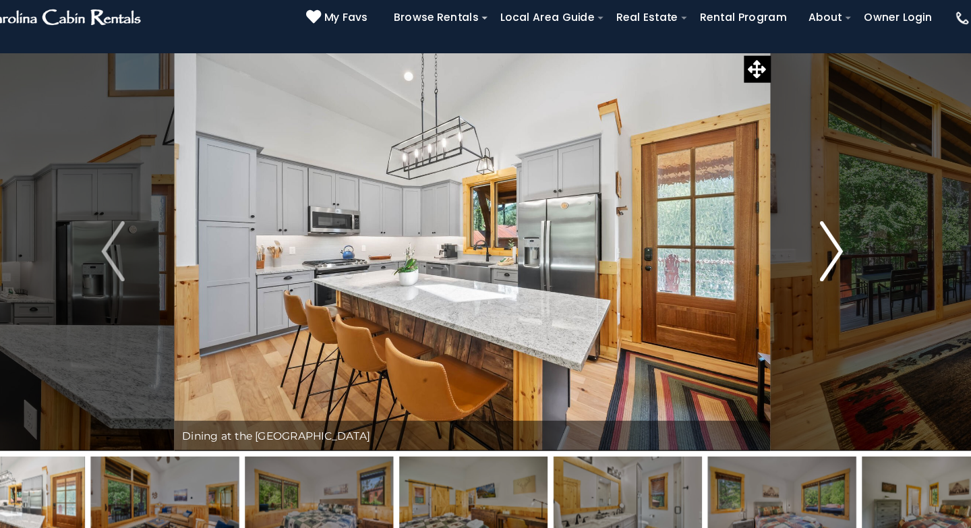
click at [813, 258] on img "Next" at bounding box center [807, 249] width 20 height 54
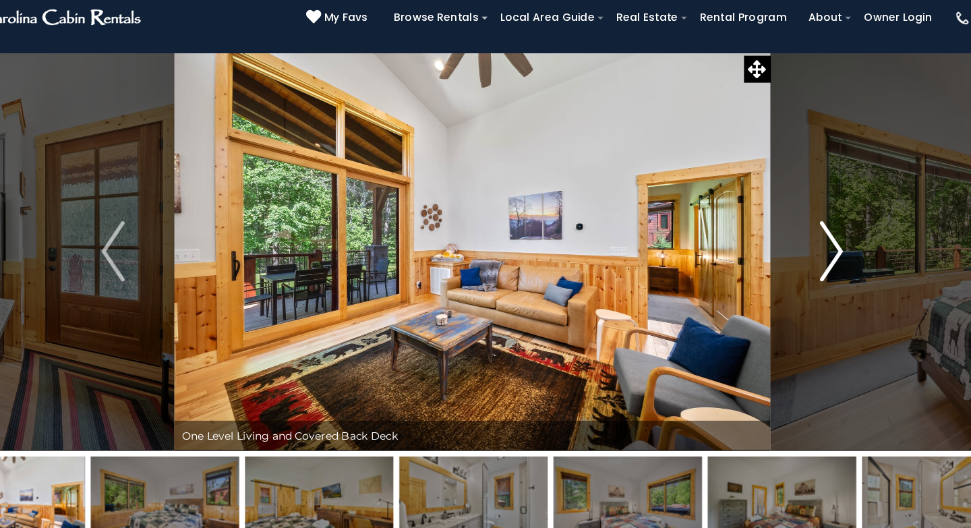
click at [813, 258] on img "Next" at bounding box center [807, 249] width 20 height 54
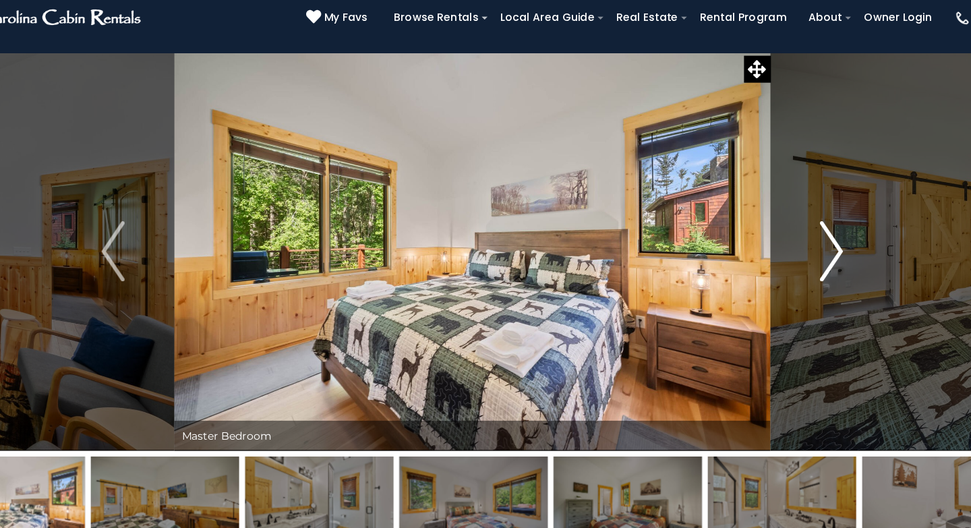
click at [813, 258] on img "Next" at bounding box center [807, 249] width 20 height 54
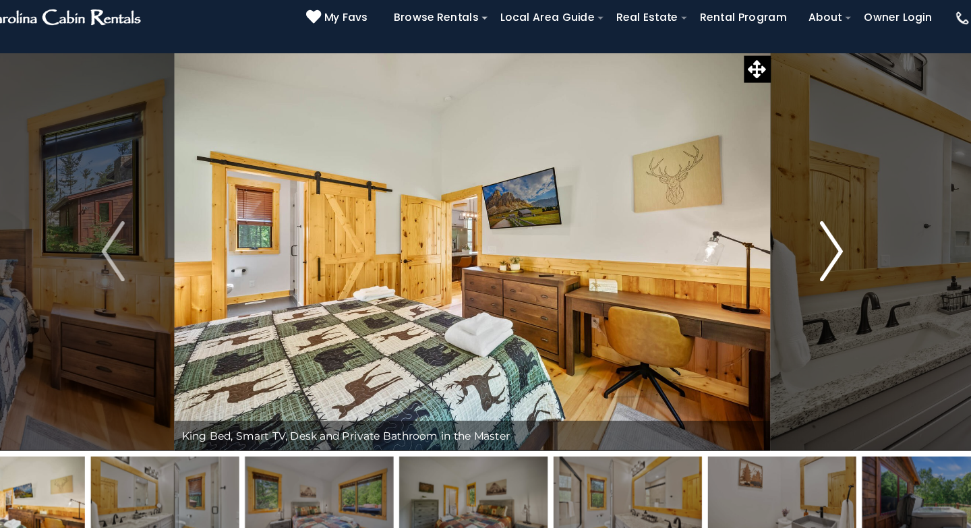
click at [813, 258] on img "Next" at bounding box center [807, 249] width 20 height 54
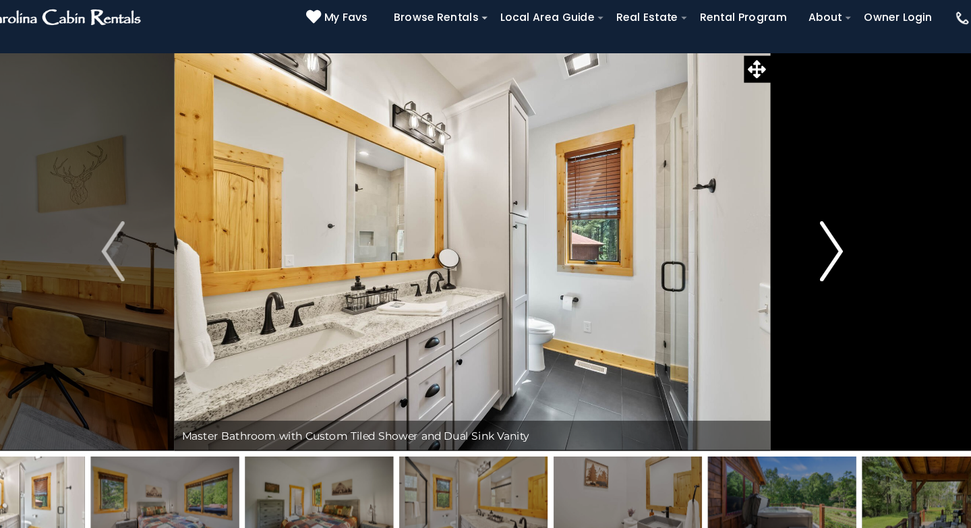
click at [813, 258] on img "Next" at bounding box center [807, 249] width 20 height 54
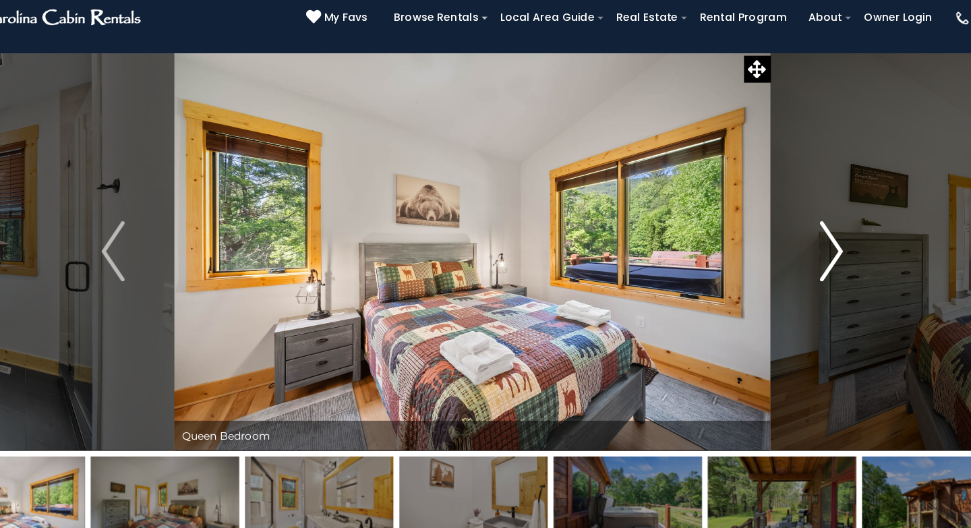
click at [813, 258] on img "Next" at bounding box center [807, 249] width 20 height 54
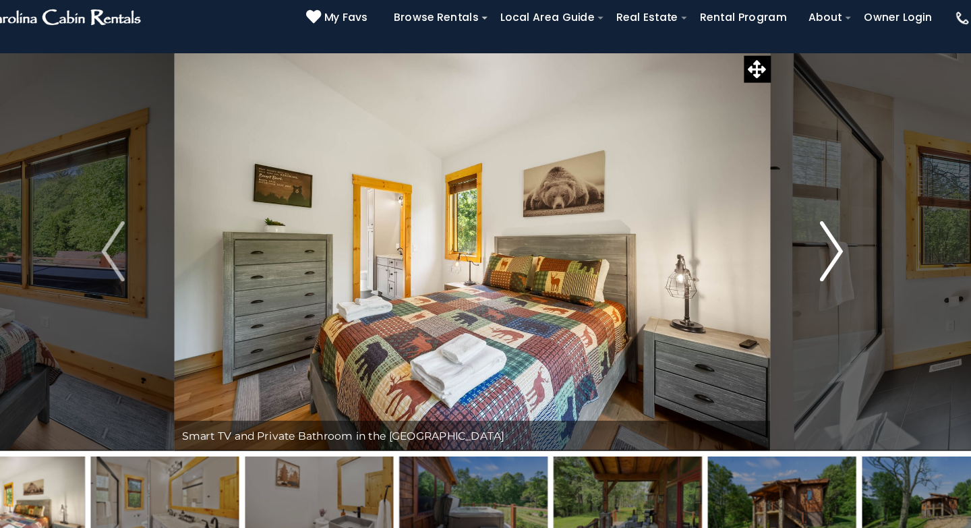
click at [813, 258] on img "Next" at bounding box center [807, 249] width 20 height 54
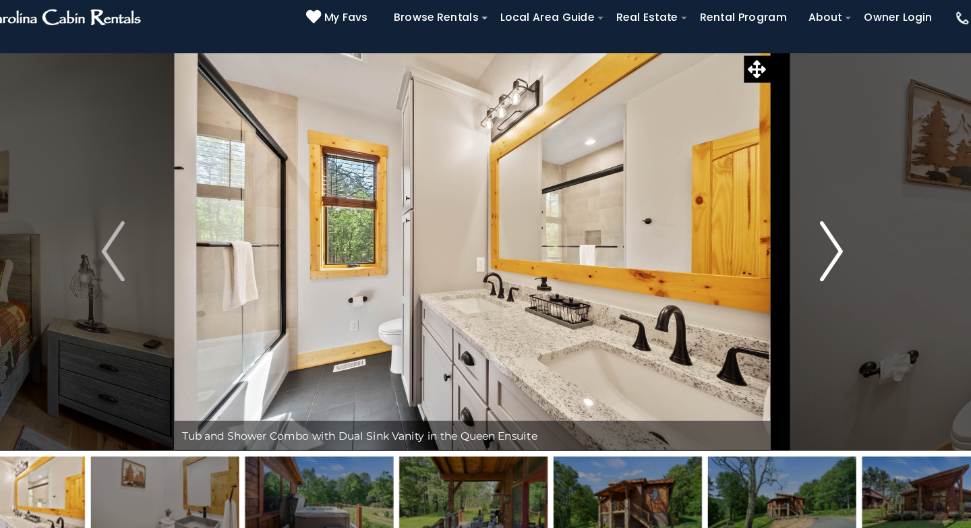
click at [813, 258] on img "Next" at bounding box center [807, 249] width 20 height 54
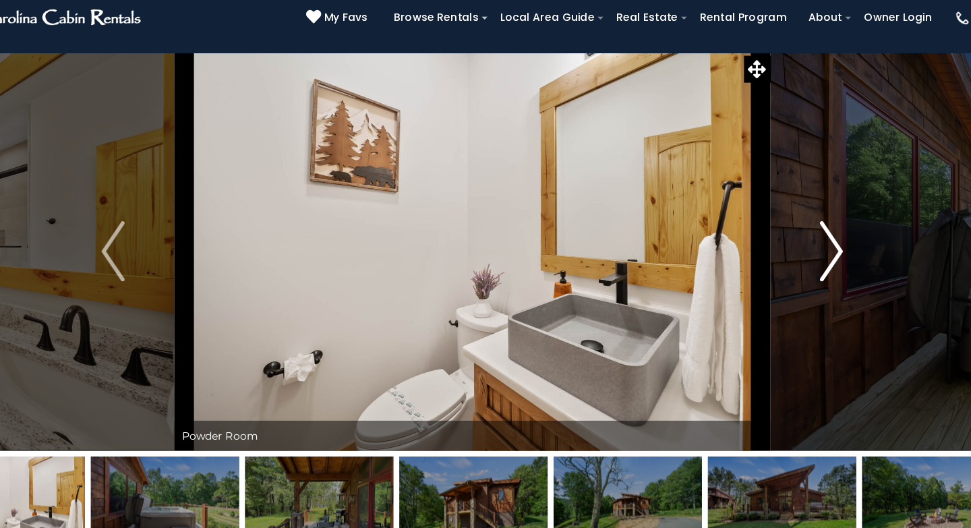
click at [813, 258] on img "Next" at bounding box center [807, 249] width 20 height 54
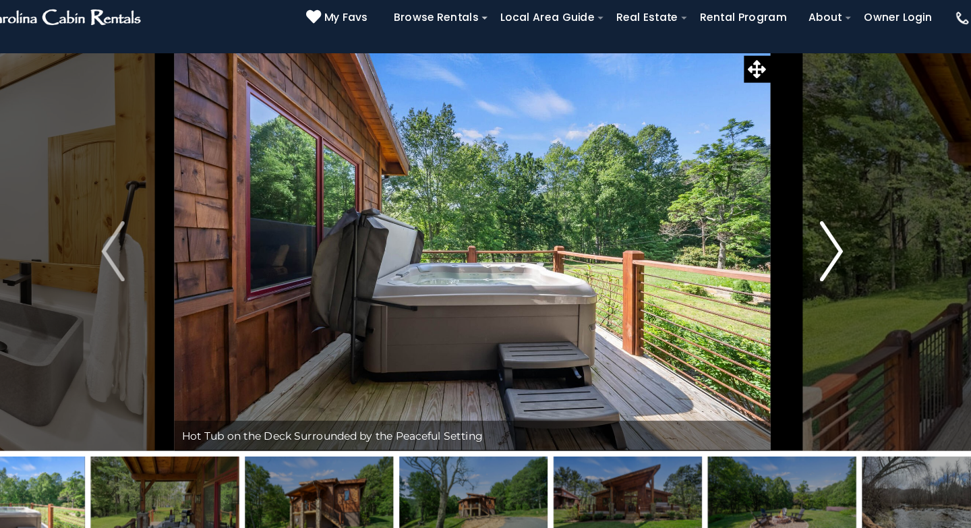
click at [813, 258] on img "Next" at bounding box center [807, 249] width 20 height 54
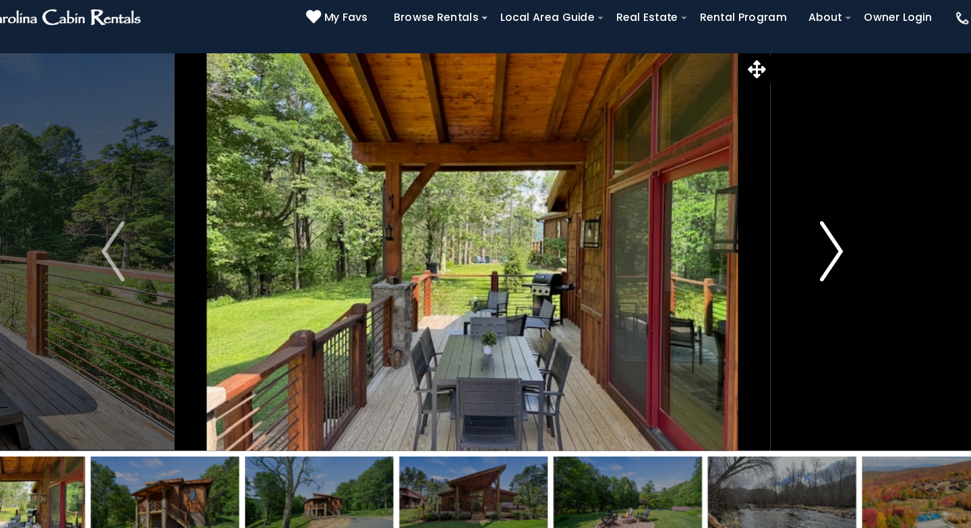
click at [813, 258] on img "Next" at bounding box center [807, 249] width 20 height 54
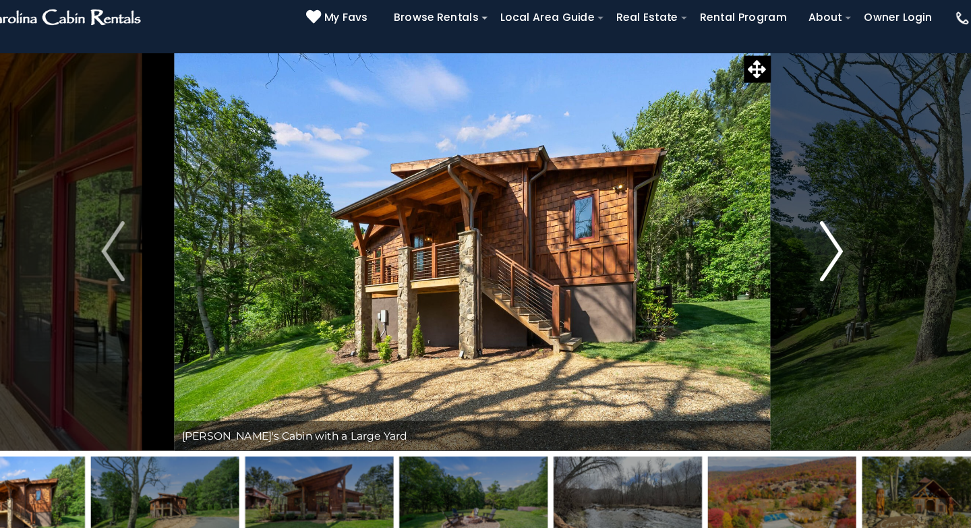
click at [813, 258] on img "Next" at bounding box center [807, 249] width 20 height 54
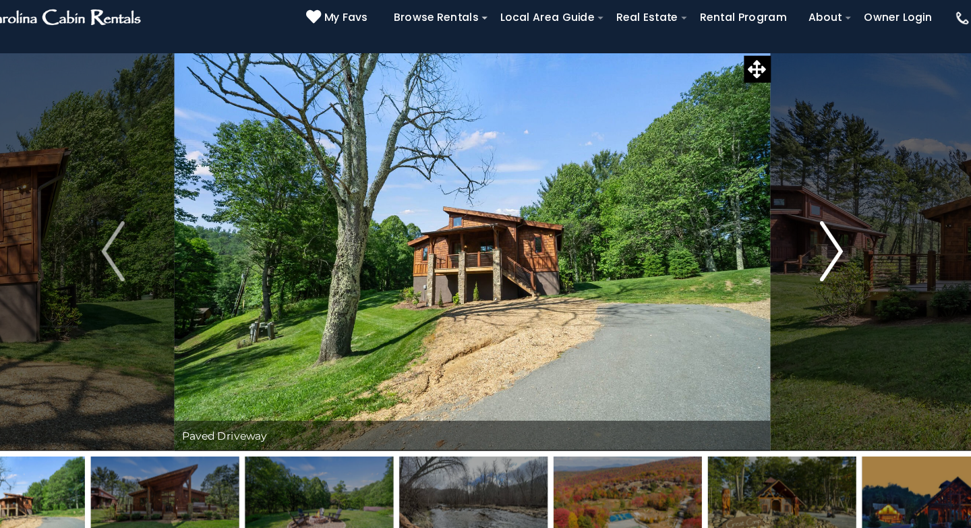
click at [813, 258] on img "Next" at bounding box center [807, 249] width 20 height 54
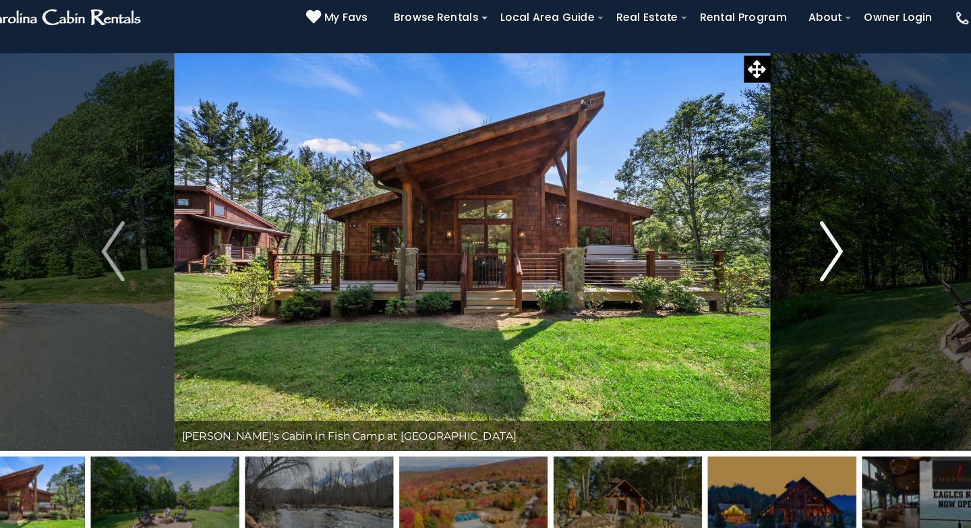
click at [813, 258] on img "Next" at bounding box center [807, 249] width 20 height 54
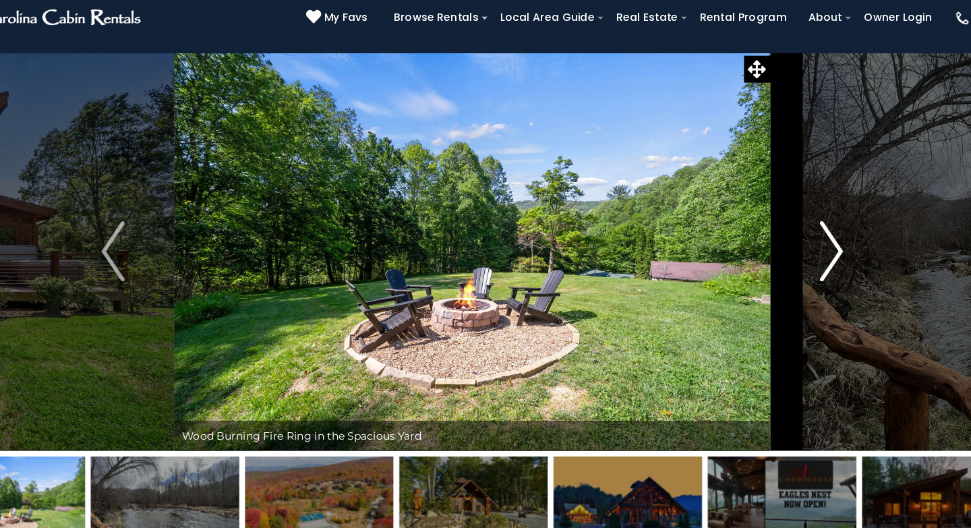
click at [813, 258] on img "Next" at bounding box center [807, 249] width 20 height 54
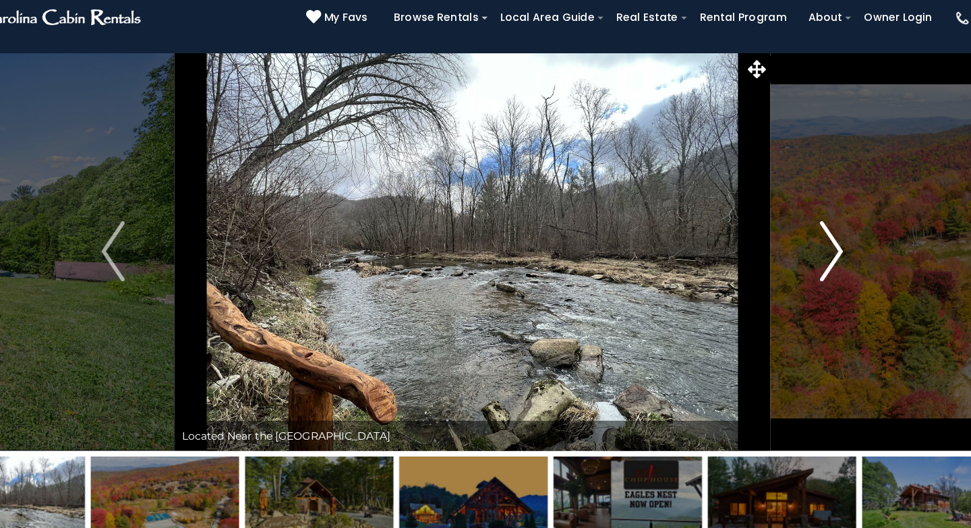
click at [813, 258] on img "Next" at bounding box center [807, 249] width 20 height 54
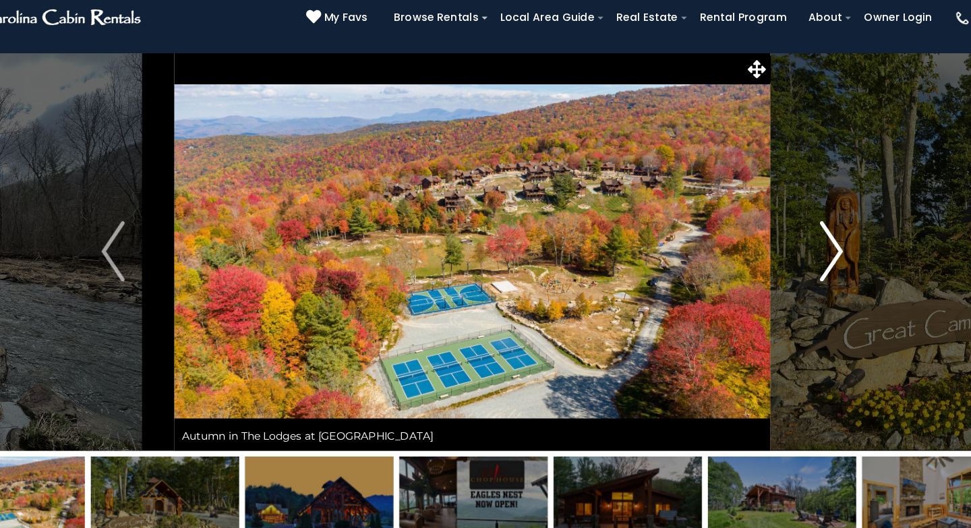
click at [813, 258] on img "Next" at bounding box center [807, 249] width 20 height 54
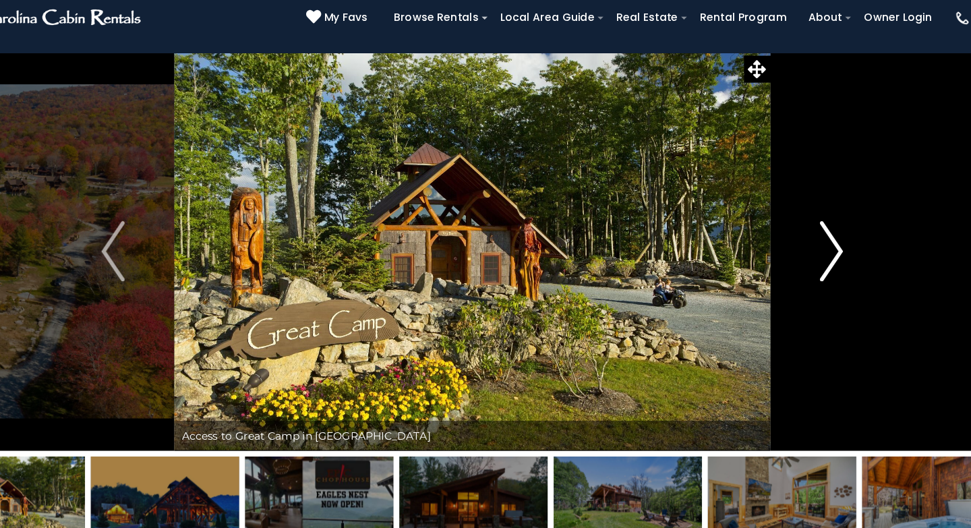
click at [813, 258] on img "Next" at bounding box center [807, 249] width 20 height 54
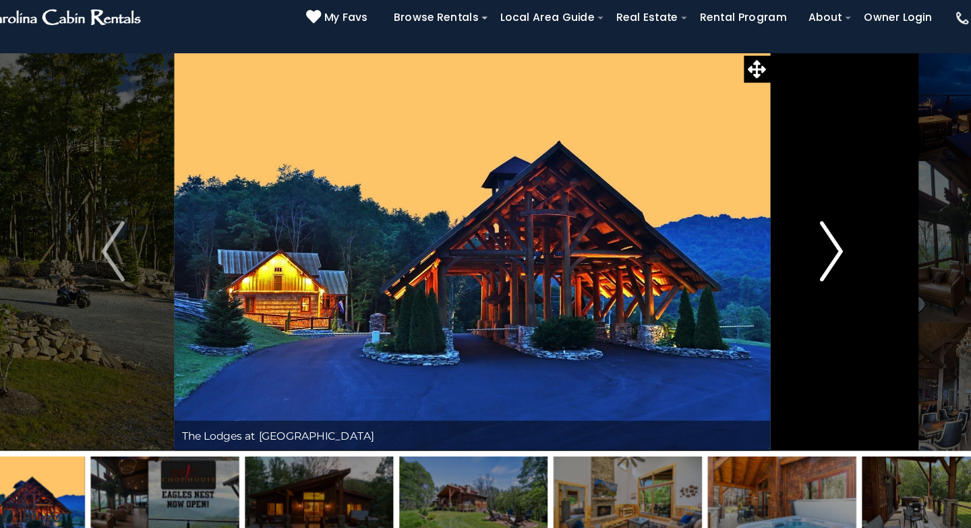
click at [813, 258] on img "Next" at bounding box center [807, 249] width 20 height 54
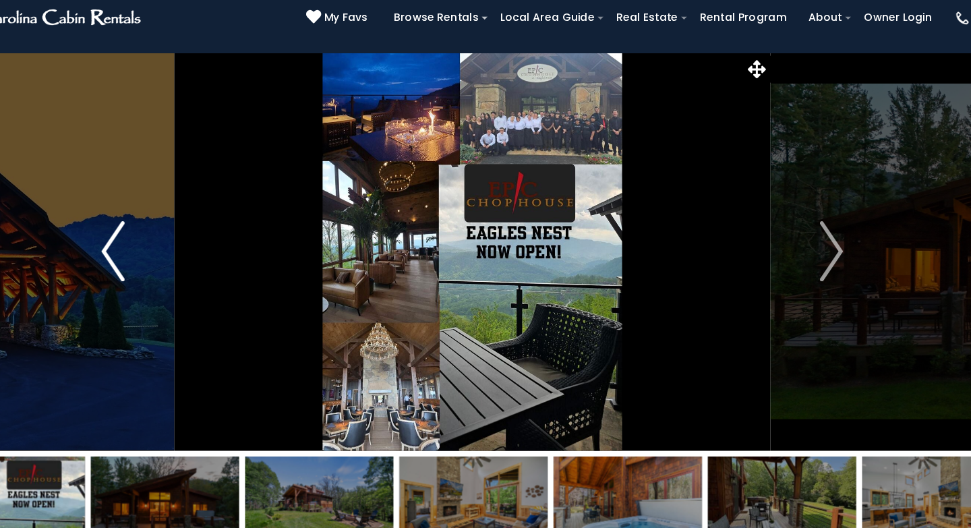
click at [164, 247] on img "Previous" at bounding box center [163, 249] width 20 height 54
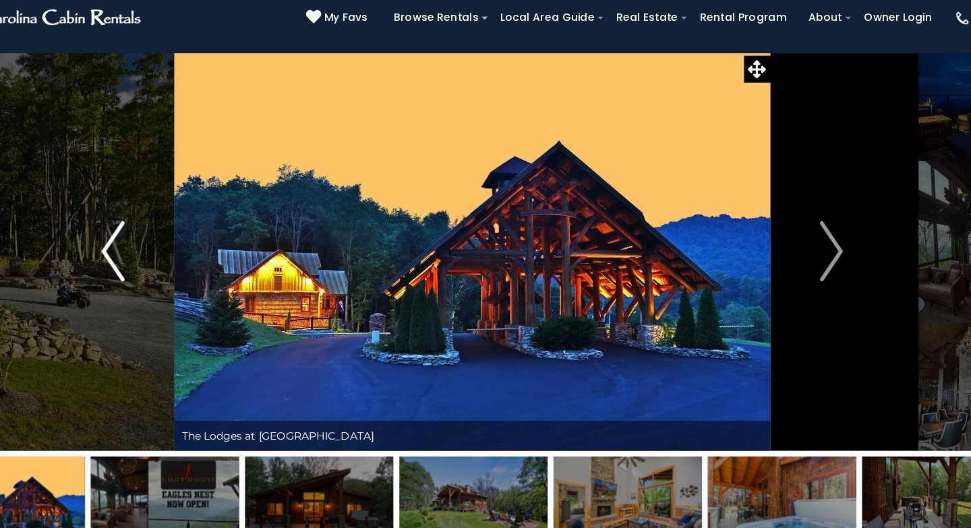
click at [164, 247] on img "Previous" at bounding box center [163, 249] width 20 height 54
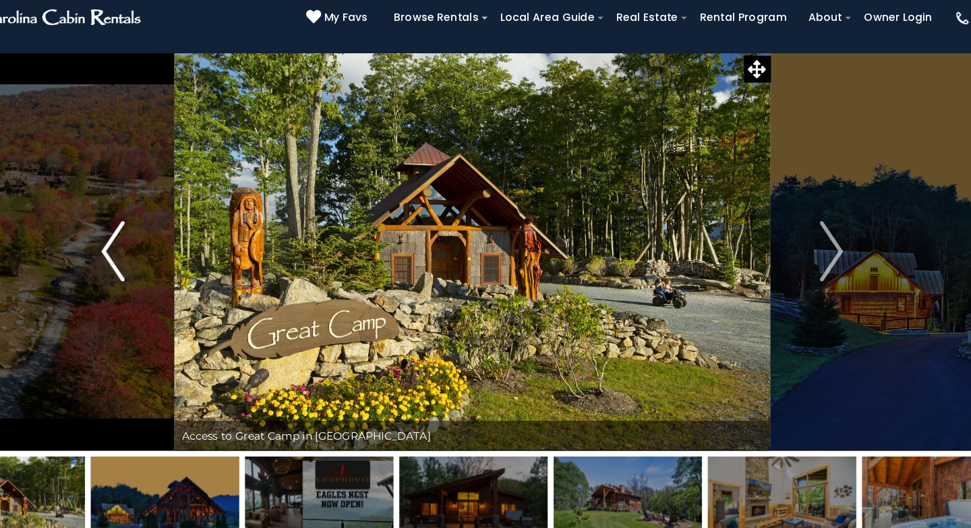
click at [164, 247] on img "Previous" at bounding box center [163, 249] width 20 height 54
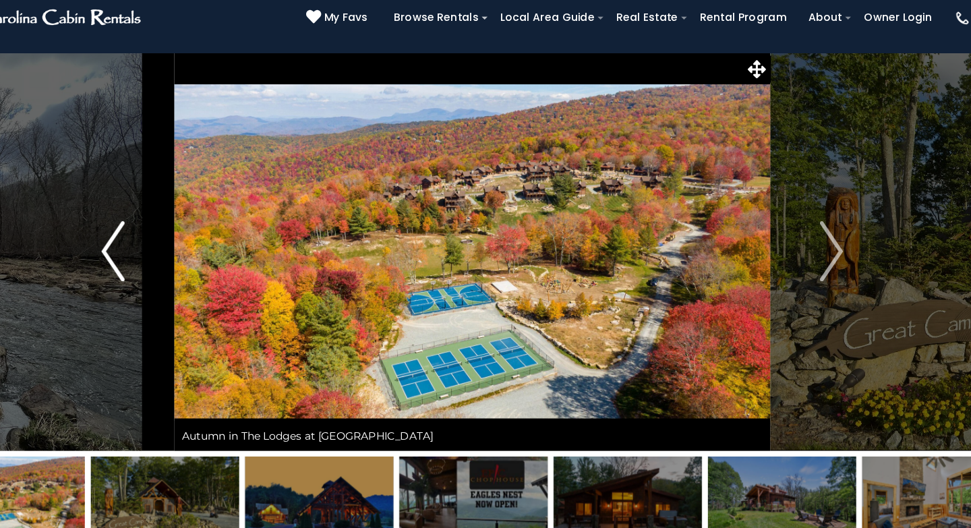
click at [164, 247] on img "Previous" at bounding box center [163, 249] width 20 height 54
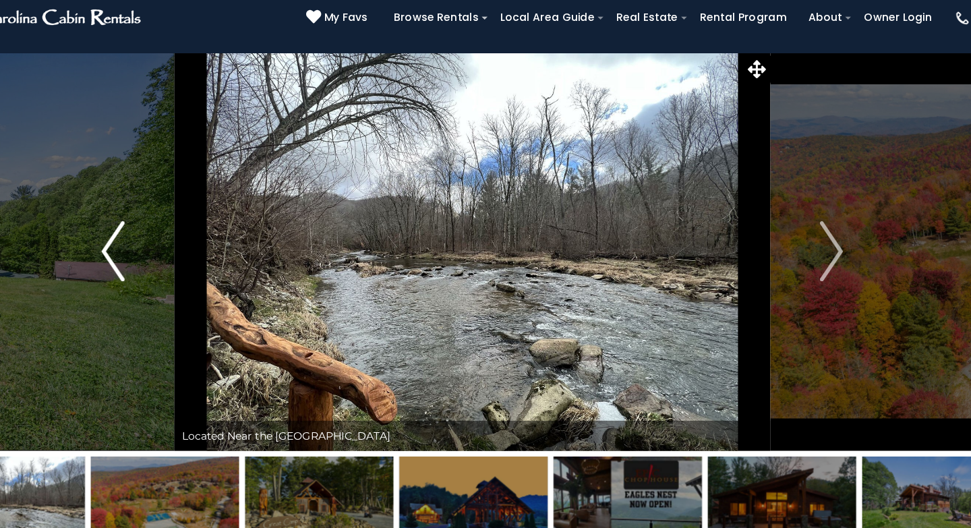
click at [164, 247] on img "Previous" at bounding box center [163, 249] width 20 height 54
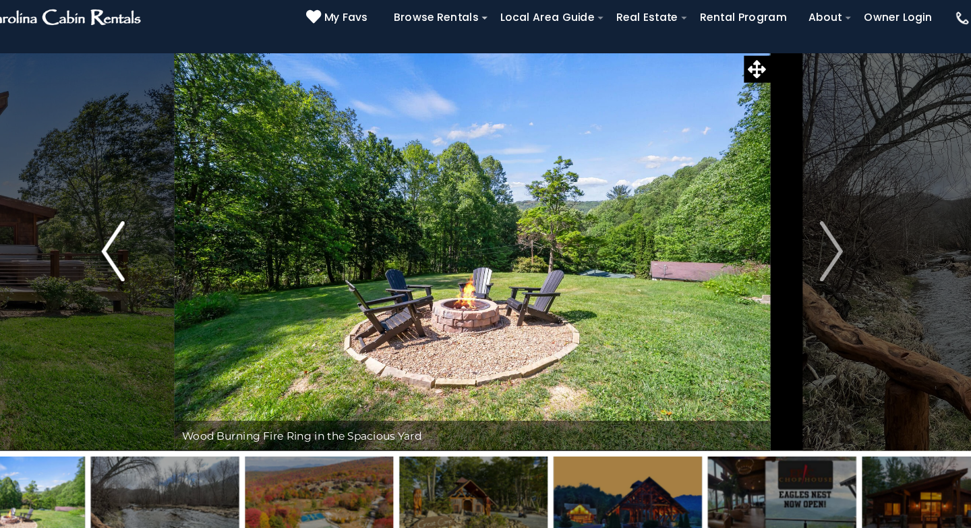
click at [164, 247] on img "Previous" at bounding box center [163, 249] width 20 height 54
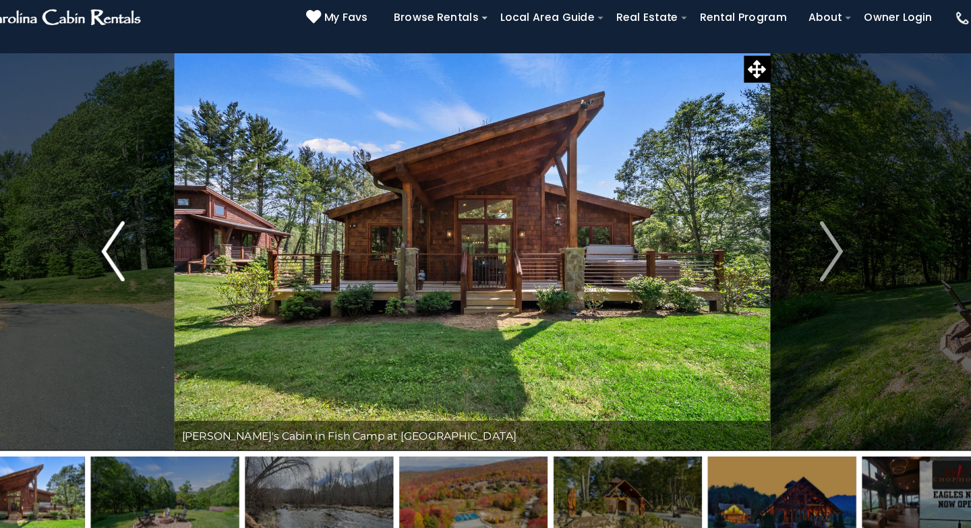
click at [164, 247] on img "Previous" at bounding box center [163, 249] width 20 height 54
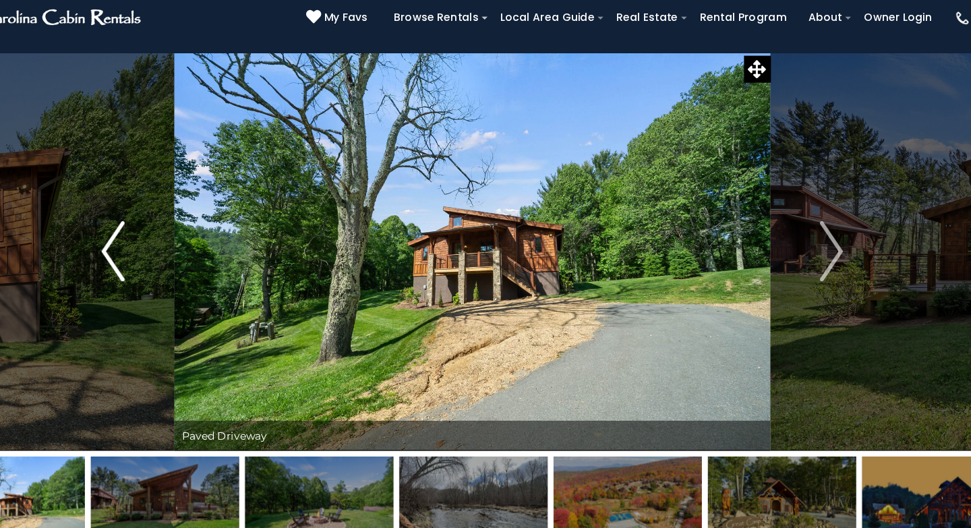
click at [164, 247] on img "Previous" at bounding box center [163, 249] width 20 height 54
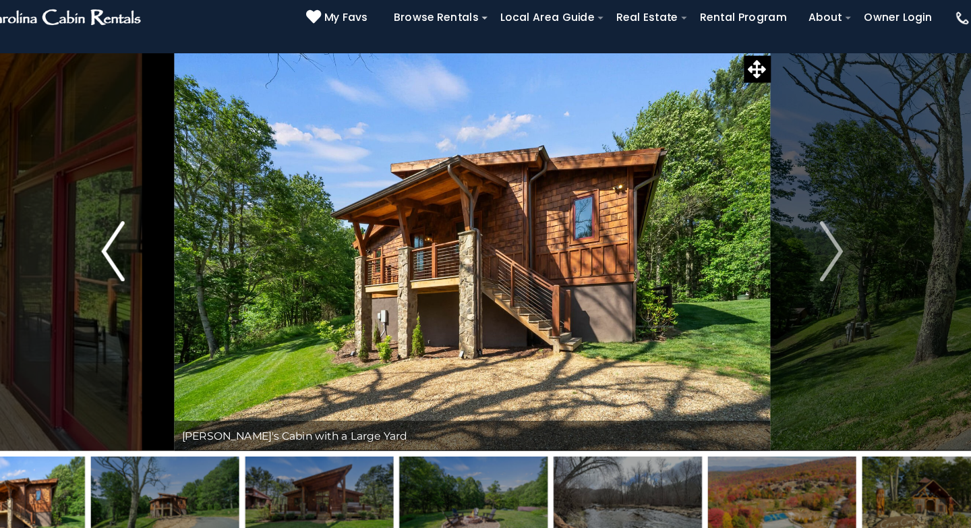
click at [164, 247] on img "Previous" at bounding box center [163, 249] width 20 height 54
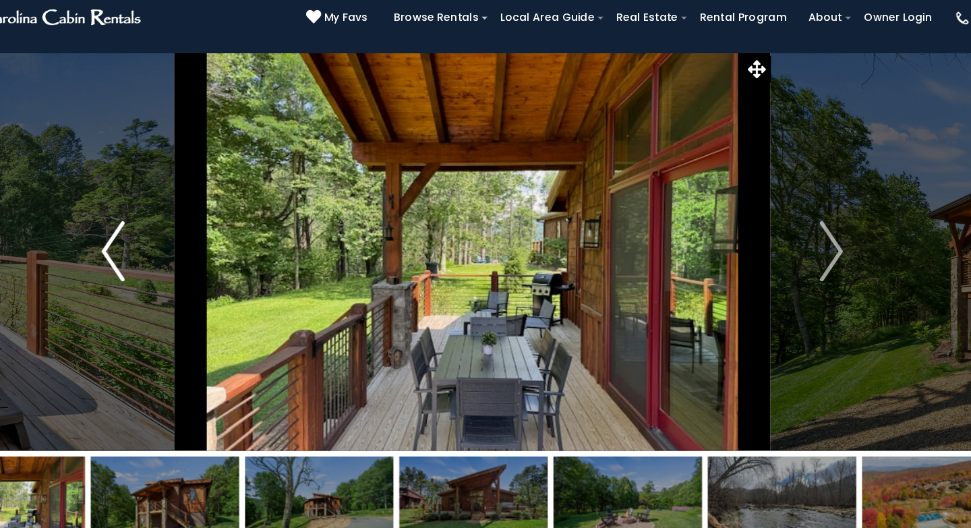
click at [164, 247] on img "Previous" at bounding box center [163, 249] width 20 height 54
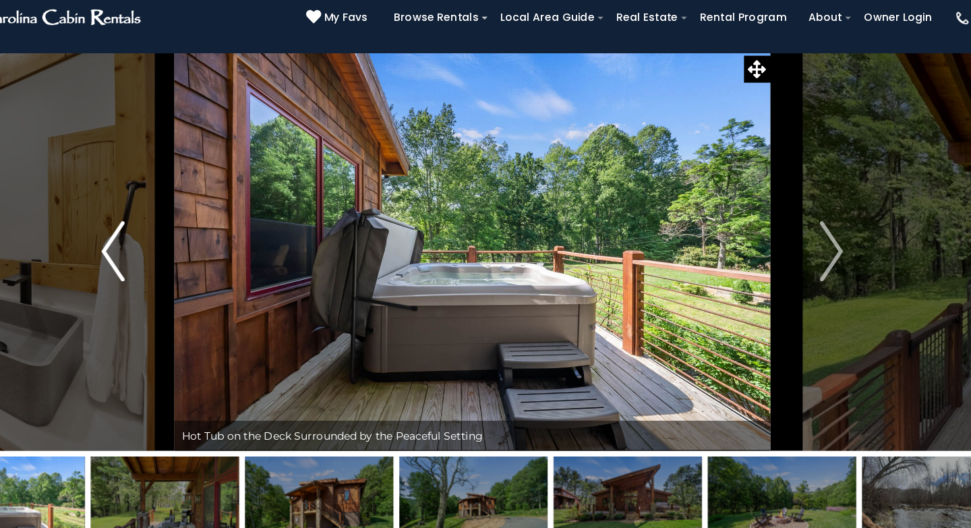
click at [164, 247] on img "Previous" at bounding box center [163, 249] width 20 height 54
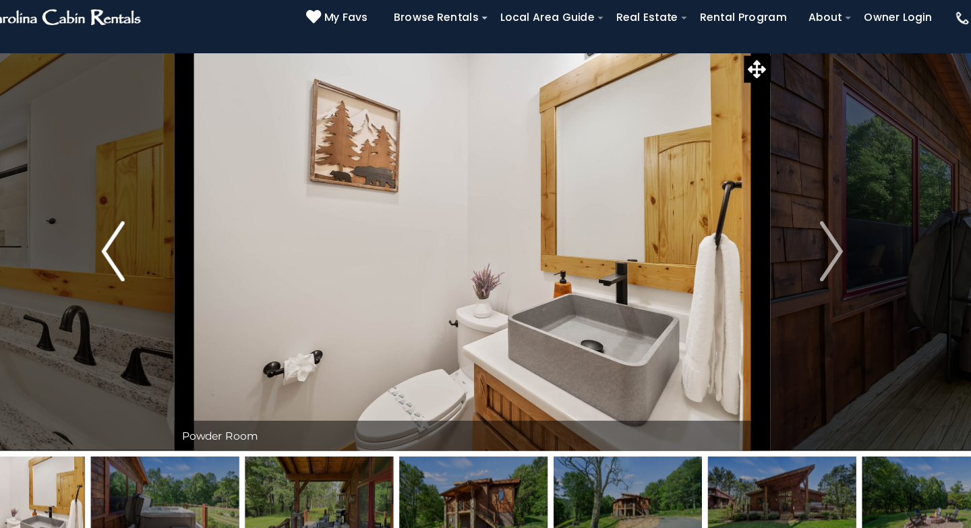
click at [164, 247] on img "Previous" at bounding box center [163, 249] width 20 height 54
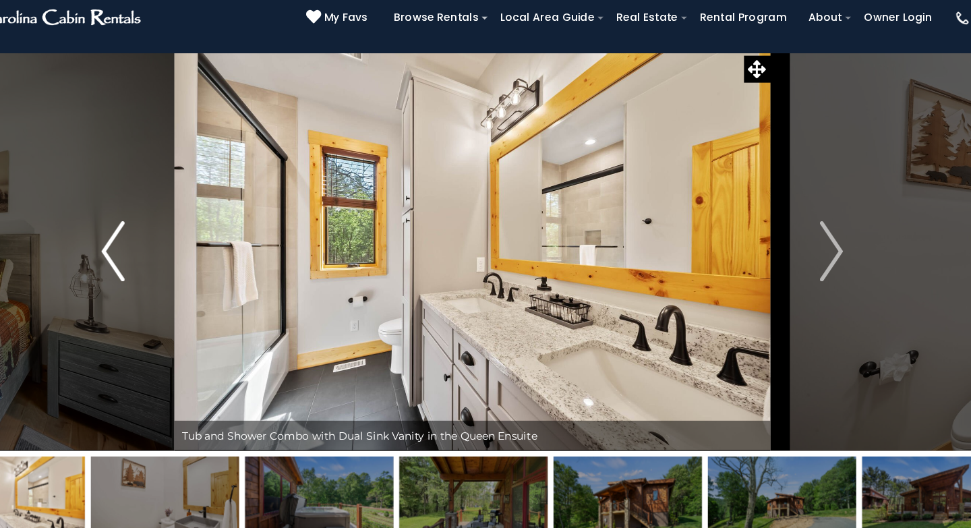
click at [164, 247] on img "Previous" at bounding box center [163, 249] width 20 height 54
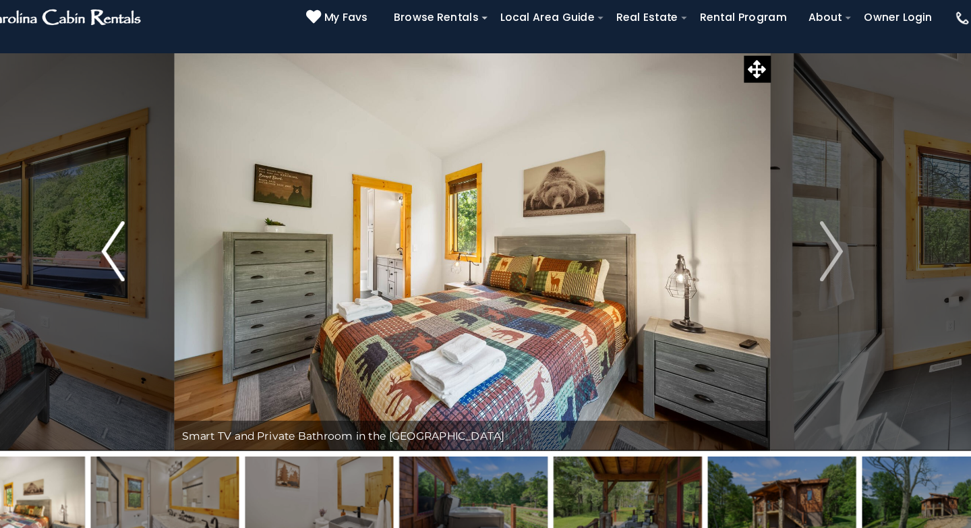
click at [164, 247] on img "Previous" at bounding box center [163, 249] width 20 height 54
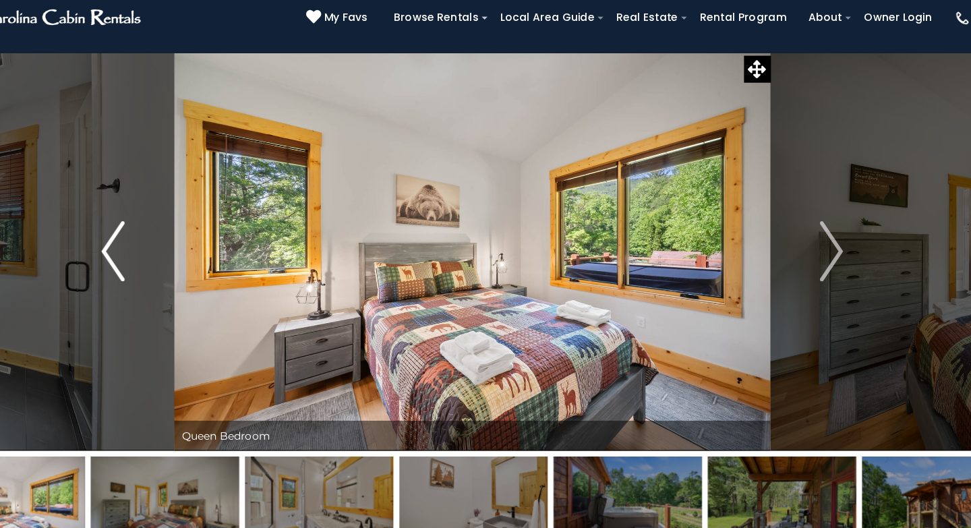
click at [164, 247] on img "Previous" at bounding box center [163, 249] width 20 height 54
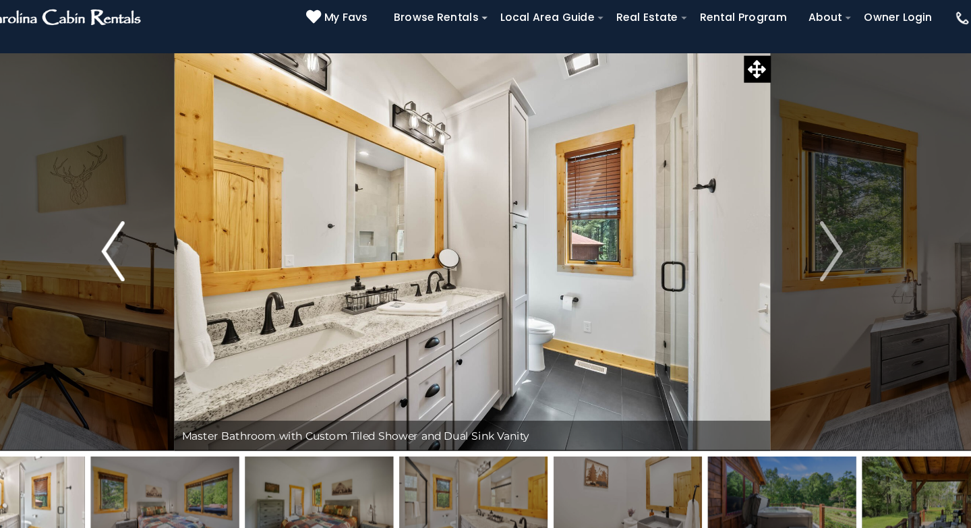
click at [164, 247] on img "Previous" at bounding box center [163, 249] width 20 height 54
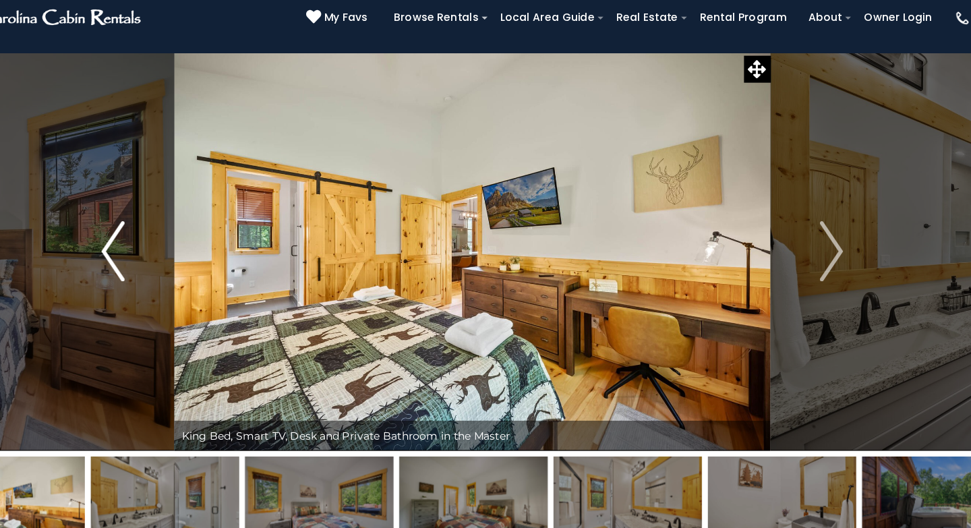
click at [164, 247] on img "Previous" at bounding box center [163, 249] width 20 height 54
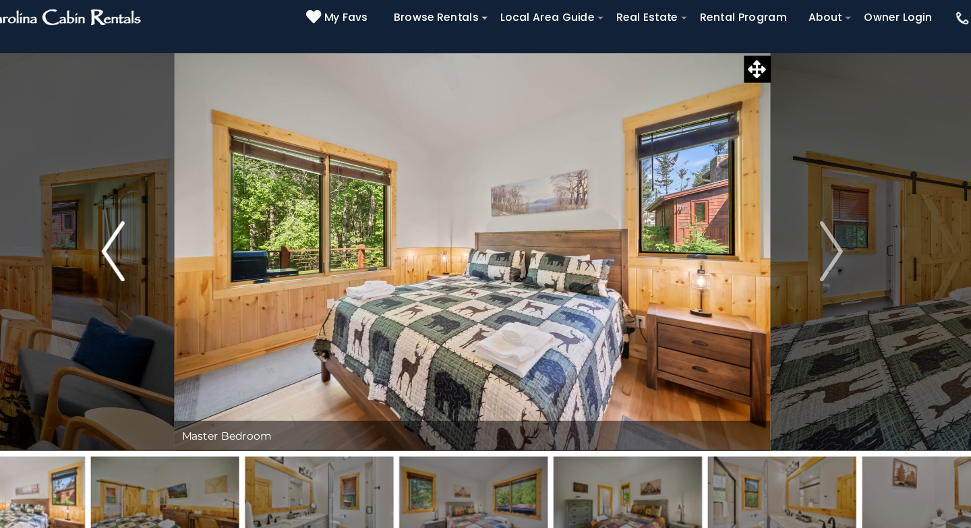
click at [164, 247] on img "Previous" at bounding box center [163, 249] width 20 height 54
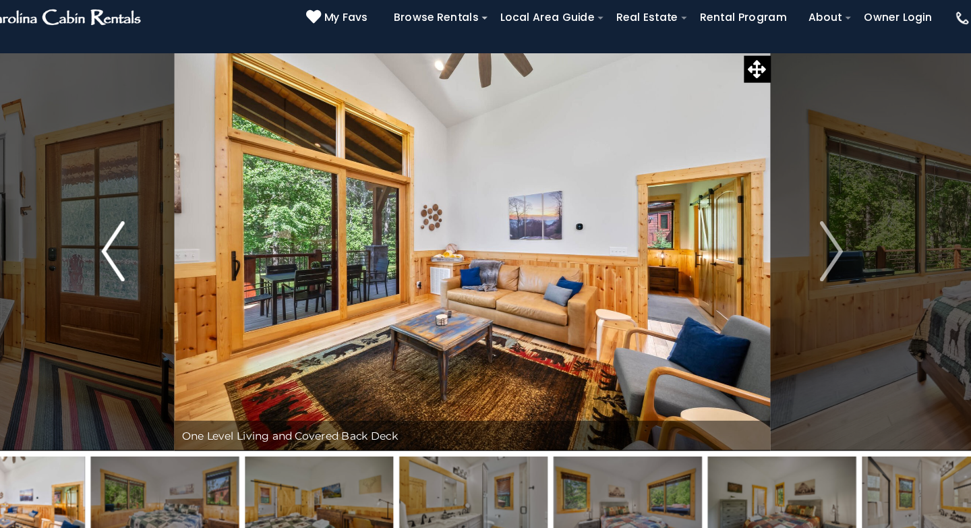
click at [164, 247] on img "Previous" at bounding box center [163, 249] width 20 height 54
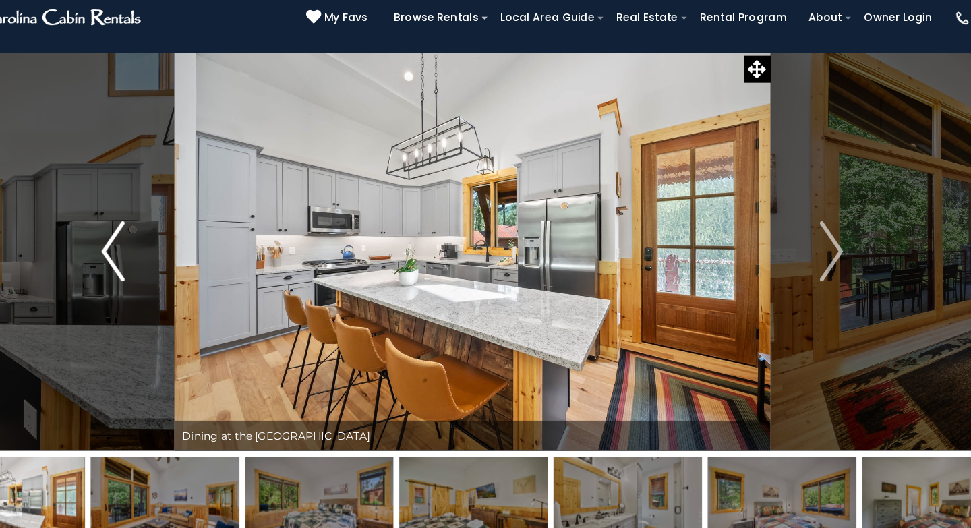
click at [164, 247] on img "Previous" at bounding box center [163, 249] width 20 height 54
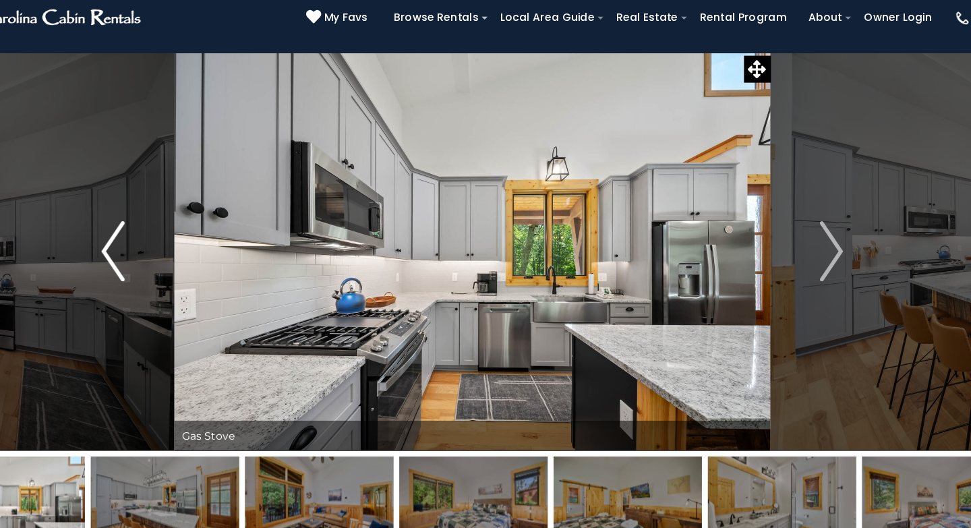
click at [164, 247] on img "Previous" at bounding box center [163, 249] width 20 height 54
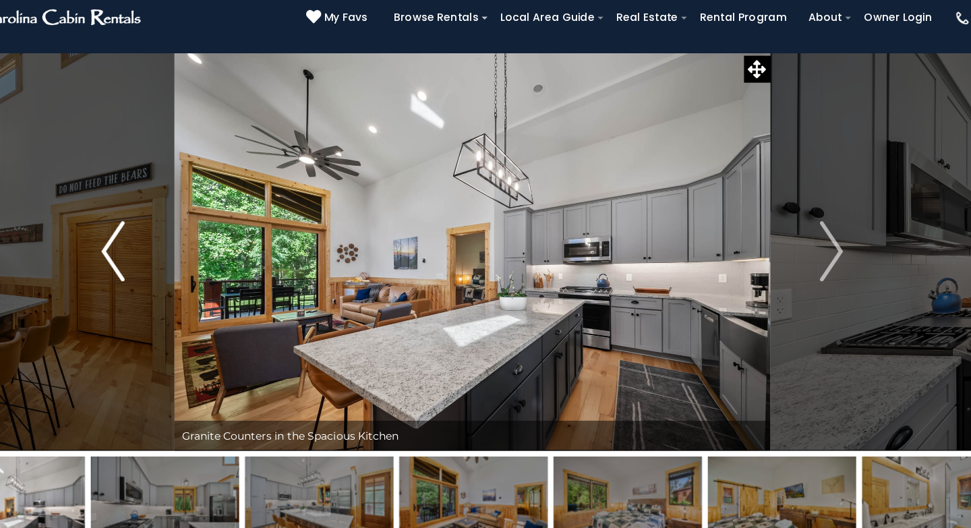
click at [164, 247] on img "Previous" at bounding box center [163, 249] width 20 height 54
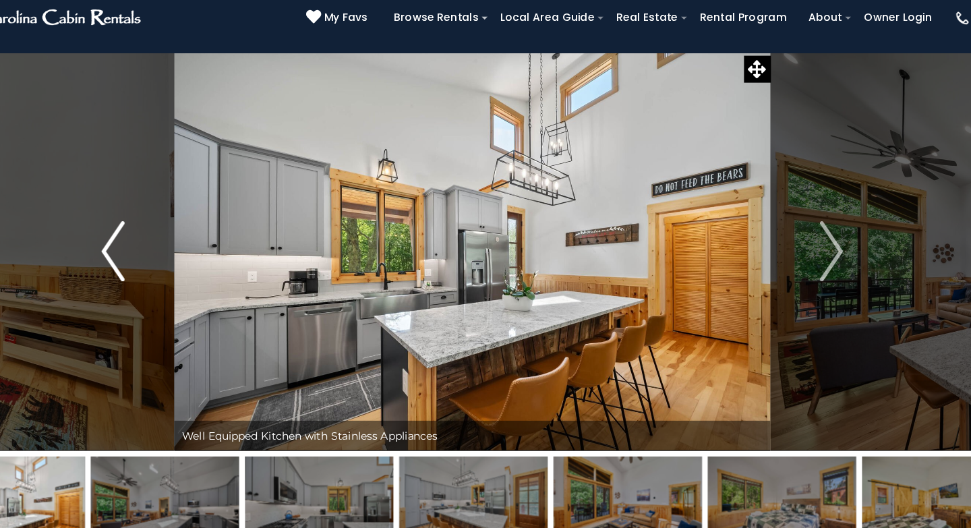
click at [164, 247] on img "Previous" at bounding box center [163, 249] width 20 height 54
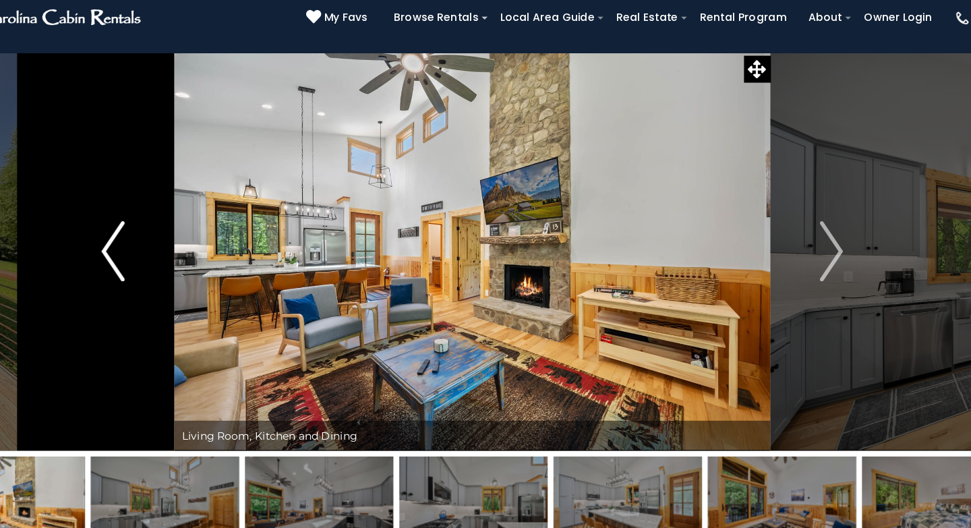
click at [164, 247] on img "Previous" at bounding box center [163, 249] width 20 height 54
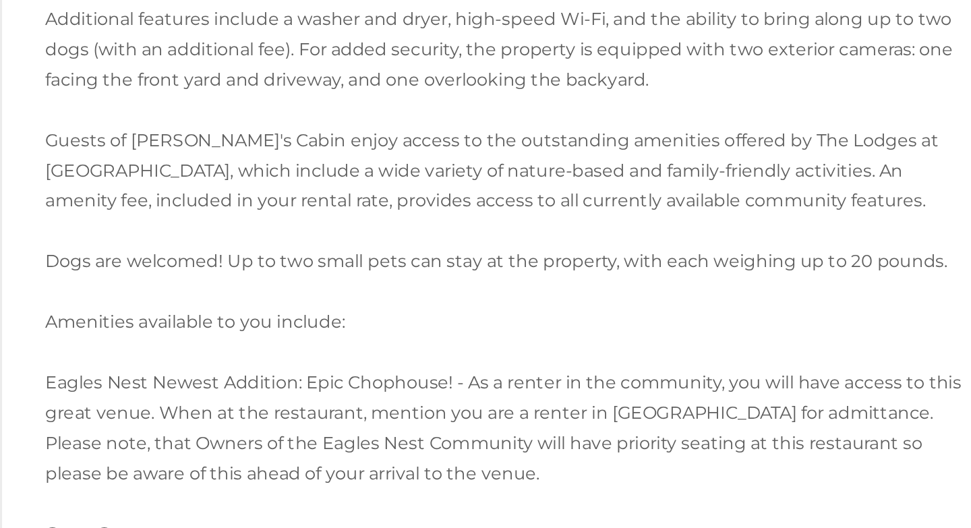
scroll to position [2104, 0]
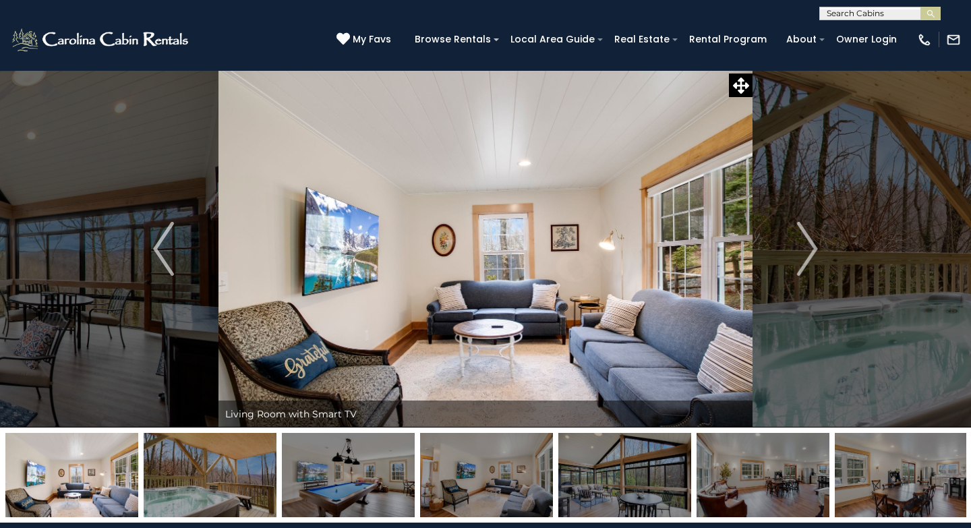
click at [807, 264] on img "Next" at bounding box center [807, 249] width 20 height 54
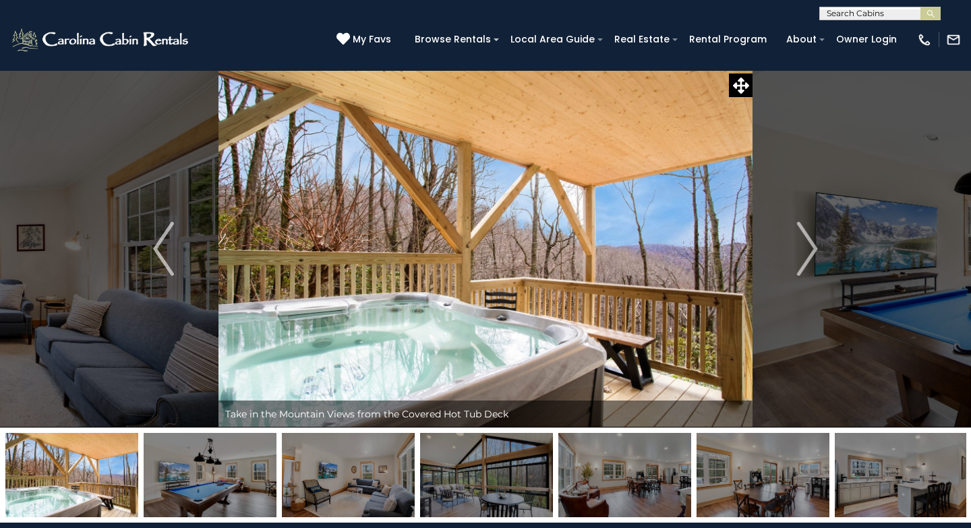
click at [807, 264] on img "Next" at bounding box center [807, 249] width 20 height 54
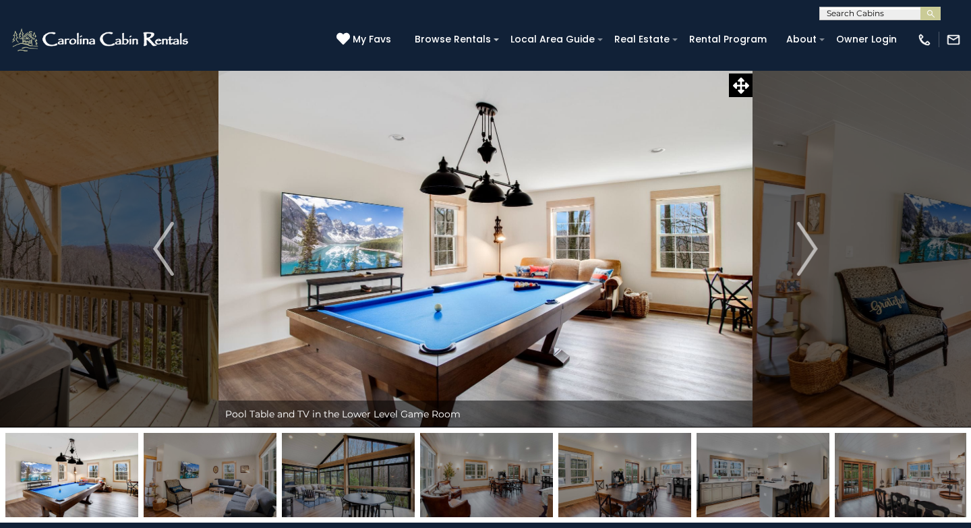
click at [807, 264] on img "Next" at bounding box center [807, 249] width 20 height 54
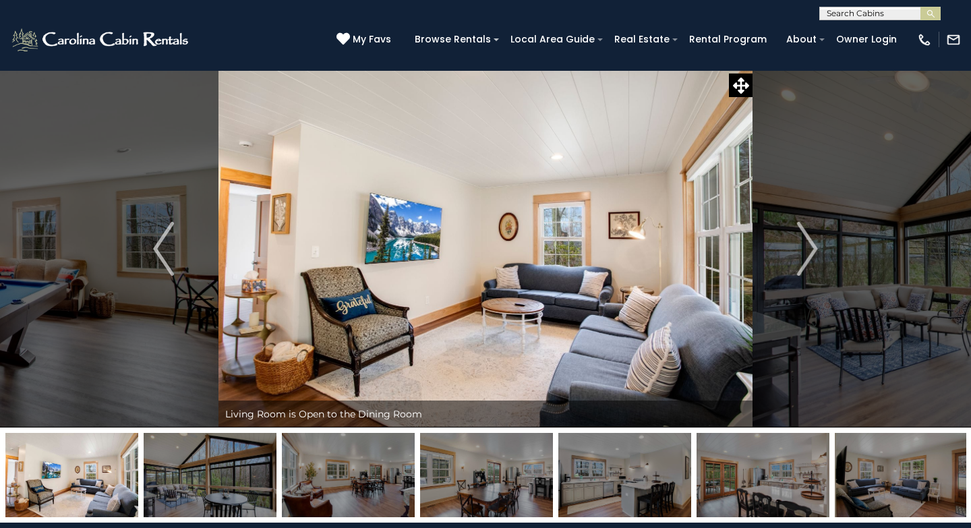
click at [807, 264] on img "Next" at bounding box center [807, 249] width 20 height 54
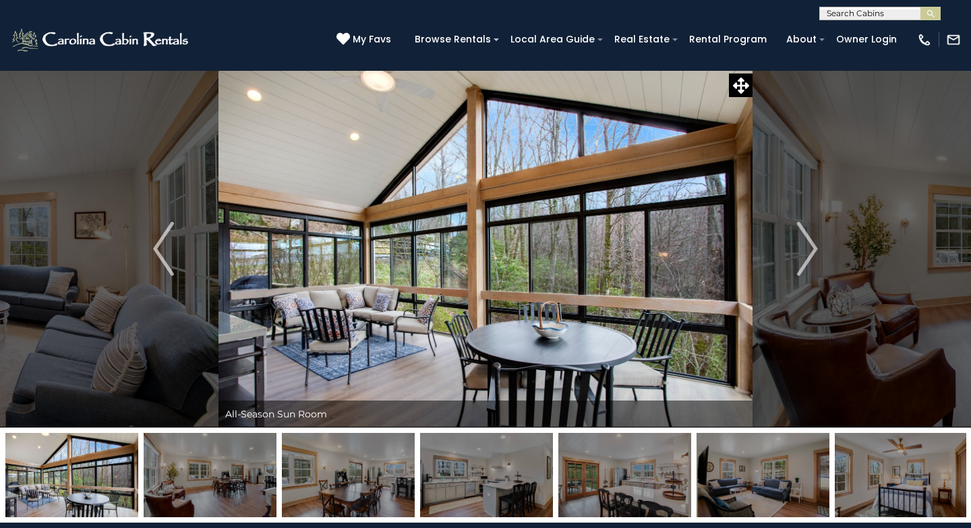
click at [807, 264] on img "Next" at bounding box center [807, 249] width 20 height 54
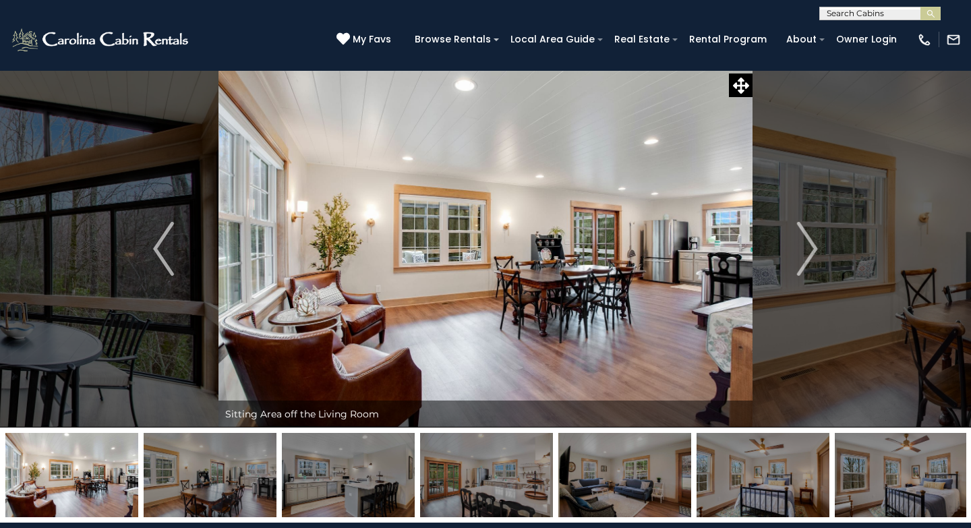
click at [807, 264] on img "Next" at bounding box center [807, 249] width 20 height 54
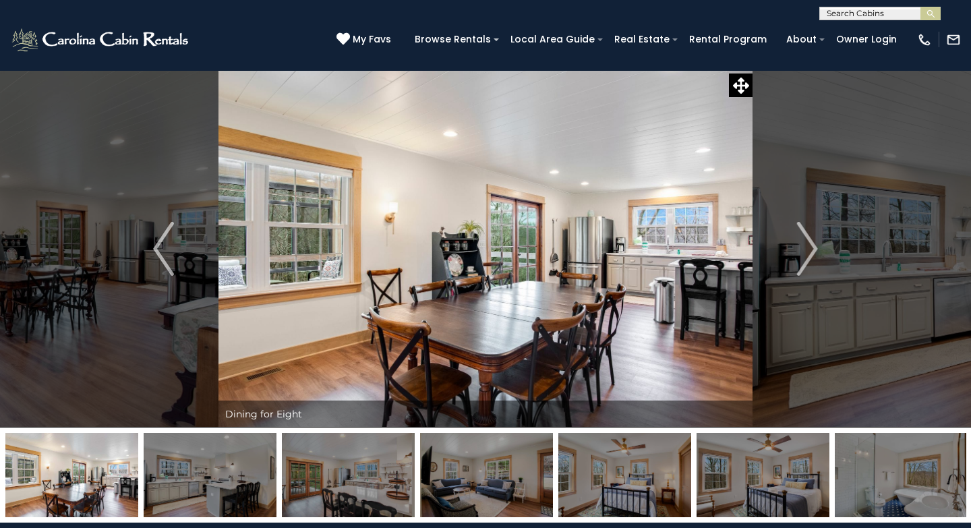
click at [807, 264] on img "Next" at bounding box center [807, 249] width 20 height 54
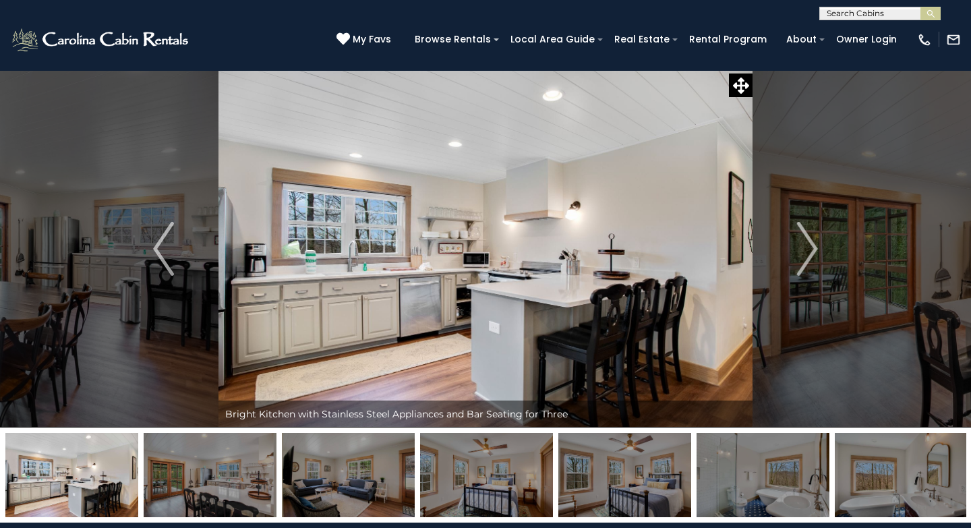
click at [807, 264] on img "Next" at bounding box center [807, 249] width 20 height 54
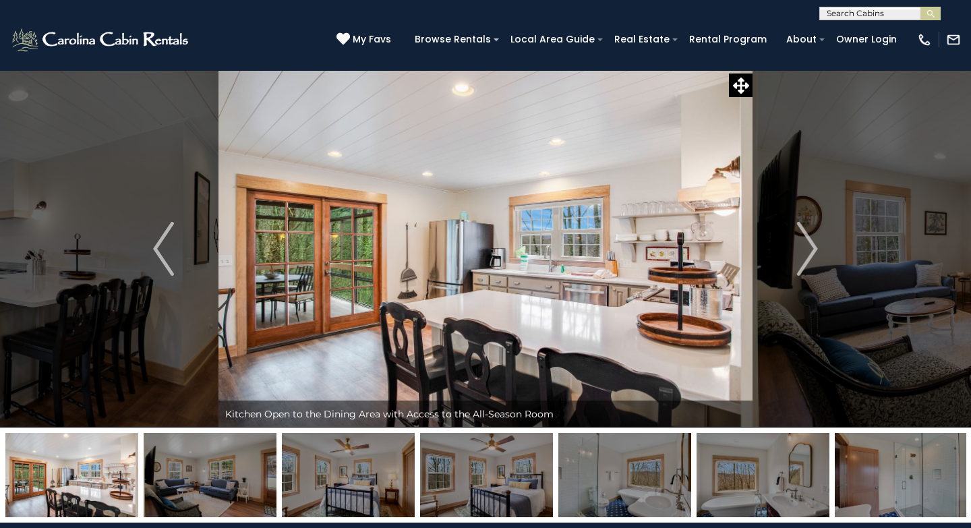
click at [807, 264] on img "Next" at bounding box center [807, 249] width 20 height 54
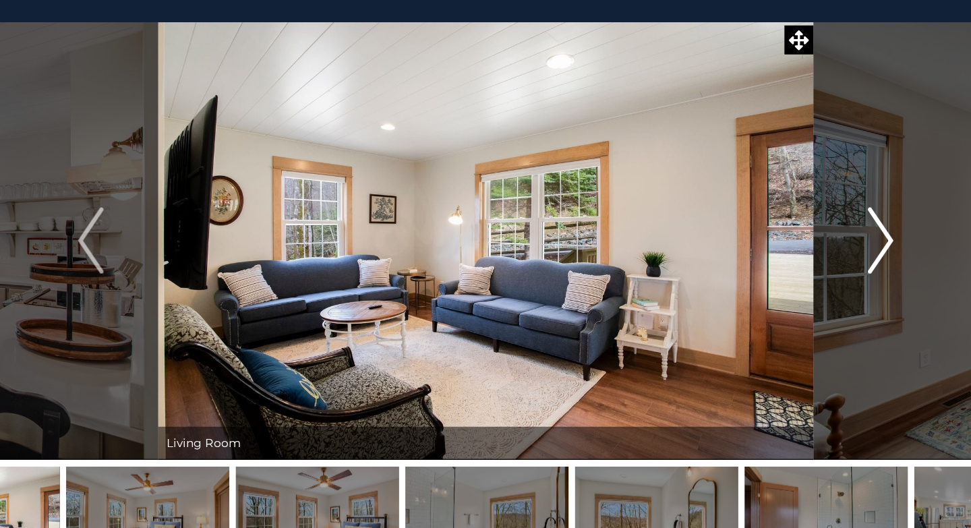
click at [808, 257] on img "Next" at bounding box center [807, 249] width 20 height 54
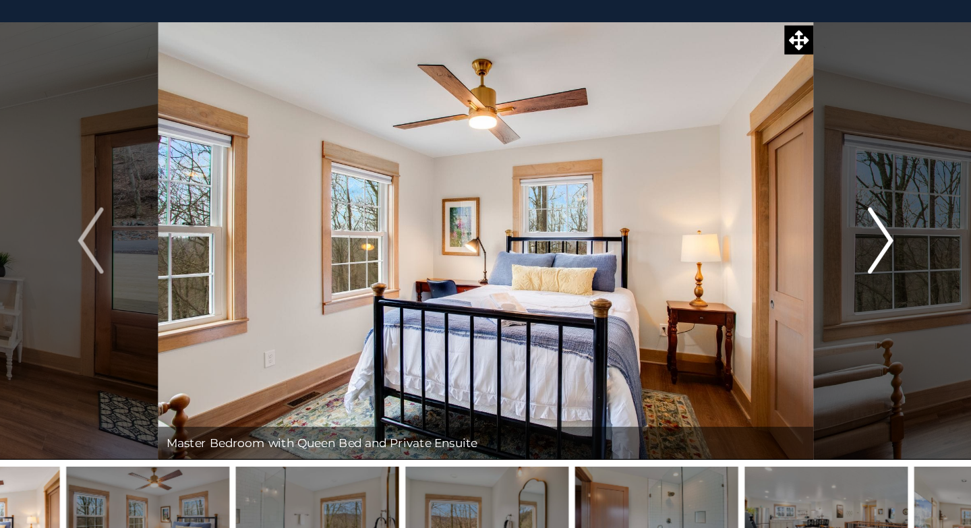
click at [808, 257] on img "Next" at bounding box center [807, 249] width 20 height 54
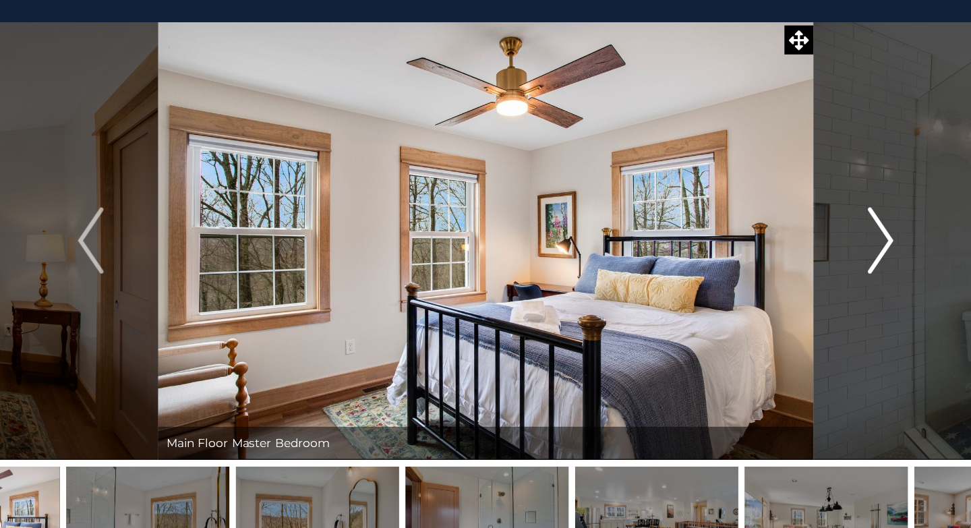
click at [808, 257] on img "Next" at bounding box center [807, 249] width 20 height 54
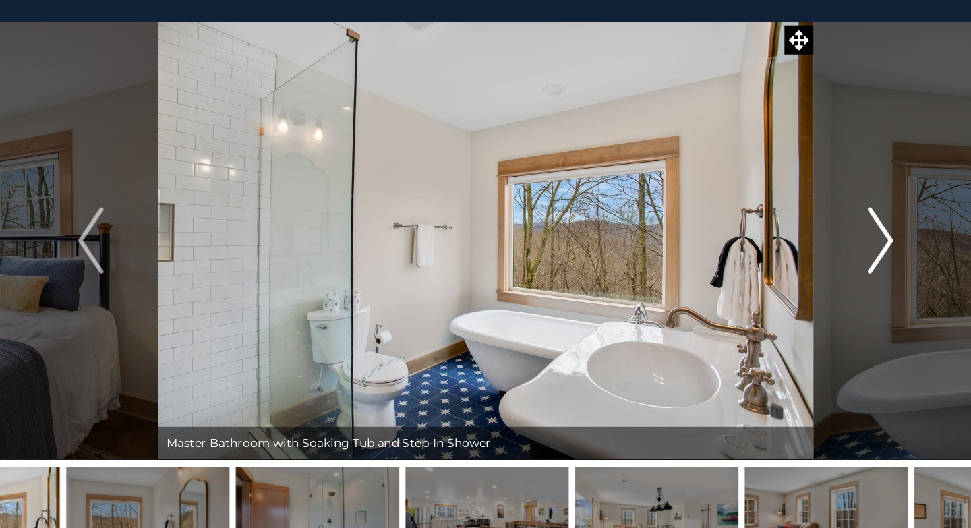
click at [808, 257] on img "Next" at bounding box center [807, 249] width 20 height 54
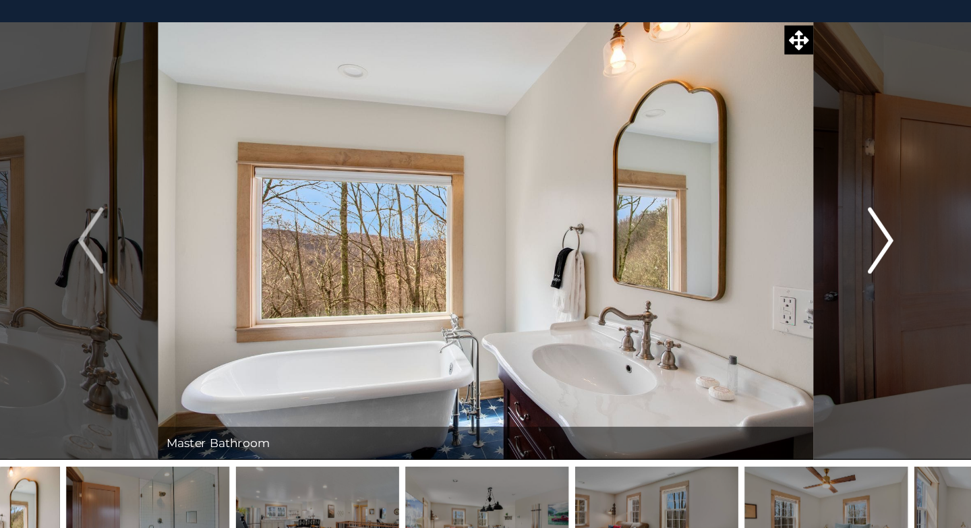
click at [808, 257] on img "Next" at bounding box center [807, 249] width 20 height 54
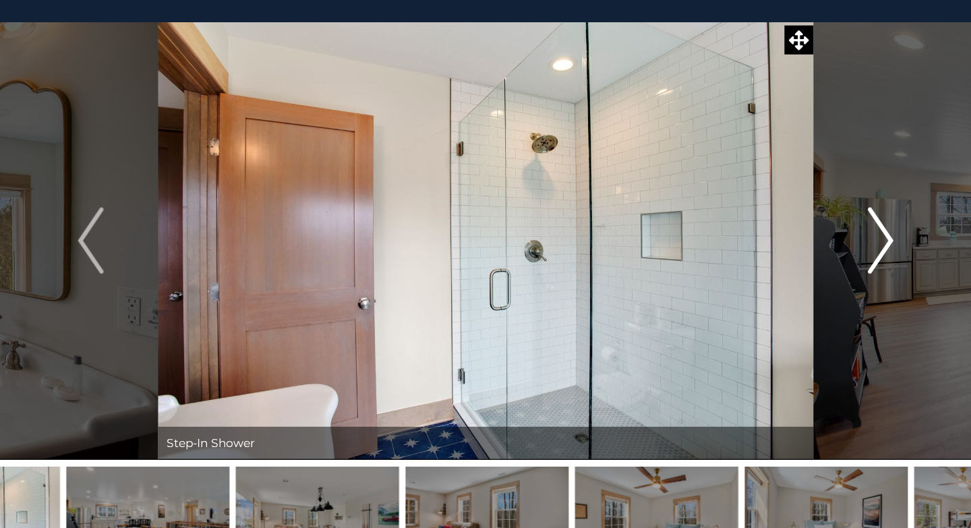
click at [808, 257] on img "Next" at bounding box center [807, 249] width 20 height 54
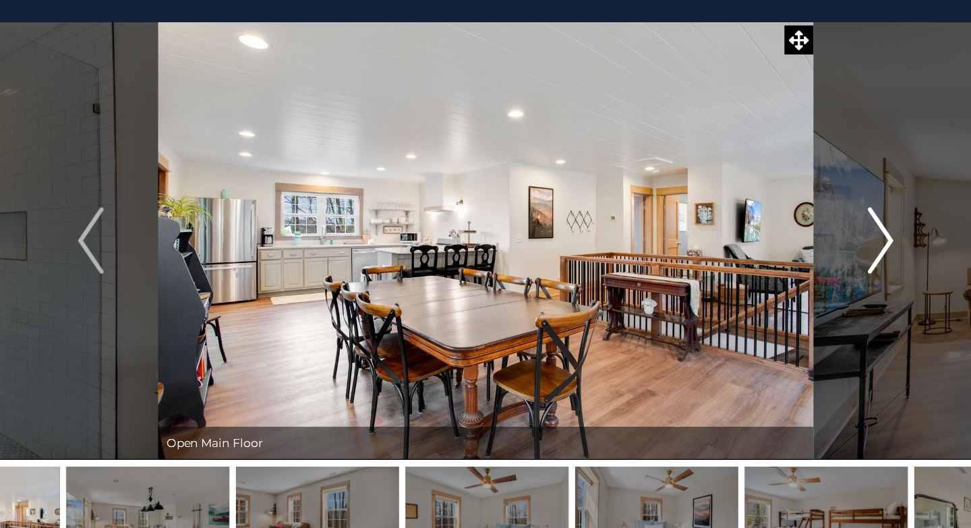
click at [808, 257] on img "Next" at bounding box center [807, 249] width 20 height 54
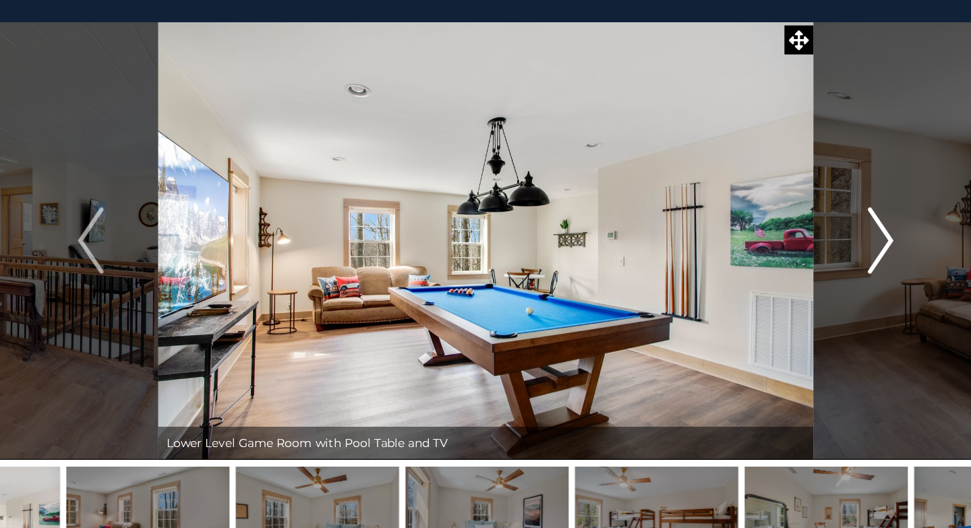
click at [808, 257] on img "Next" at bounding box center [807, 249] width 20 height 54
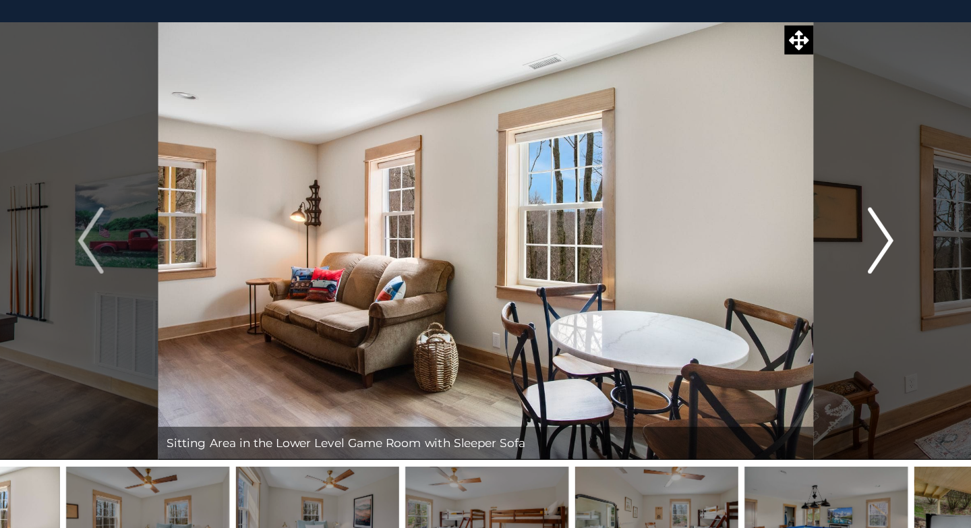
click at [808, 257] on img "Next" at bounding box center [807, 249] width 20 height 54
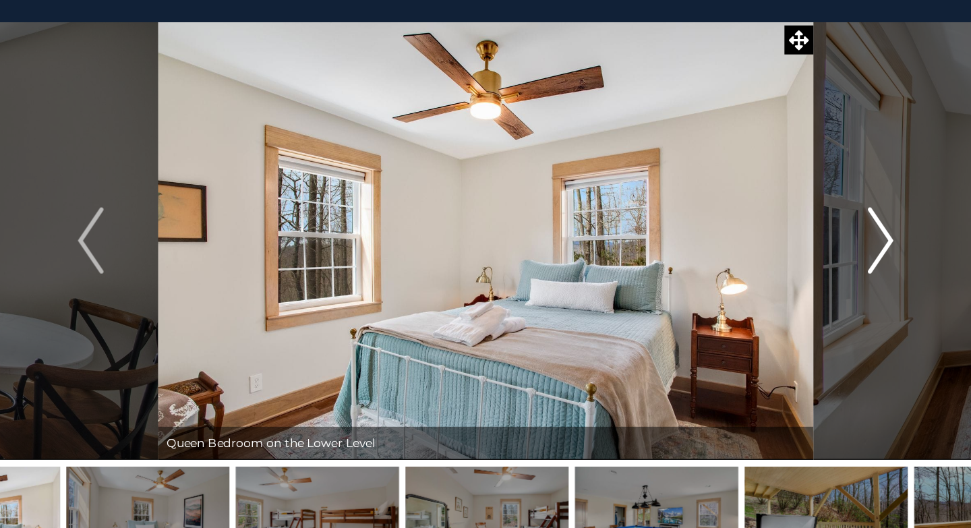
click at [808, 257] on img "Next" at bounding box center [807, 249] width 20 height 54
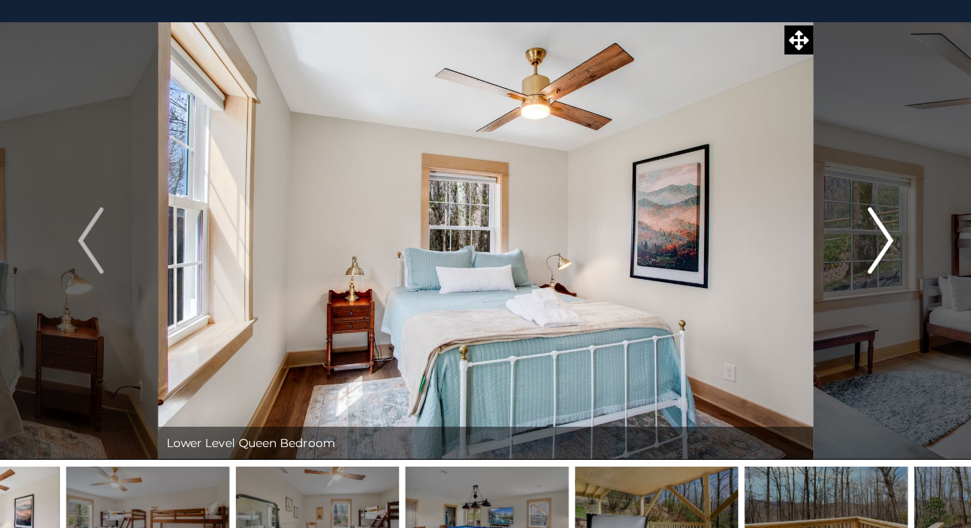
click at [808, 257] on img "Next" at bounding box center [807, 249] width 20 height 54
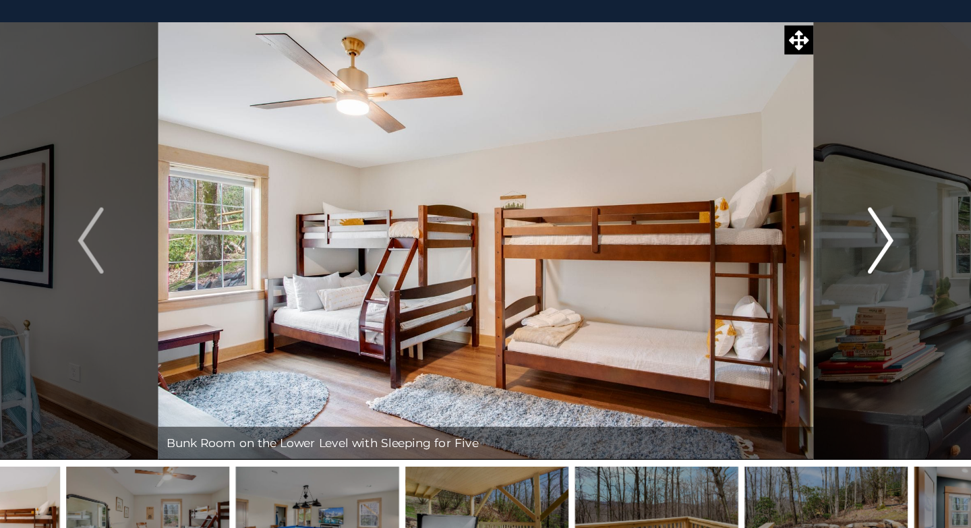
click at [808, 257] on img "Next" at bounding box center [807, 249] width 20 height 54
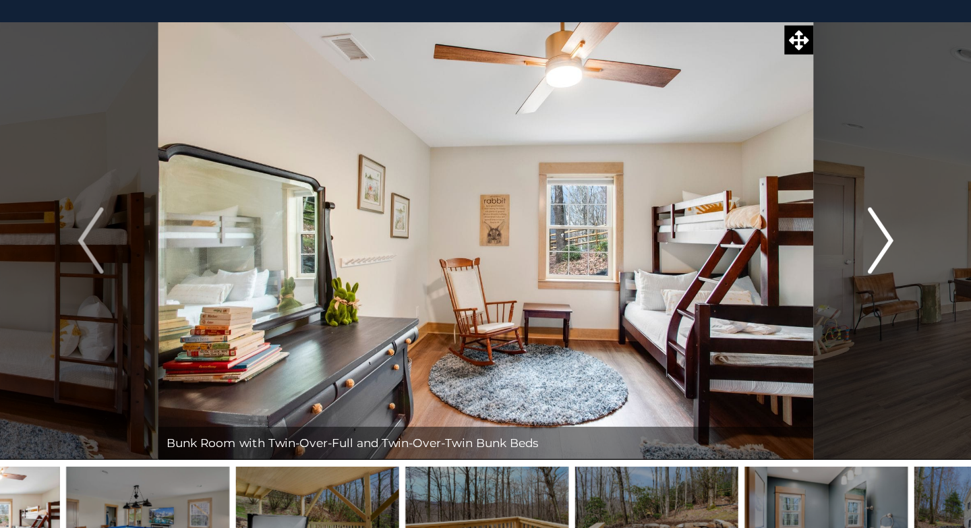
click at [808, 257] on img "Next" at bounding box center [807, 249] width 20 height 54
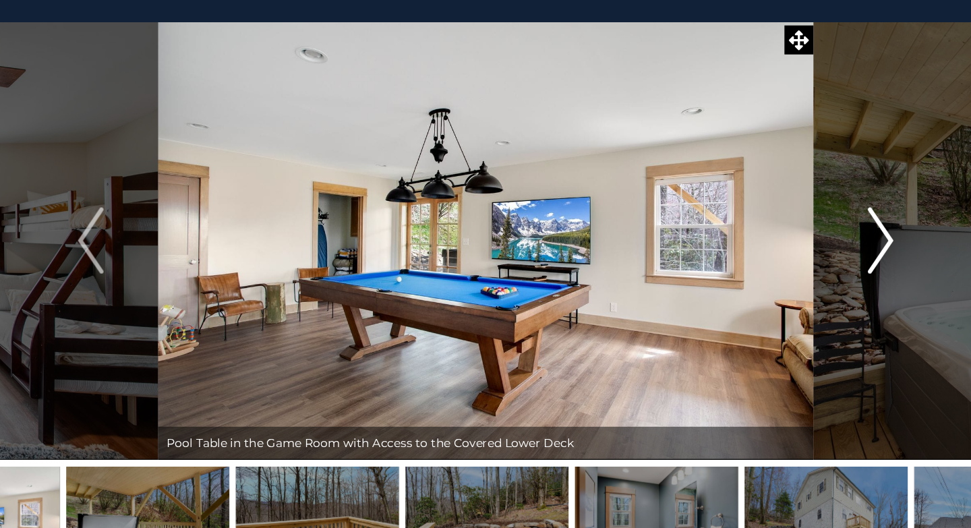
click at [808, 257] on img "Next" at bounding box center [807, 249] width 20 height 54
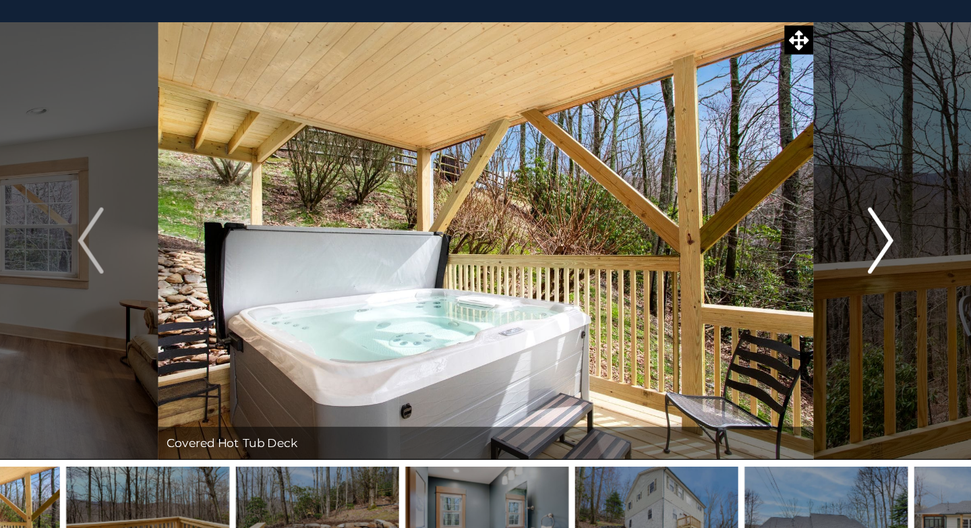
click at [808, 257] on img "Next" at bounding box center [807, 249] width 20 height 54
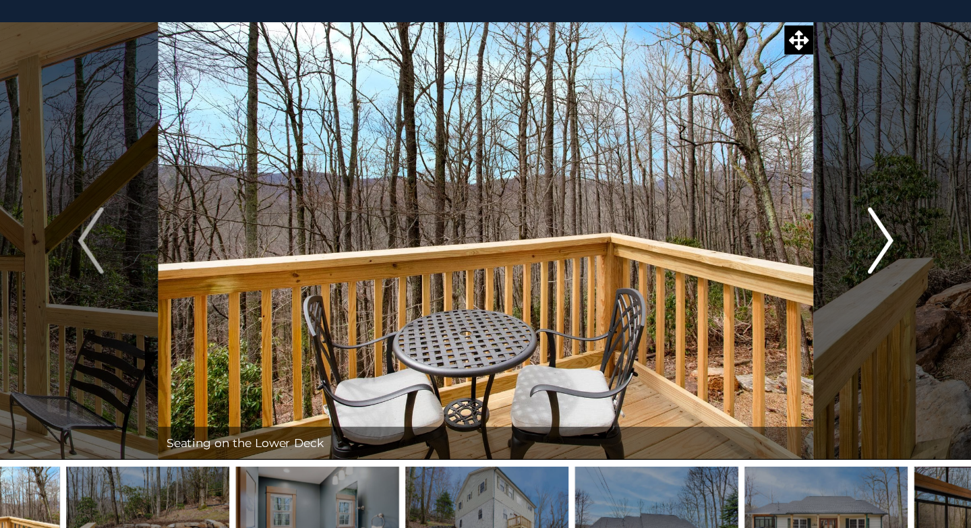
click at [808, 257] on img "Next" at bounding box center [807, 249] width 20 height 54
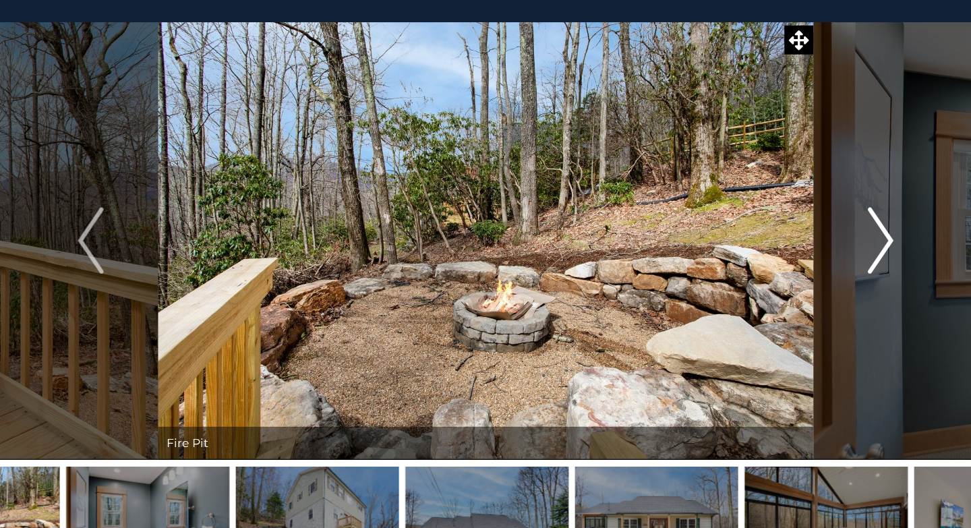
click at [808, 257] on img "Next" at bounding box center [807, 249] width 20 height 54
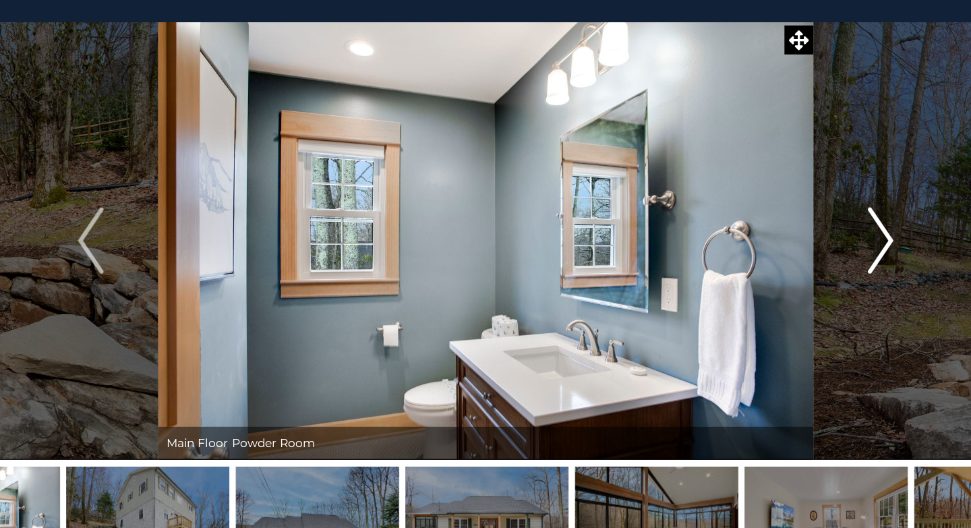
click at [808, 257] on img "Next" at bounding box center [807, 249] width 20 height 54
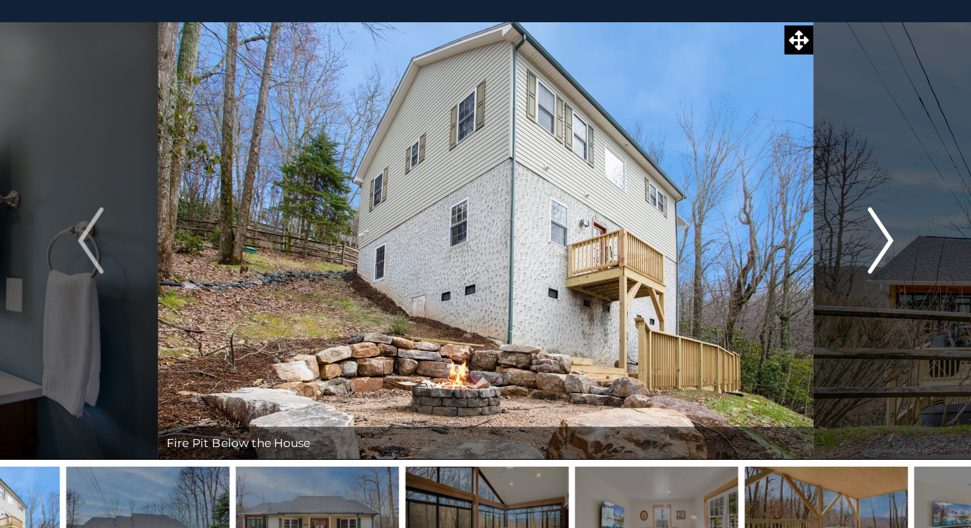
click at [808, 257] on img "Next" at bounding box center [807, 249] width 20 height 54
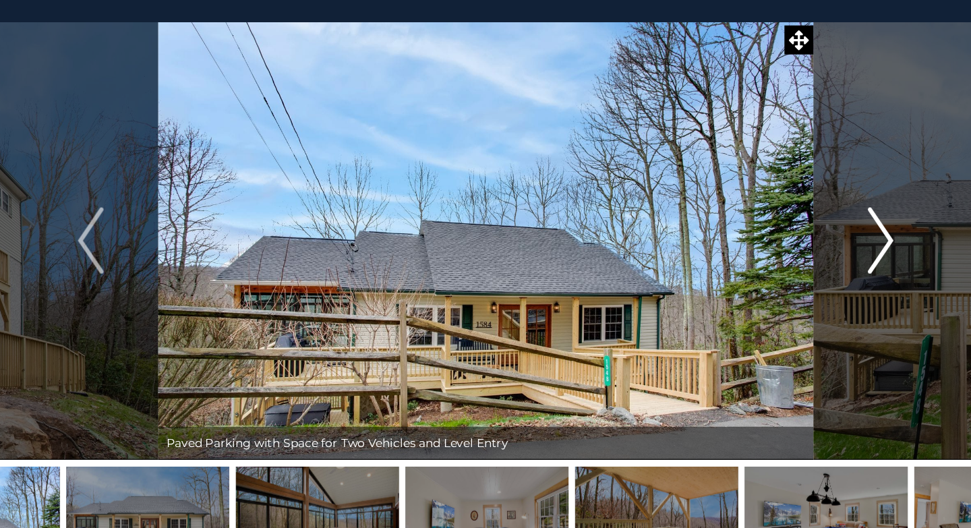
click at [808, 257] on img "Next" at bounding box center [807, 249] width 20 height 54
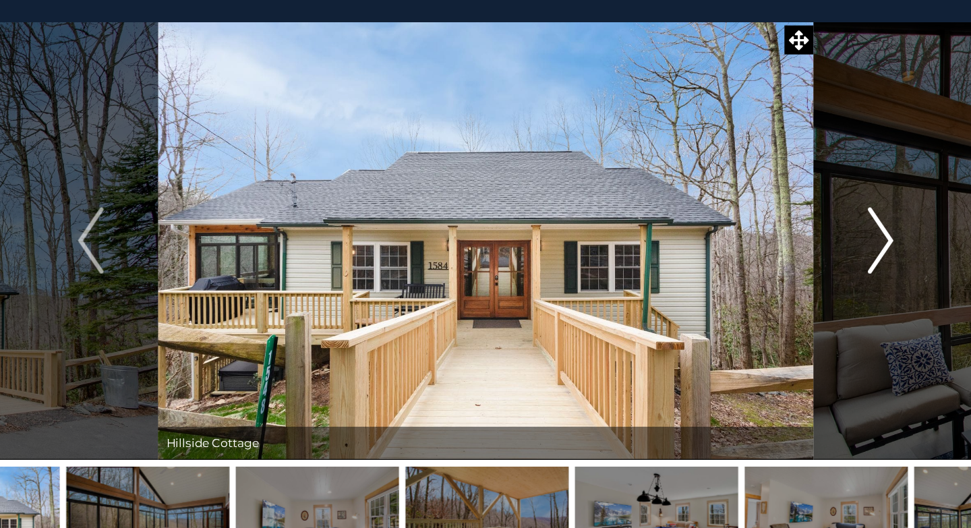
click at [808, 257] on img "Next" at bounding box center [807, 249] width 20 height 54
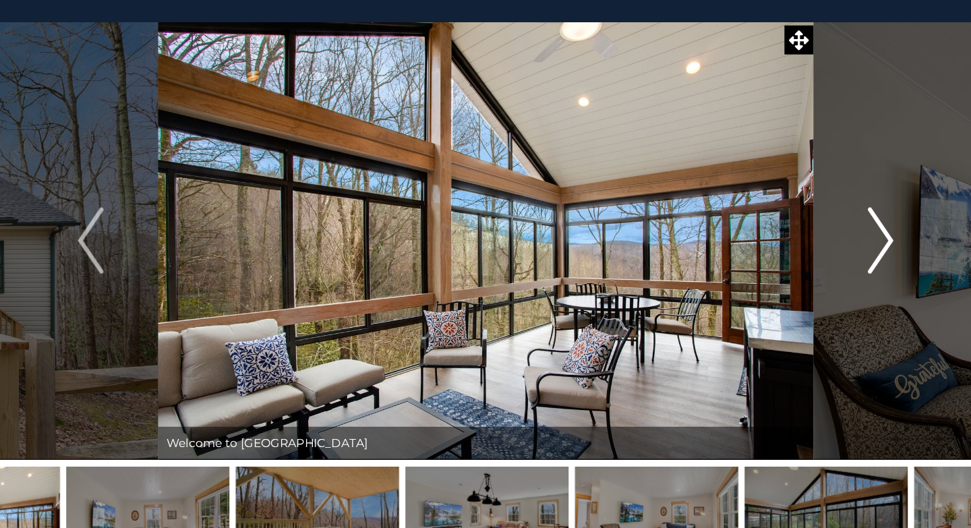
click at [808, 257] on img "Next" at bounding box center [807, 249] width 20 height 54
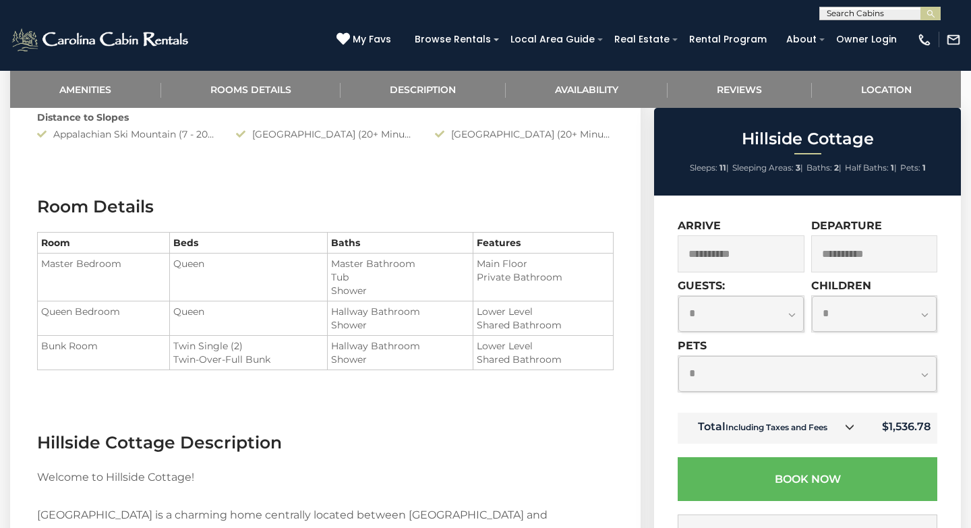
scroll to position [1041, 0]
